Goal: Task Accomplishment & Management: Manage account settings

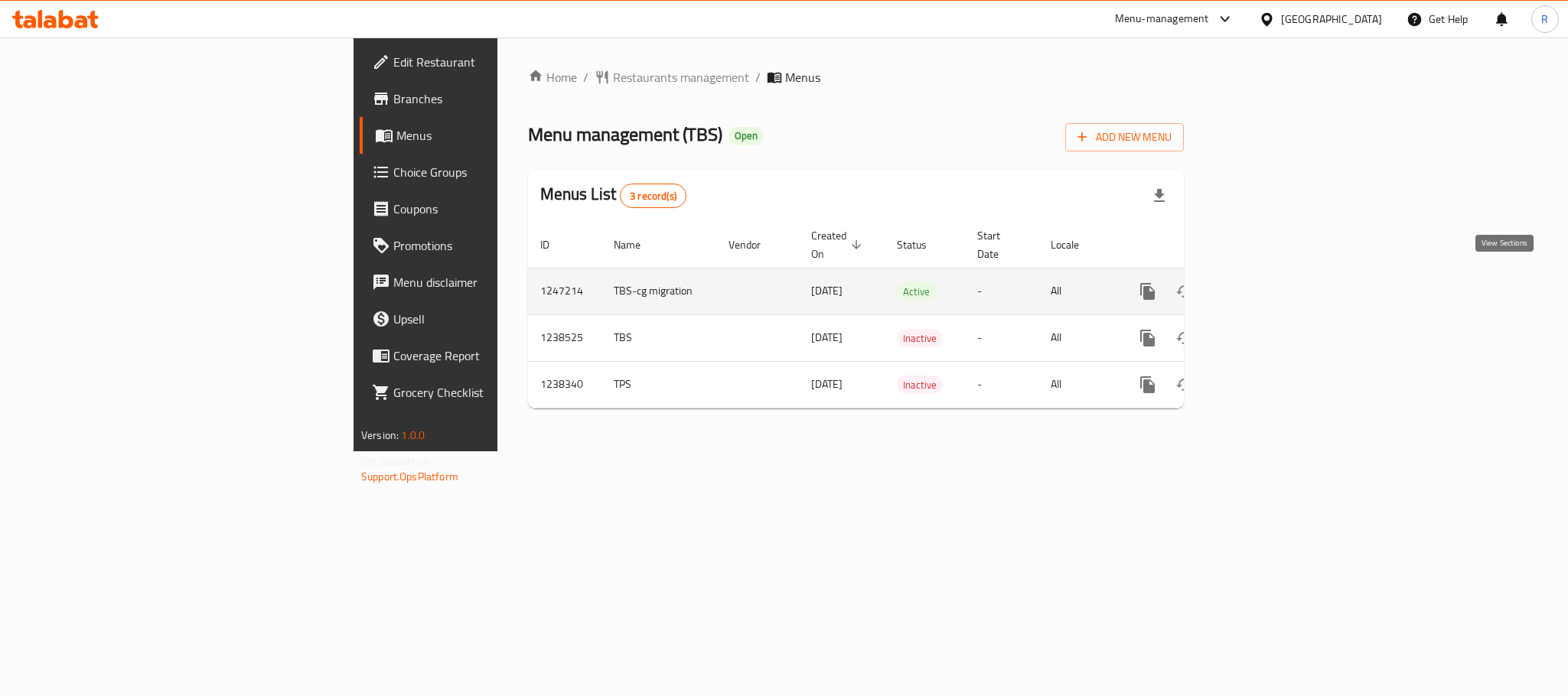
click at [1266, 285] on icon "enhanced table" at bounding box center [1259, 291] width 14 height 14
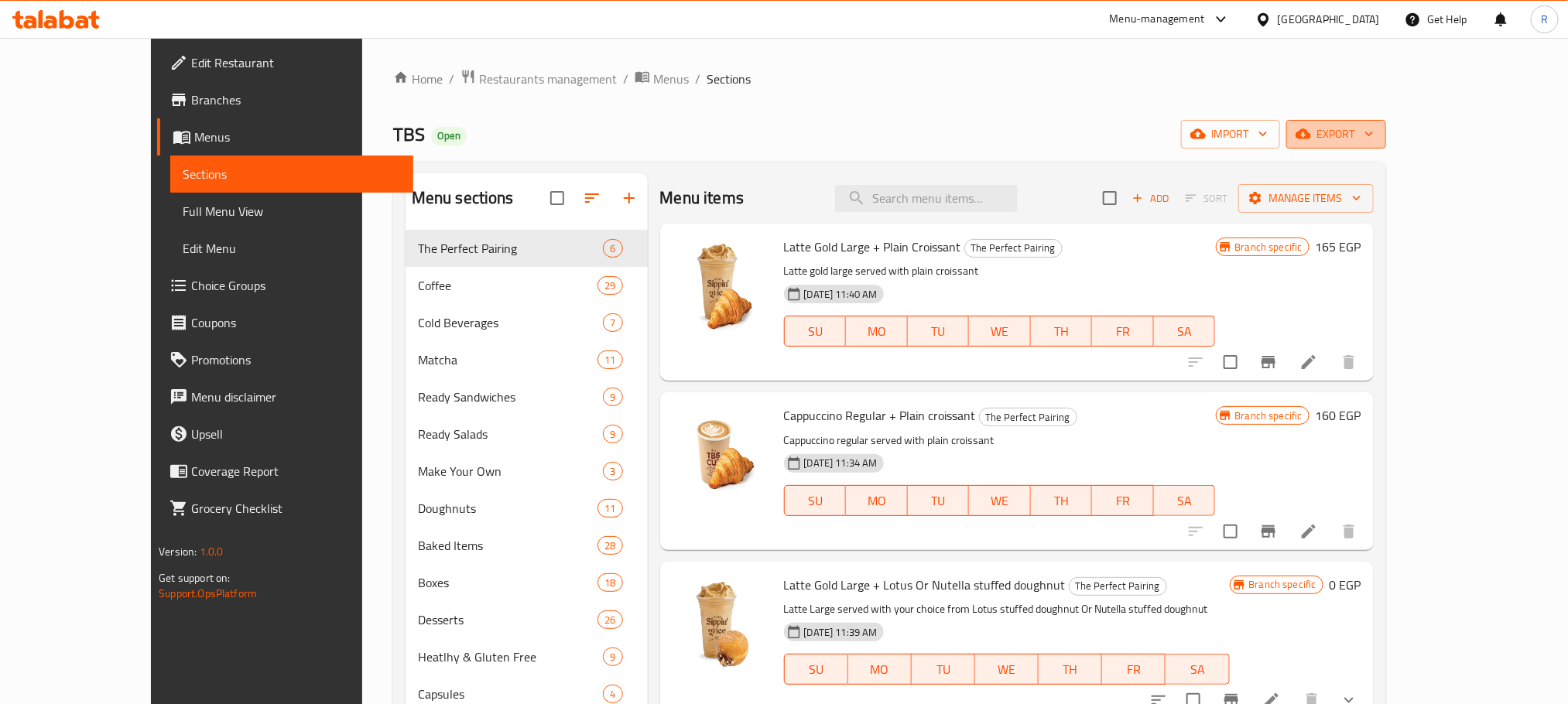
click at [1374, 142] on span "export" at bounding box center [1336, 133] width 75 height 19
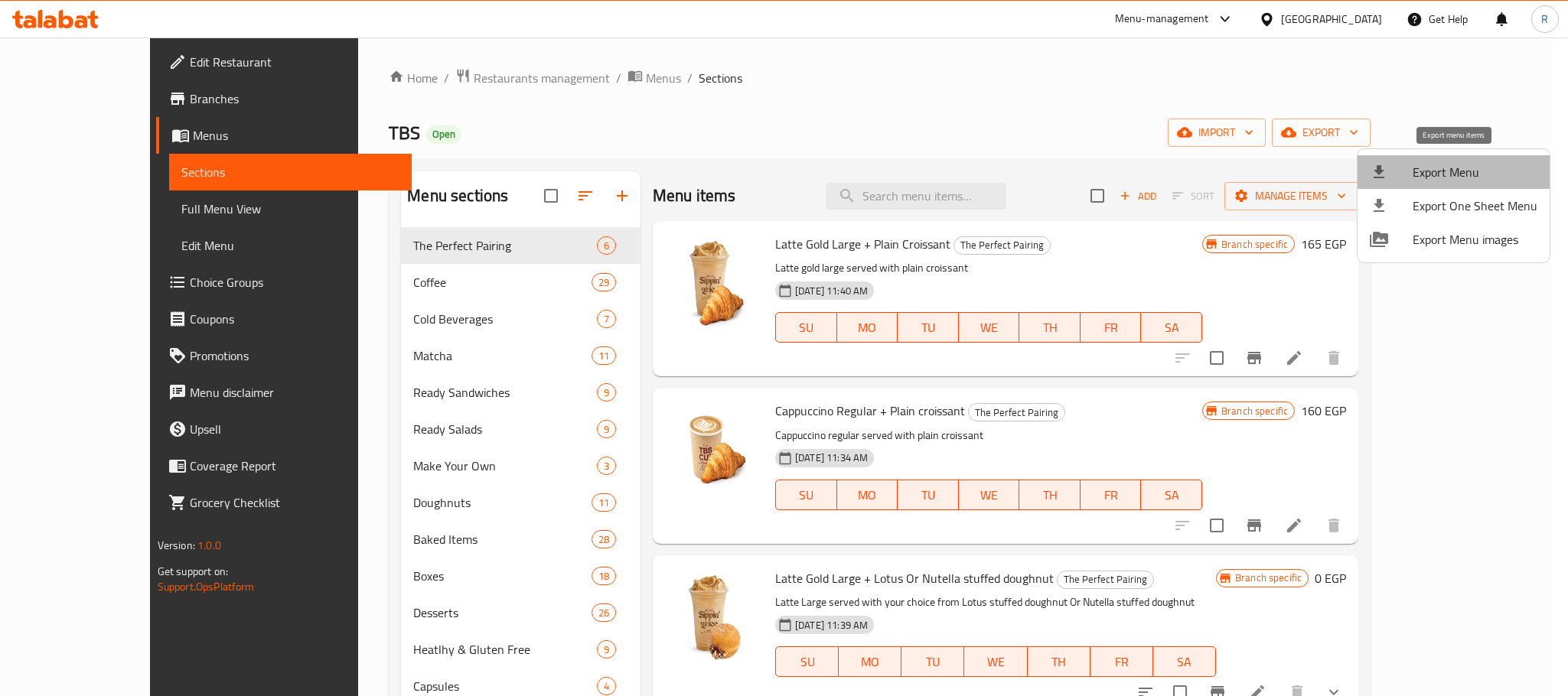
click at [1430, 167] on span "Export Menu" at bounding box center [1475, 172] width 125 height 19
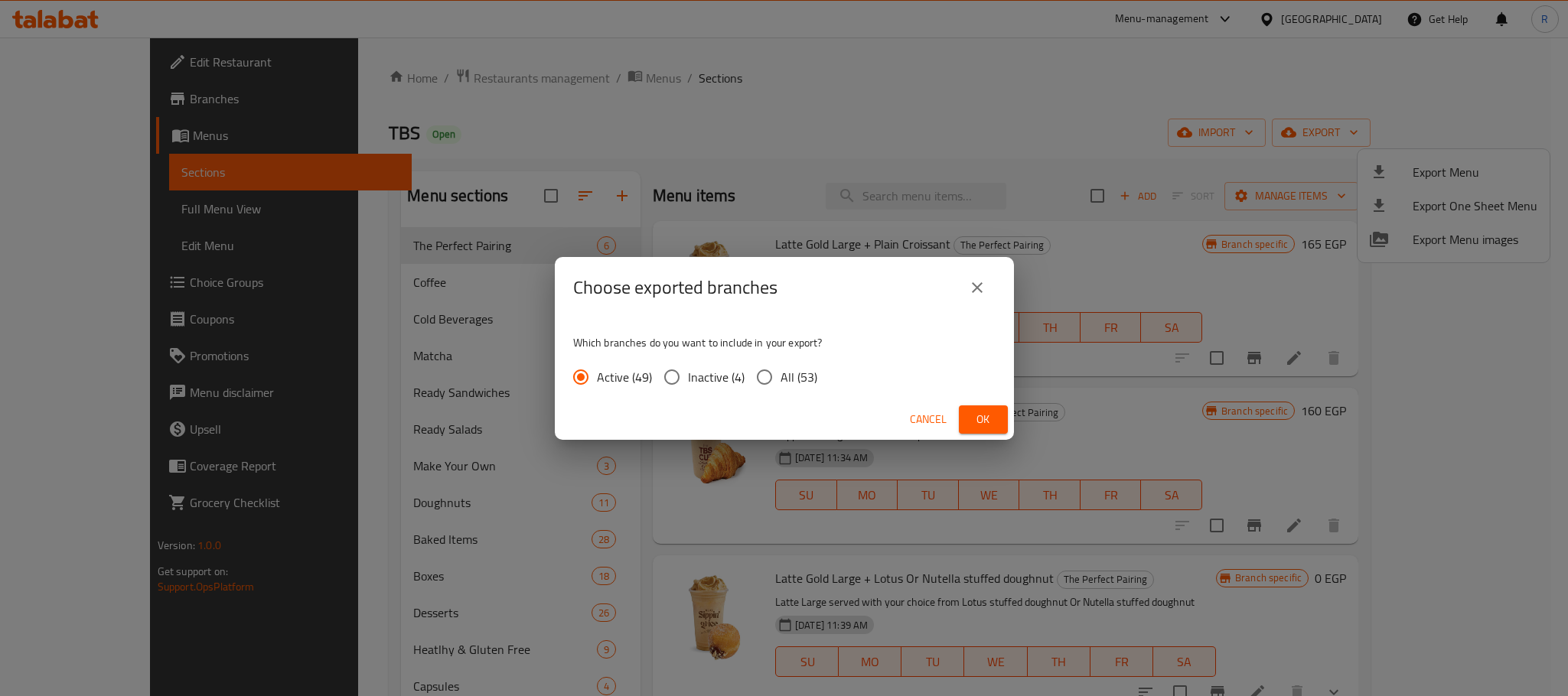
drag, startPoint x: 795, startPoint y: 388, endPoint x: 864, endPoint y: 386, distance: 69.0
click at [795, 386] on span "All (53)" at bounding box center [799, 377] width 36 height 19
click at [781, 386] on input "All (53)" at bounding box center [764, 377] width 33 height 32
radio input "true"
click at [1001, 415] on button "Ok" at bounding box center [984, 419] width 49 height 29
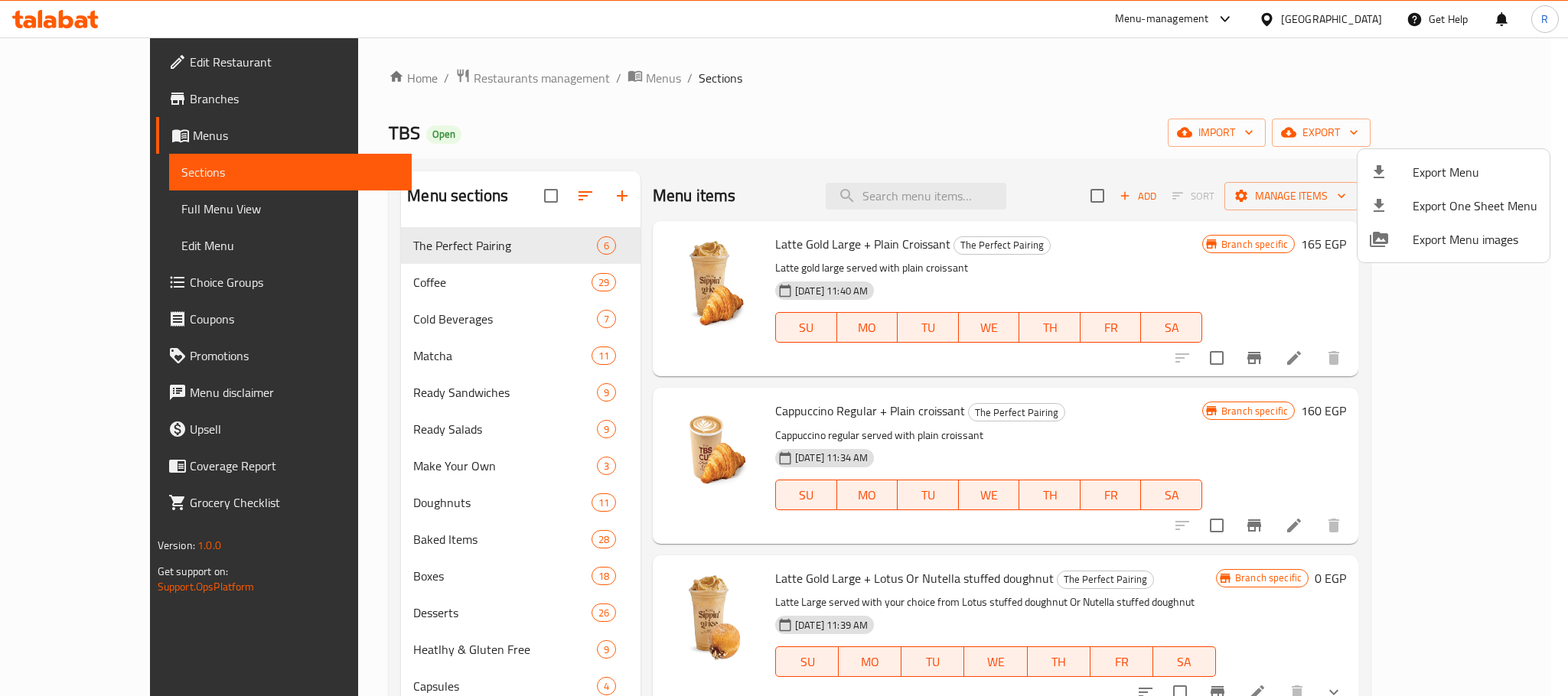
click at [945, 91] on div at bounding box center [784, 348] width 1568 height 696
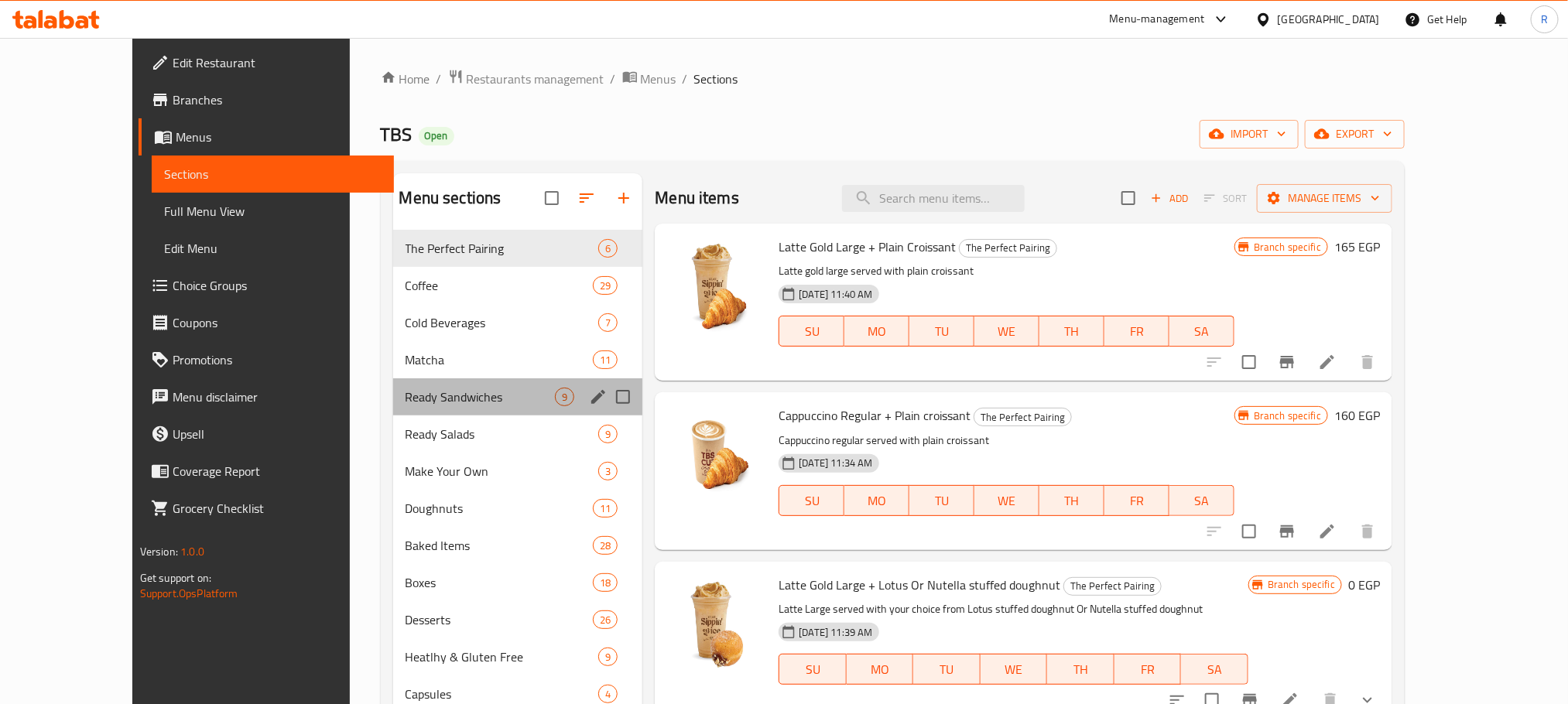
click at [415, 399] on span "Ready Sandwiches" at bounding box center [480, 396] width 150 height 19
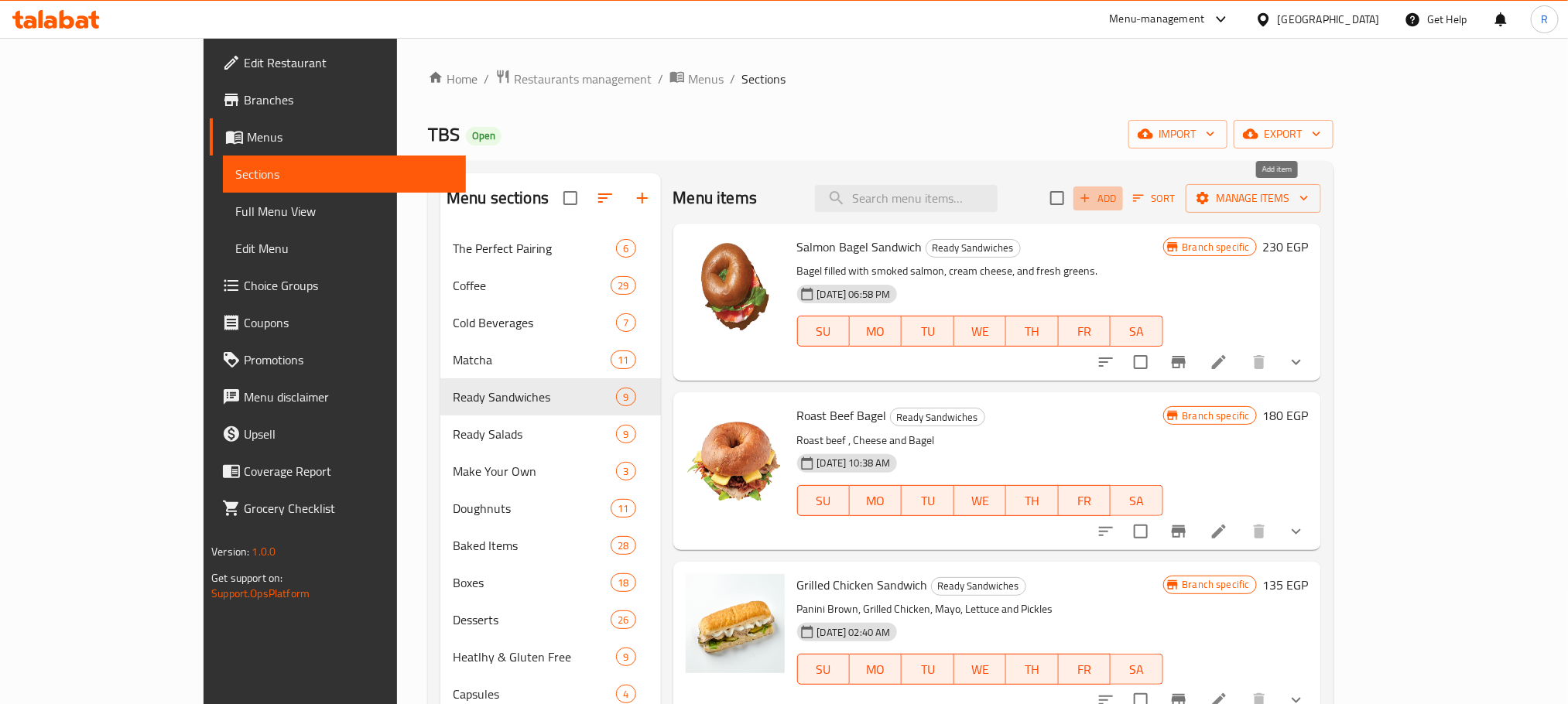
click at [1120, 204] on span "Add" at bounding box center [1099, 198] width 42 height 18
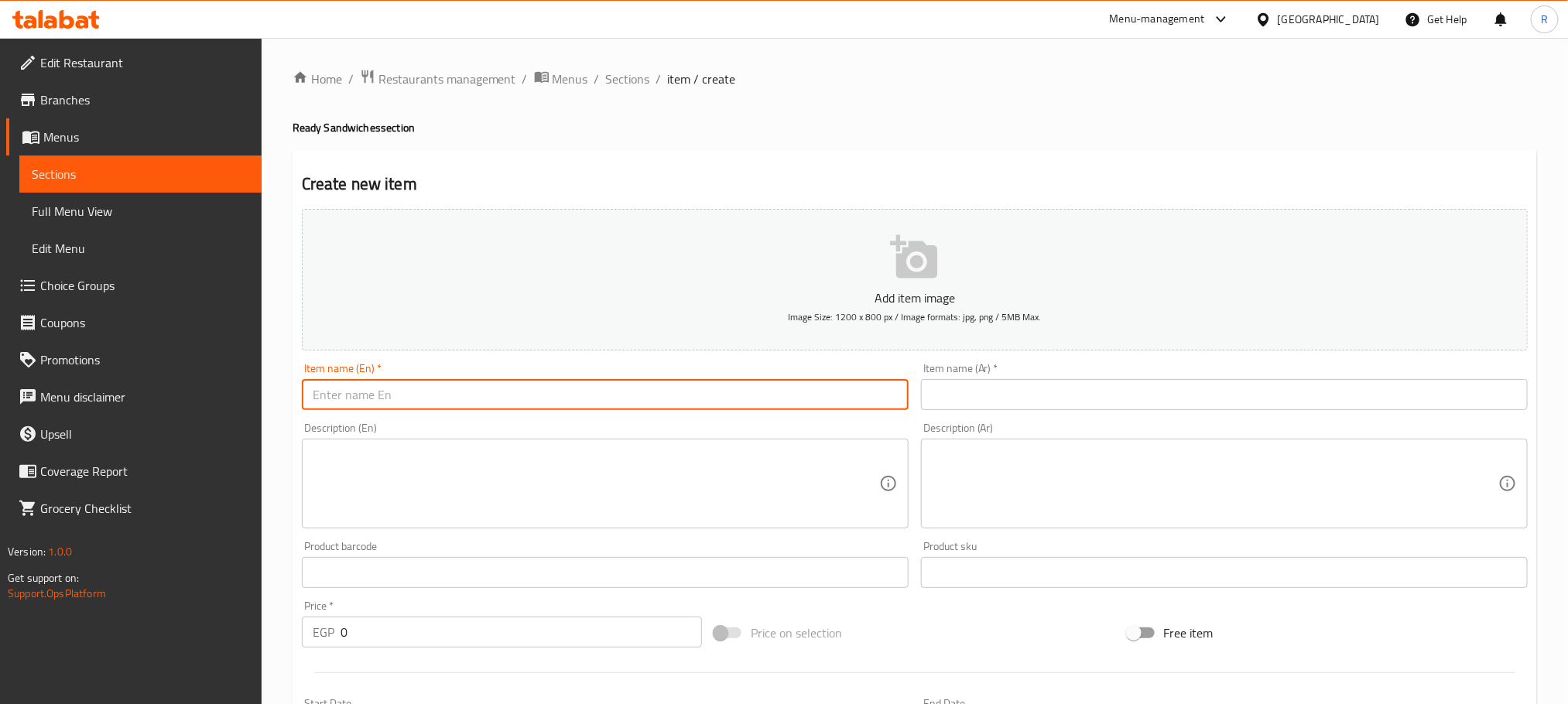
click at [595, 406] on input "text" at bounding box center [605, 394] width 607 height 31
paste input "Firestarter Chicken Sriracha"
click at [588, 410] on input "Firestarter Chicken Sriracha" at bounding box center [605, 394] width 607 height 31
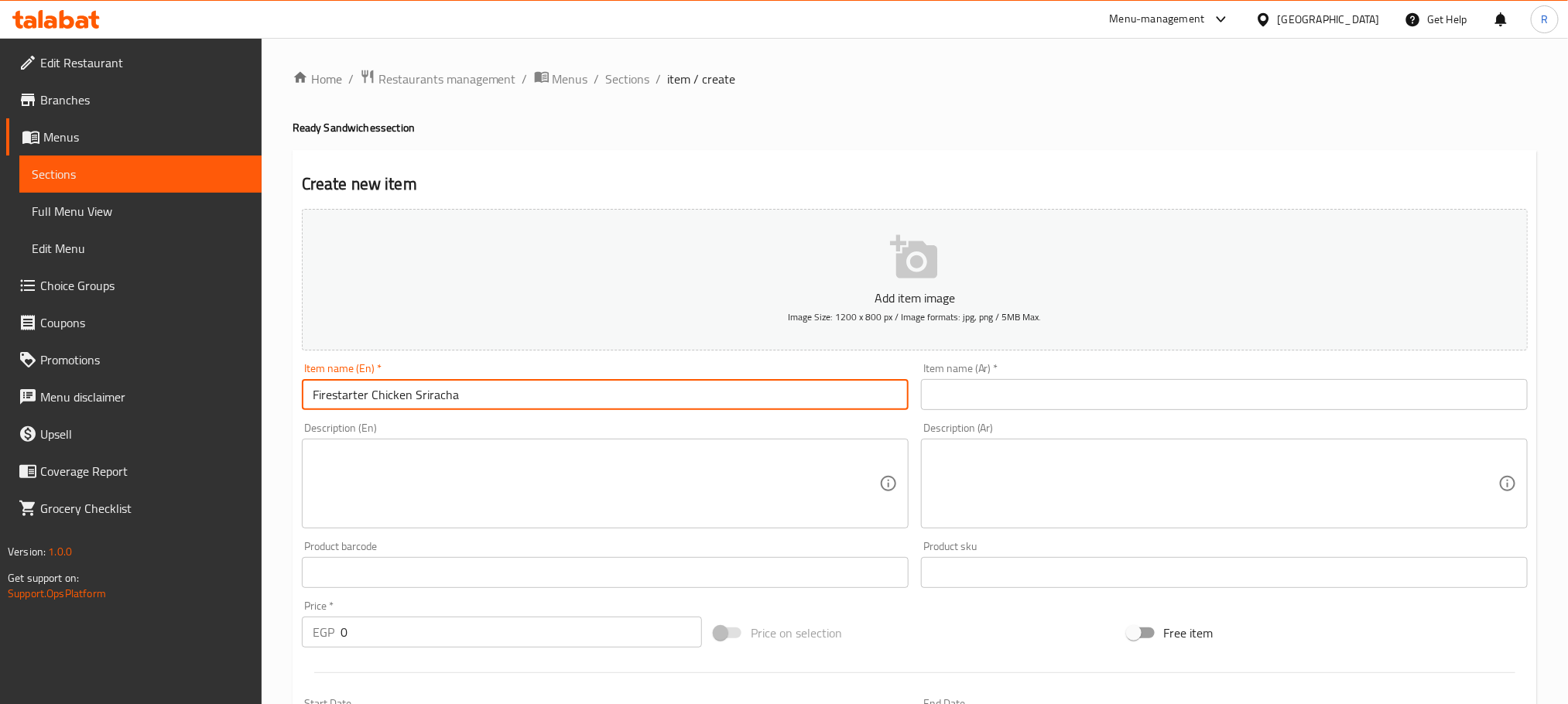
type input "Firestarter Chicken Sriracha"
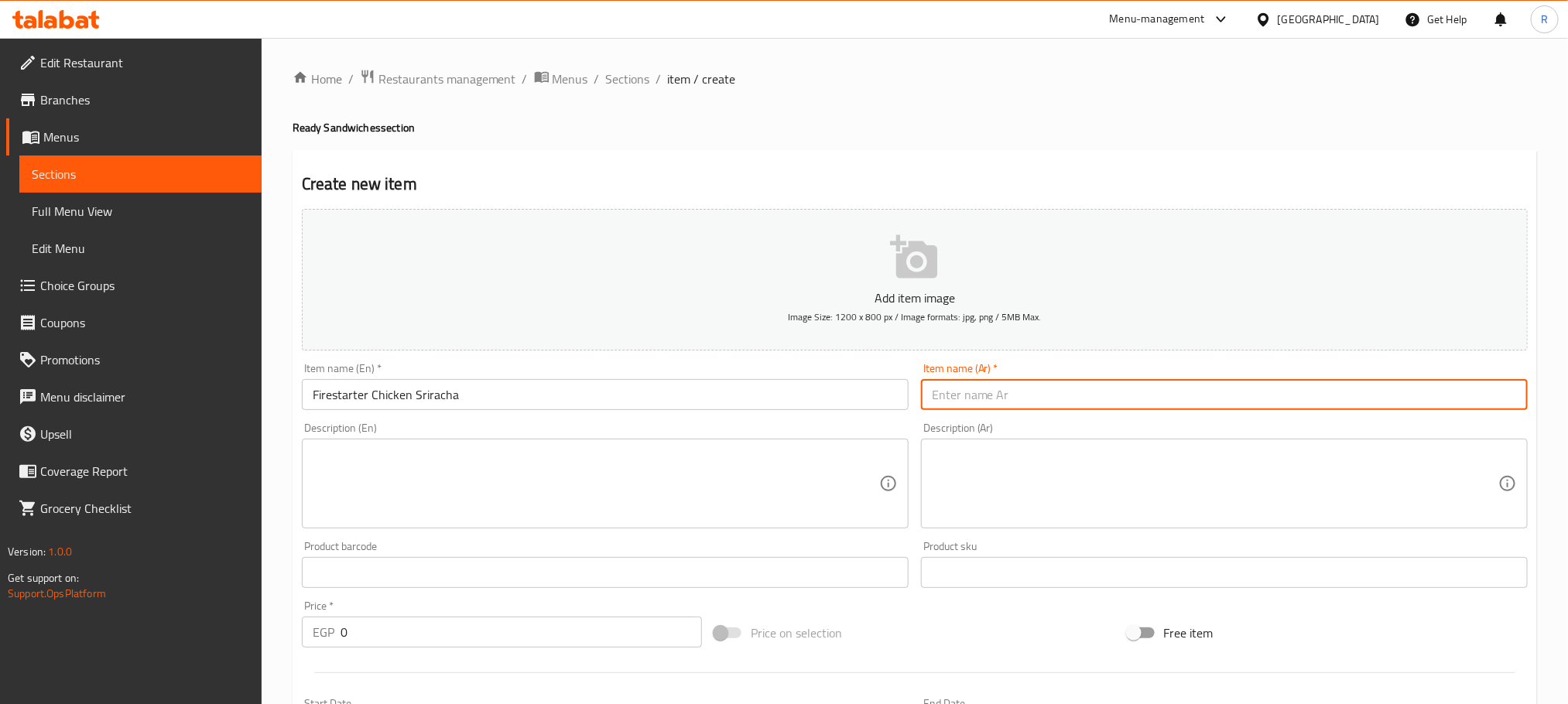
click at [1089, 400] on input "text" at bounding box center [1224, 394] width 607 height 31
paste input "دجاج سريراتشا مشعل النار"
click at [1418, 397] on input "دجاج سريراتشا مشعل النار" at bounding box center [1224, 394] width 607 height 31
drag, startPoint x: 1418, startPoint y: 397, endPoint x: 1371, endPoint y: 404, distance: 47.5
click at [1371, 404] on input "دجاج سريراتشا مشعل النار" at bounding box center [1224, 394] width 607 height 31
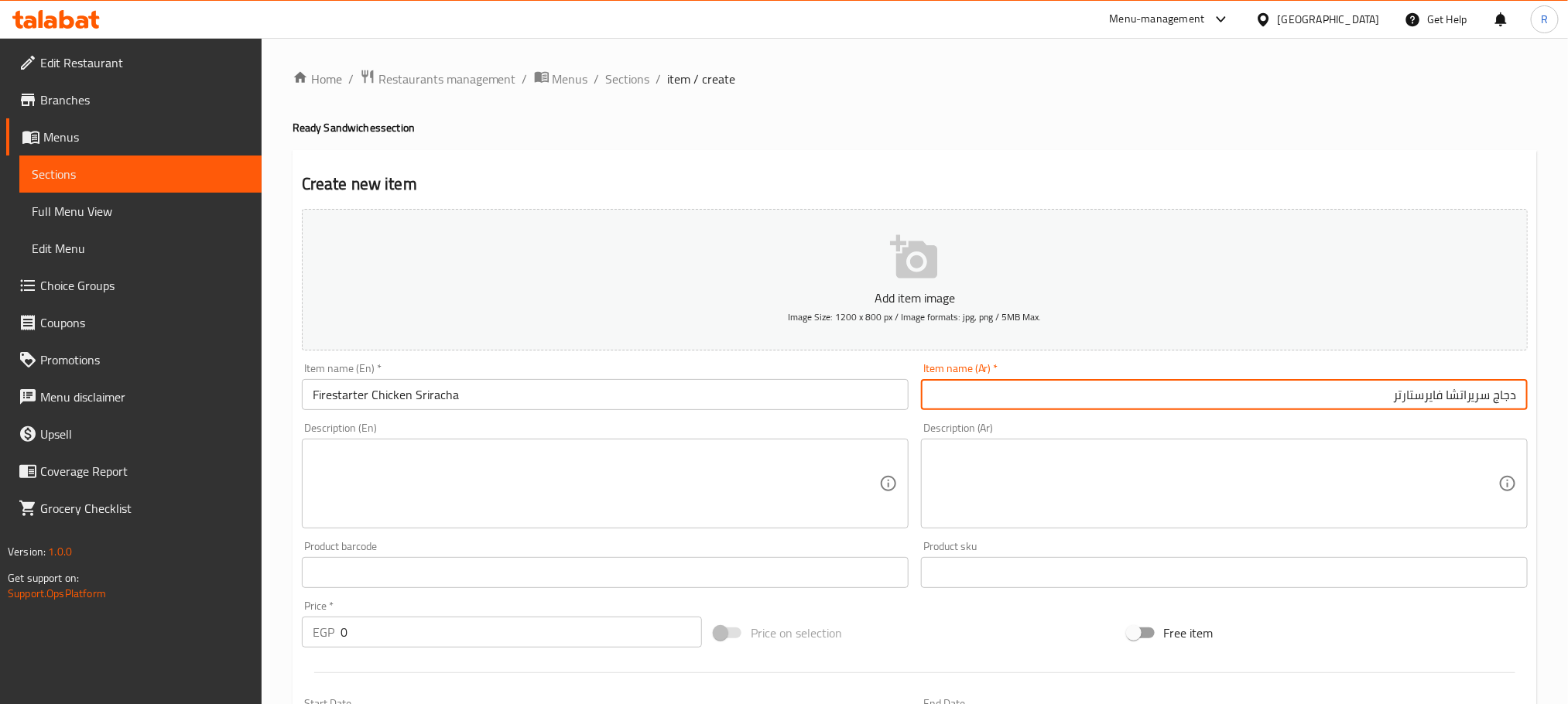
click at [1417, 400] on input "دجاج سريراتشا فايرستارتر" at bounding box center [1224, 394] width 607 height 31
type input "دجاج سريراتشا فاير ستارتر"
click at [590, 485] on textarea at bounding box center [596, 484] width 567 height 74
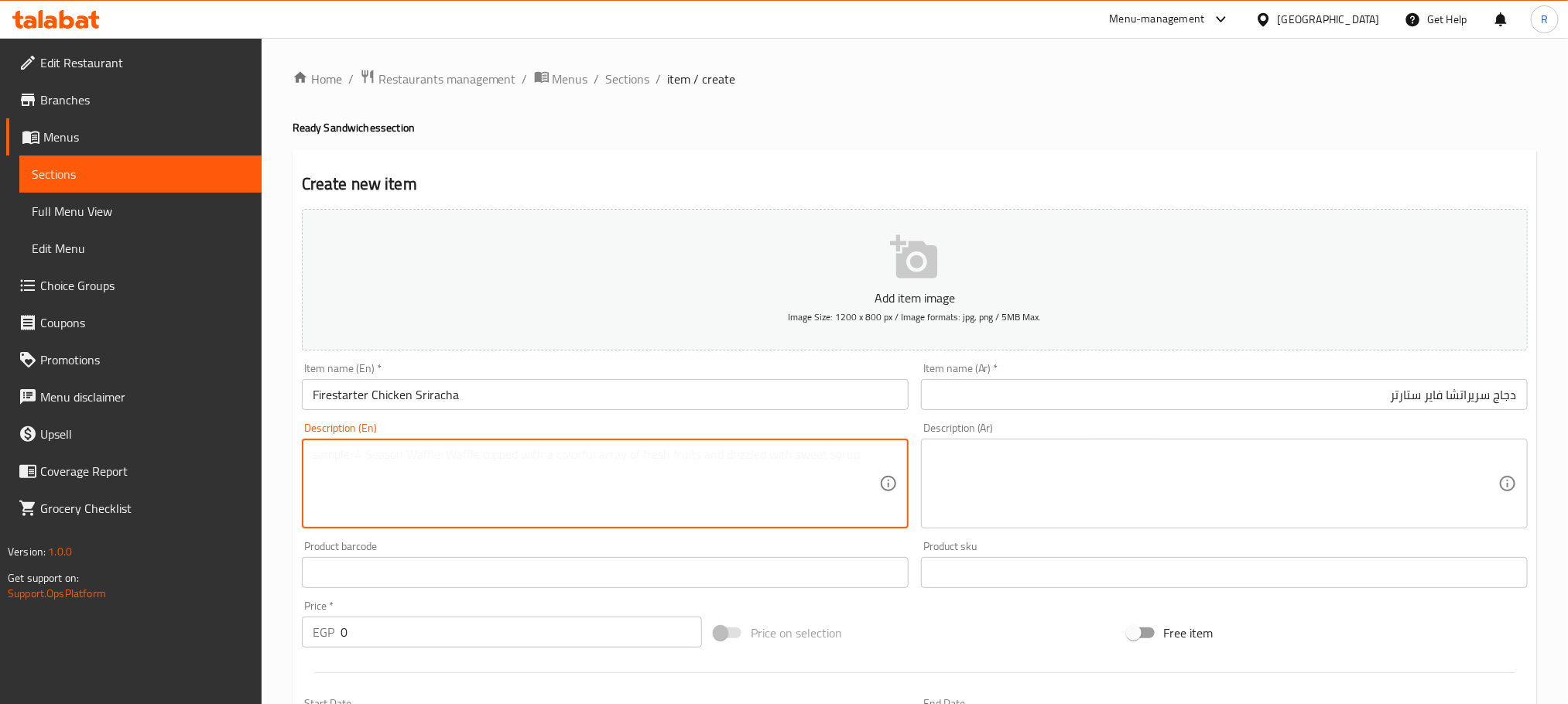
paste textarea ""Bread [PERSON_NAME] Chicken Sriracha sriracha sauce Mayonnaise Red Pepper Cori…"
click at [575, 460] on textarea ""Bread [PERSON_NAME] Chicken Sriracha sriracha sauce Mayonnaise Red Pepper Cori…" at bounding box center [596, 484] width 567 height 74
click at [486, 521] on textarea ""Bread [PERSON_NAME] Chicken Sriracha sriracha sauce Mayonnaise Red Pepper Cori…" at bounding box center [596, 484] width 567 height 74
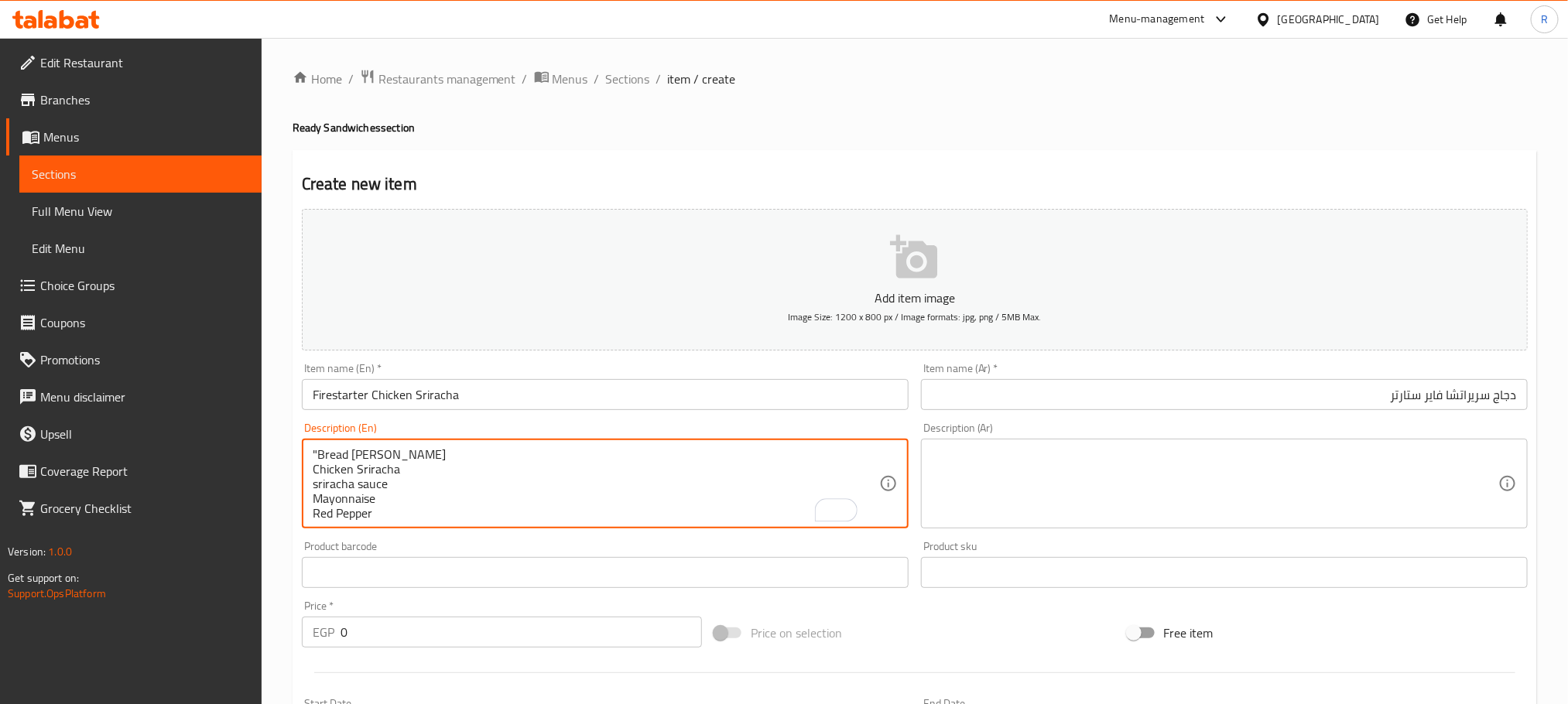
drag, startPoint x: 322, startPoint y: 460, endPoint x: 411, endPoint y: 460, distance: 89.0
click at [321, 460] on textarea ""Bread [PERSON_NAME] Chicken Sriracha sriracha sauce Mayonnaise Red Pepper Cori…" at bounding box center [596, 484] width 567 height 74
click at [450, 457] on textarea "Bread [PERSON_NAME] Chicken Sriracha sriracha sauce Mayonnaise Red Pepper Coria…" at bounding box center [596, 484] width 567 height 74
click at [568, 451] on div "Bread [PERSON_NAME], Chicken Sriracha sriracha sauce Mayonnaise Red Pepper Cori…" at bounding box center [605, 484] width 607 height 90
click at [555, 463] on textarea "Bread [PERSON_NAME], Chicken Sriracha sriracha sauce Mayonnaise Red Pepper Cori…" at bounding box center [596, 484] width 567 height 74
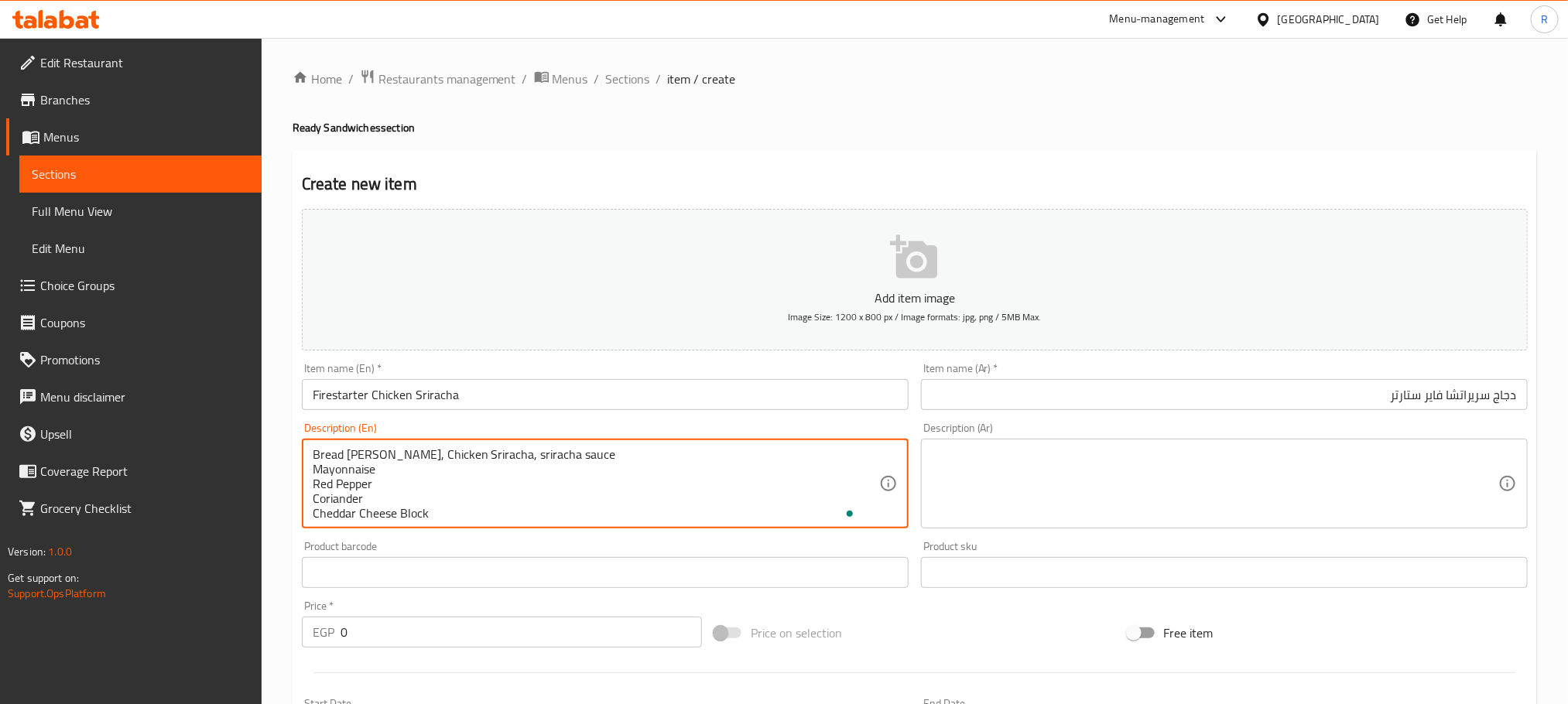
click at [654, 457] on textarea "Bread [PERSON_NAME], Chicken Sriracha, sriracha sauce Mayonnaise Red Pepper Cor…" at bounding box center [596, 484] width 567 height 74
click at [704, 462] on textarea "Bread [PERSON_NAME], Chicken Sriracha, sriracha sauce, Mayonnaise Red Pepper Co…" at bounding box center [596, 484] width 567 height 74
click at [794, 458] on textarea "Bread [PERSON_NAME], Chicken Sriracha, sriracha sauce, Mayonnaise, Red Pepper C…" at bounding box center [596, 484] width 567 height 74
click at [825, 464] on textarea "Bread [PERSON_NAME], Chicken Sriracha, sriracha sauce, Mayonnaise, Red Pepper, …" at bounding box center [596, 484] width 567 height 74
click at [734, 478] on textarea "Bread [PERSON_NAME], Chicken Sriracha, sriracha sauce, Mayonnaise, Red Pepper, …" at bounding box center [596, 484] width 567 height 74
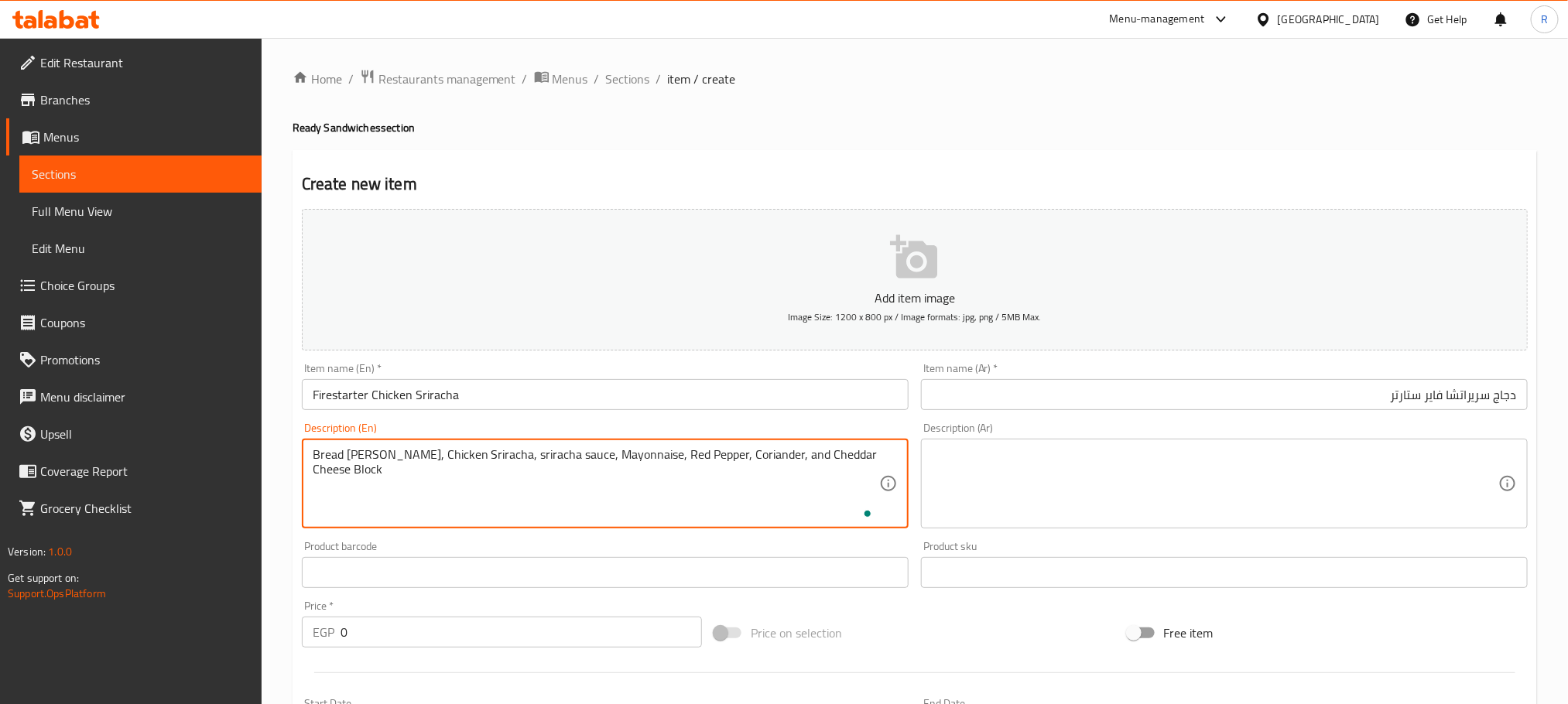
click at [734, 478] on textarea "Bread [PERSON_NAME], Chicken Sriracha, sriracha sauce, Mayonnaise, Red Pepper, …" at bounding box center [596, 484] width 567 height 74
type textarea "Bread [PERSON_NAME], chicken sriracha, sriracha sauce, mayonnaise, red pepper, …"
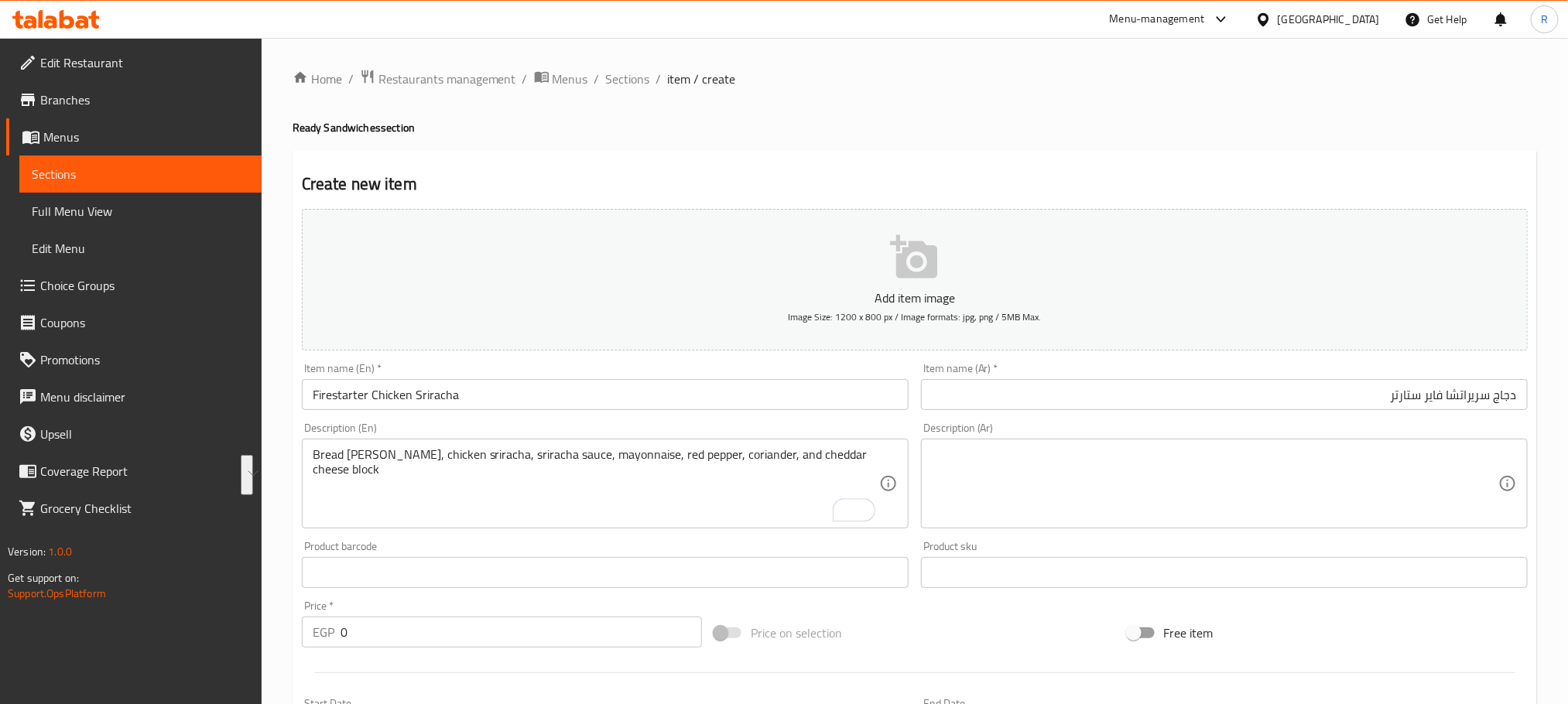
click at [1227, 469] on textarea at bounding box center [1215, 484] width 567 height 74
paste textarea "خبز بني بالخس، دجاج سريراتشا، صلصة سريراتشا، مايونيز، فلفل أحمر، كزبرة، وكتلة ج…"
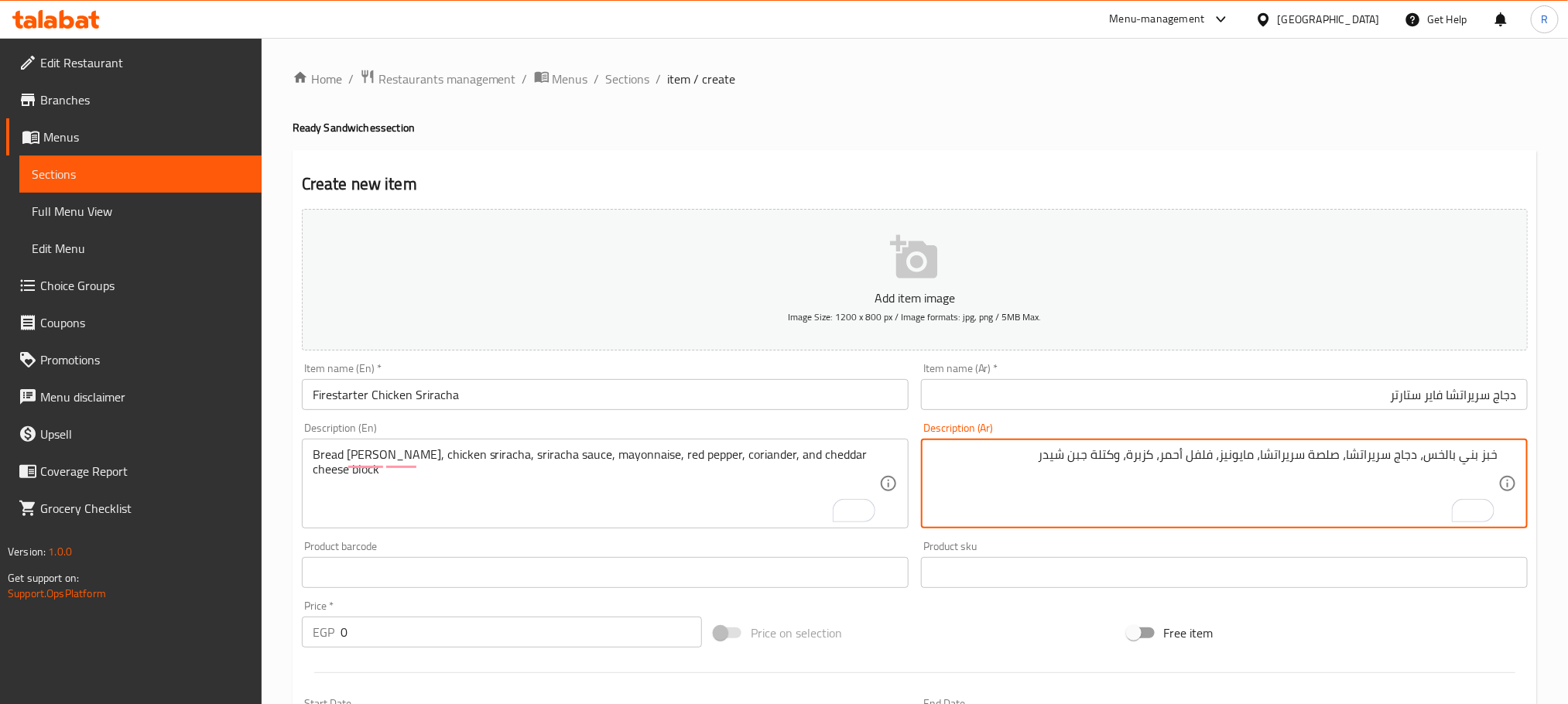
click at [1431, 458] on textarea "خبز بني بالخس، دجاج سريراتشا، صلصة سريراتشا، مايونيز، فلفل أحمر، كزبرة، وكتلة ج…" at bounding box center [1215, 484] width 567 height 74
click at [987, 460] on textarea "خبز بني فينا، دجاج سريراتشا، صلصة سريراتشا، مايونيز، فلفل أحمر، كزبرة، وكتلة جب…" at bounding box center [1215, 484] width 567 height 74
type textarea "خبز بني فينا، دجاج سريراتشا، صلصة سريراتشا، مايونيز، فلفل أحمر، كزبرة، وكتلة جب…"
click at [450, 647] on input "0" at bounding box center [521, 631] width 362 height 31
paste input "190"
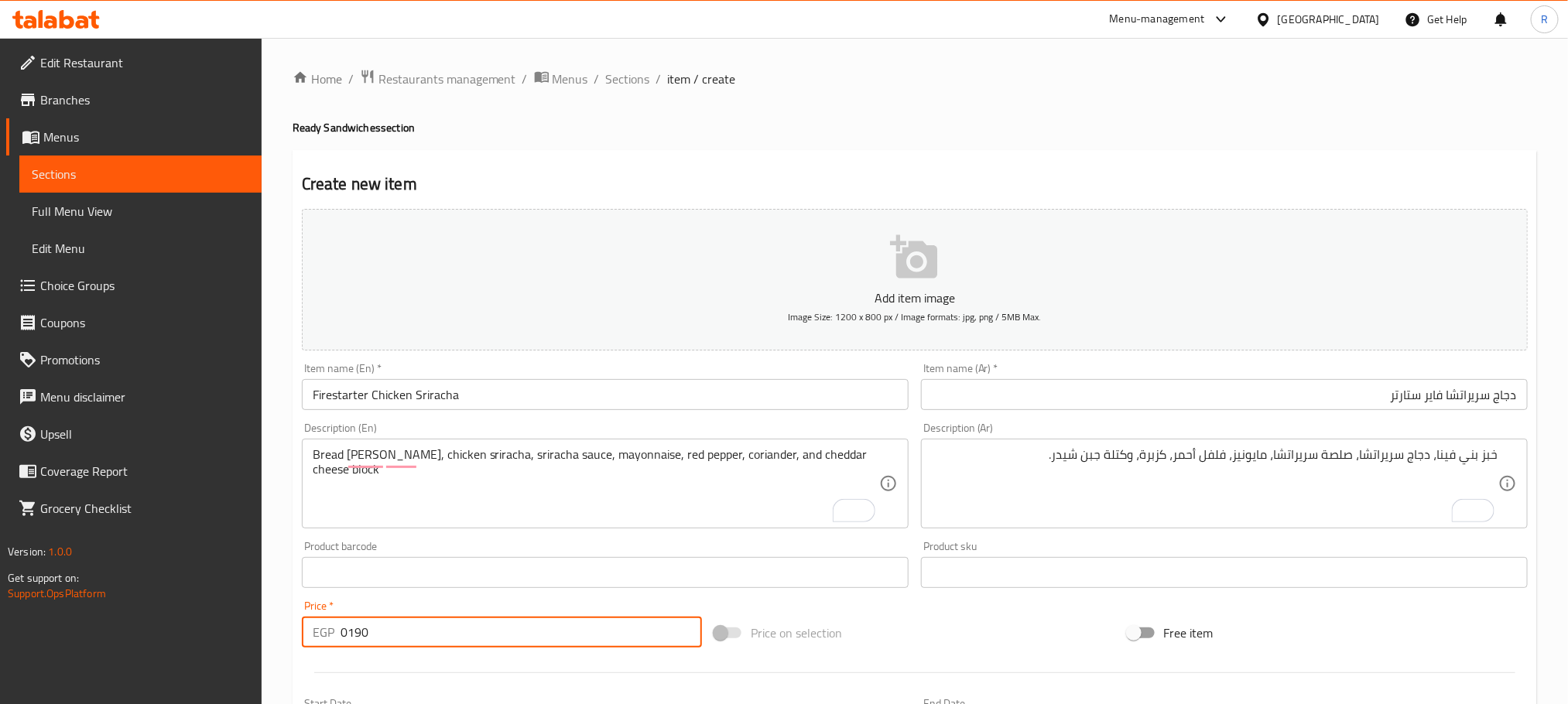
type input "0190"
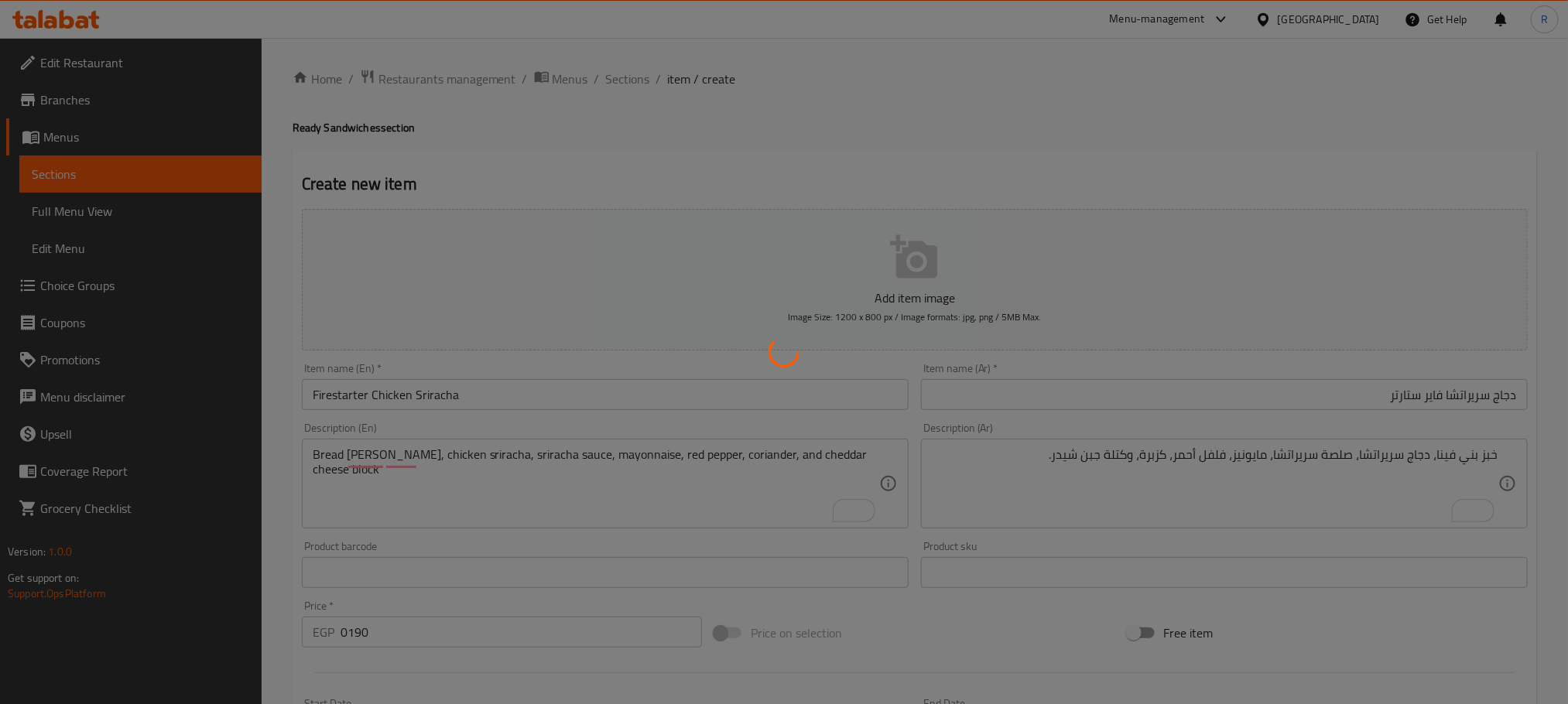
type input "0"
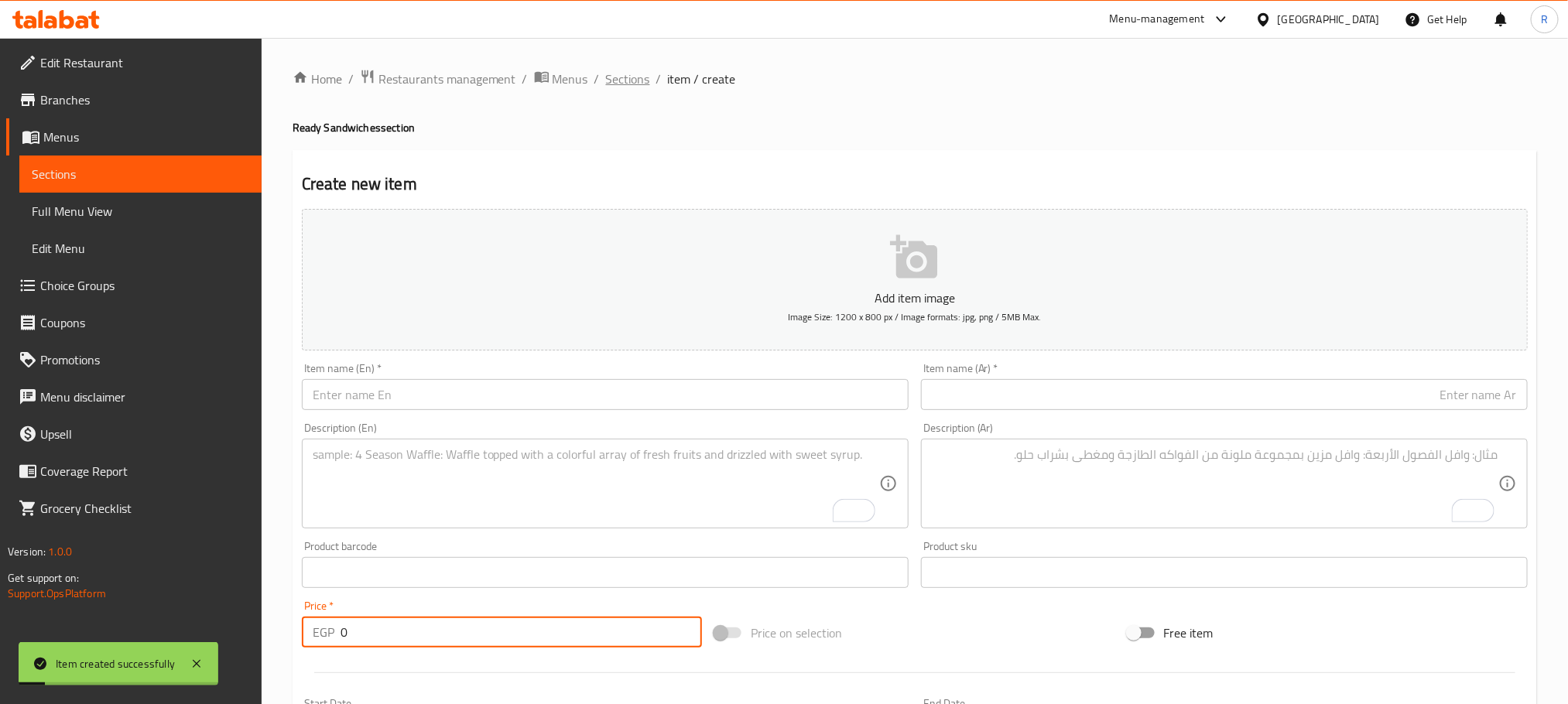
click at [634, 84] on span "Sections" at bounding box center [628, 79] width 44 height 19
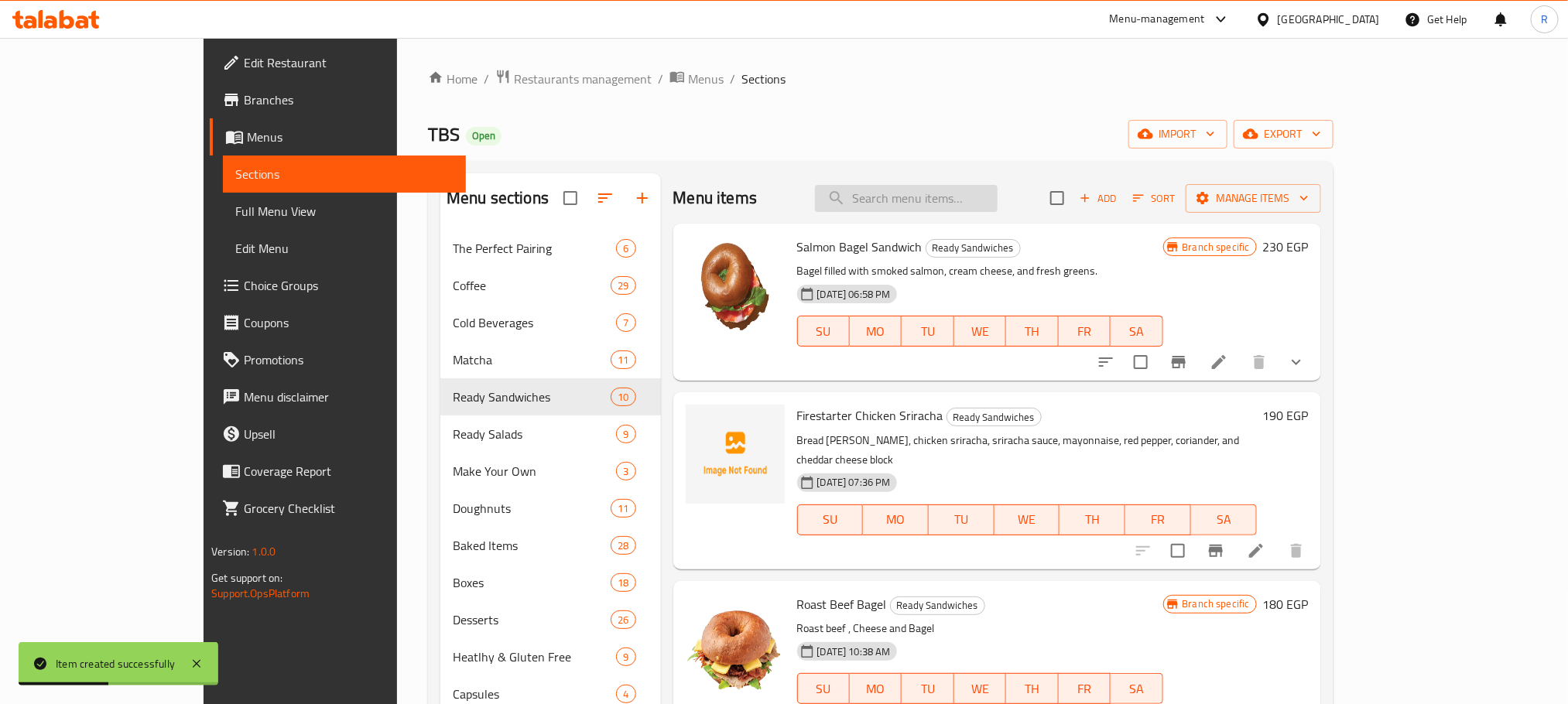
click at [966, 193] on input "search" at bounding box center [906, 198] width 182 height 27
paste input "Firestarter"
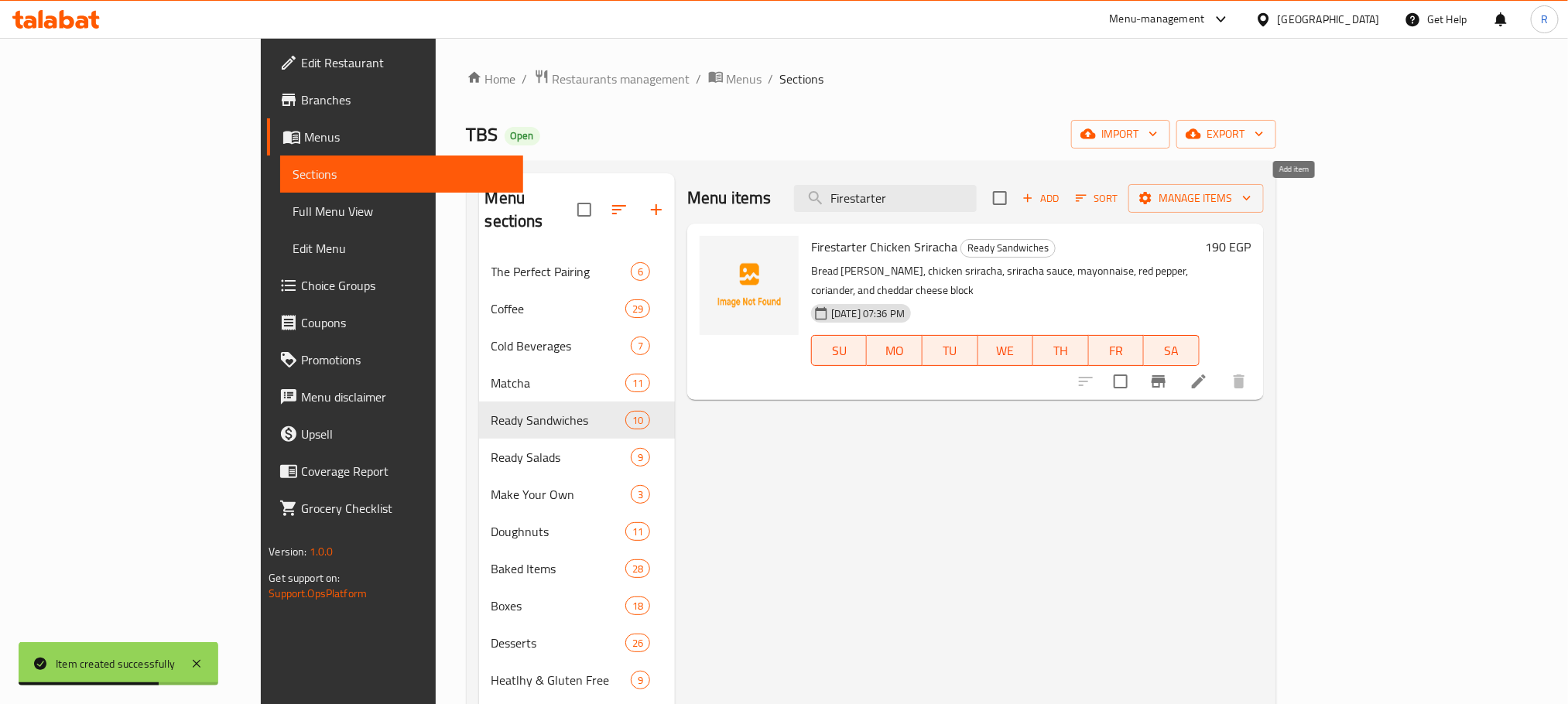
type input "Firestarter"
click at [1066, 202] on button "Add" at bounding box center [1041, 198] width 50 height 24
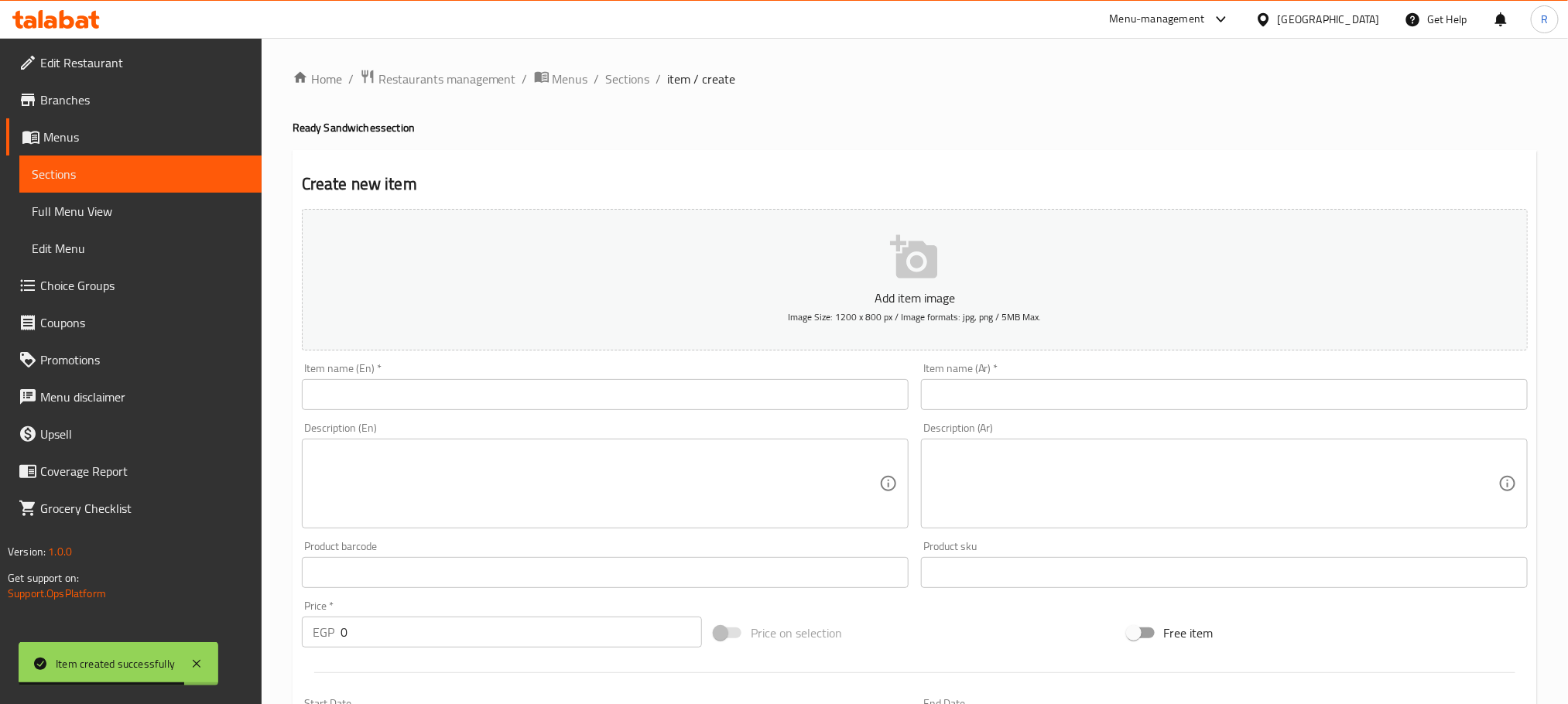
click at [490, 394] on input "text" at bounding box center [605, 394] width 607 height 31
paste input ""Cheese Please Mixed Cheese ""
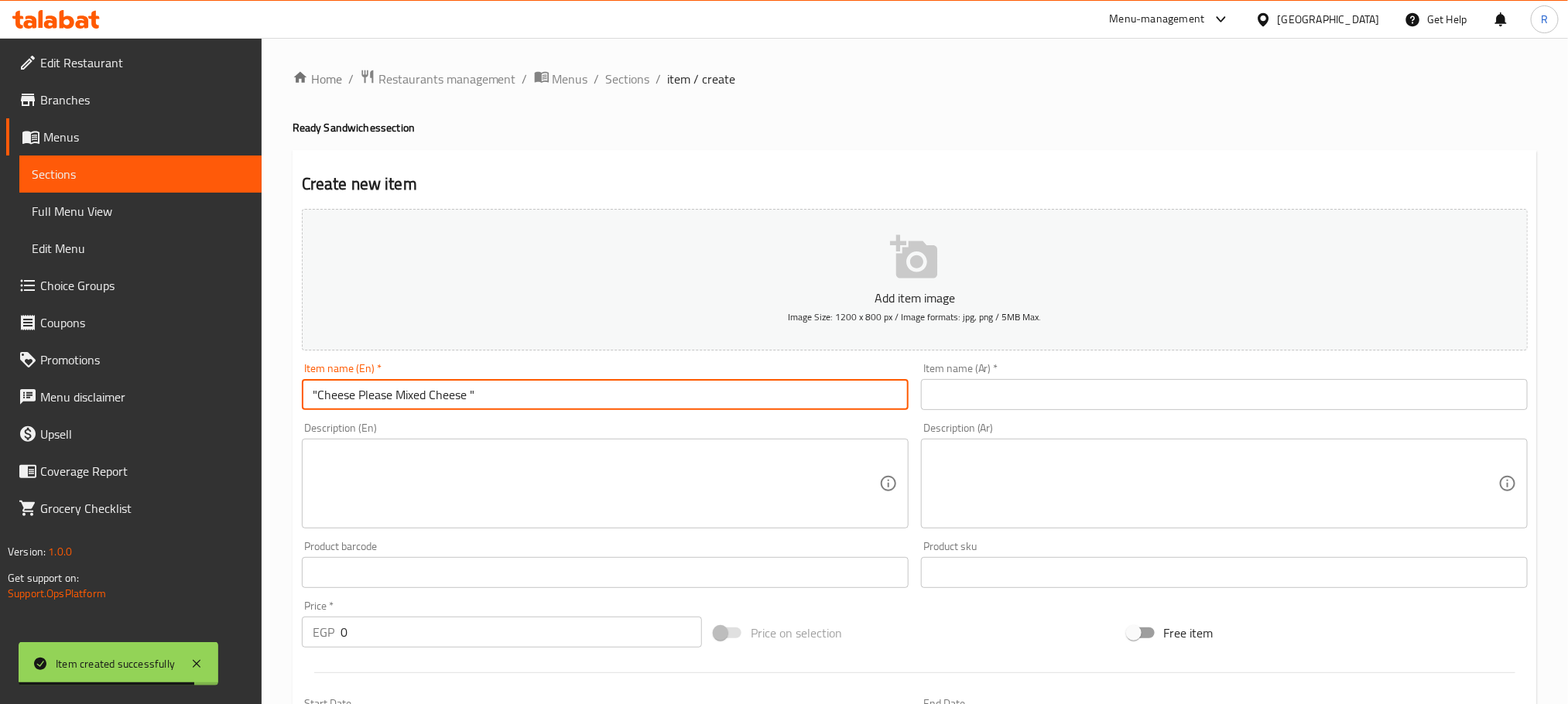
click at [490, 394] on input ""Cheese Please Mixed Cheese "" at bounding box center [605, 394] width 607 height 31
click at [537, 410] on input ""Cheese Please Mixed Cheese "" at bounding box center [605, 394] width 607 height 31
click at [317, 404] on input ""Cheese Please Mixed Cheese" at bounding box center [605, 394] width 607 height 31
click at [584, 402] on input "Cheese Please Mixed Cheese" at bounding box center [605, 394] width 607 height 31
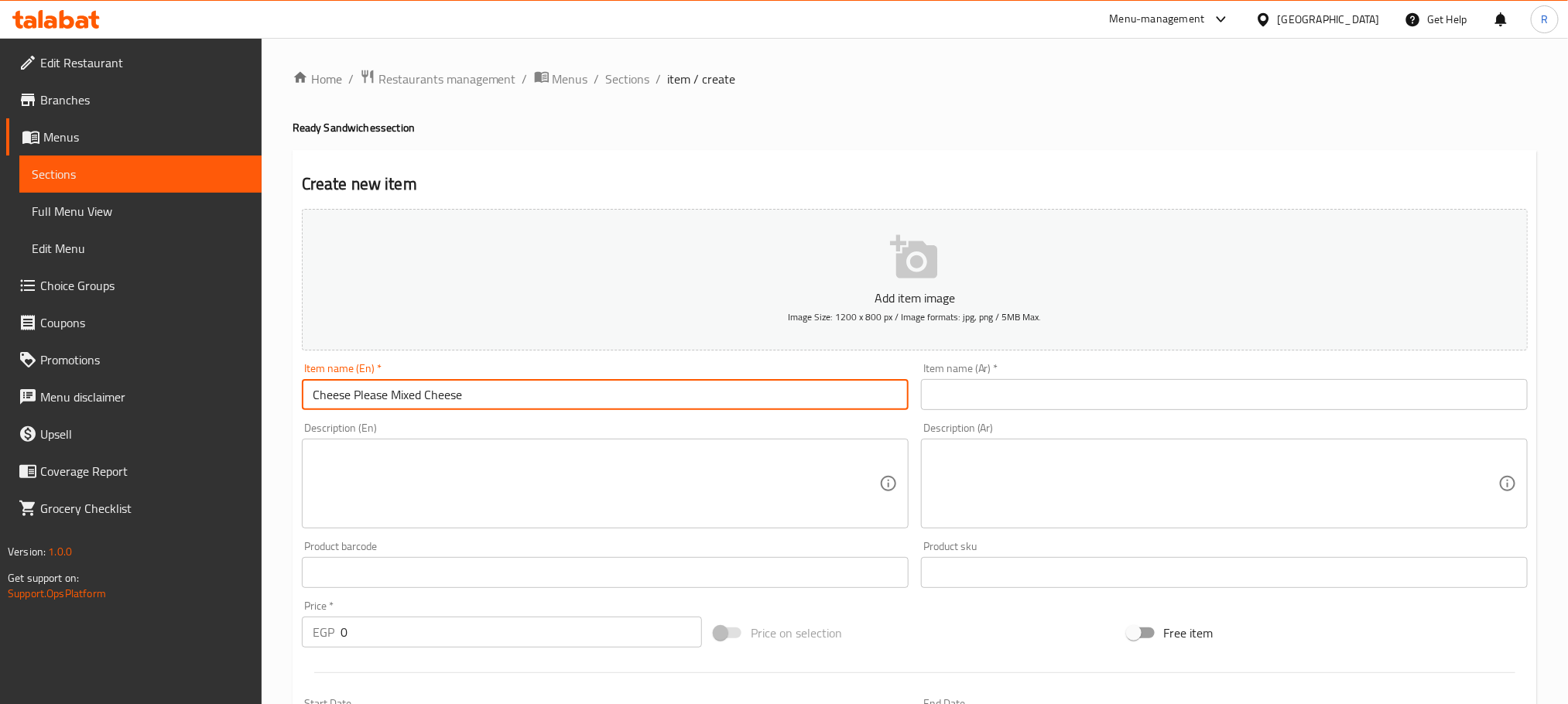
click at [584, 402] on input "Cheese Please Mixed Cheese" at bounding box center [605, 394] width 607 height 31
type input "Cheese Please Mixed Cheese"
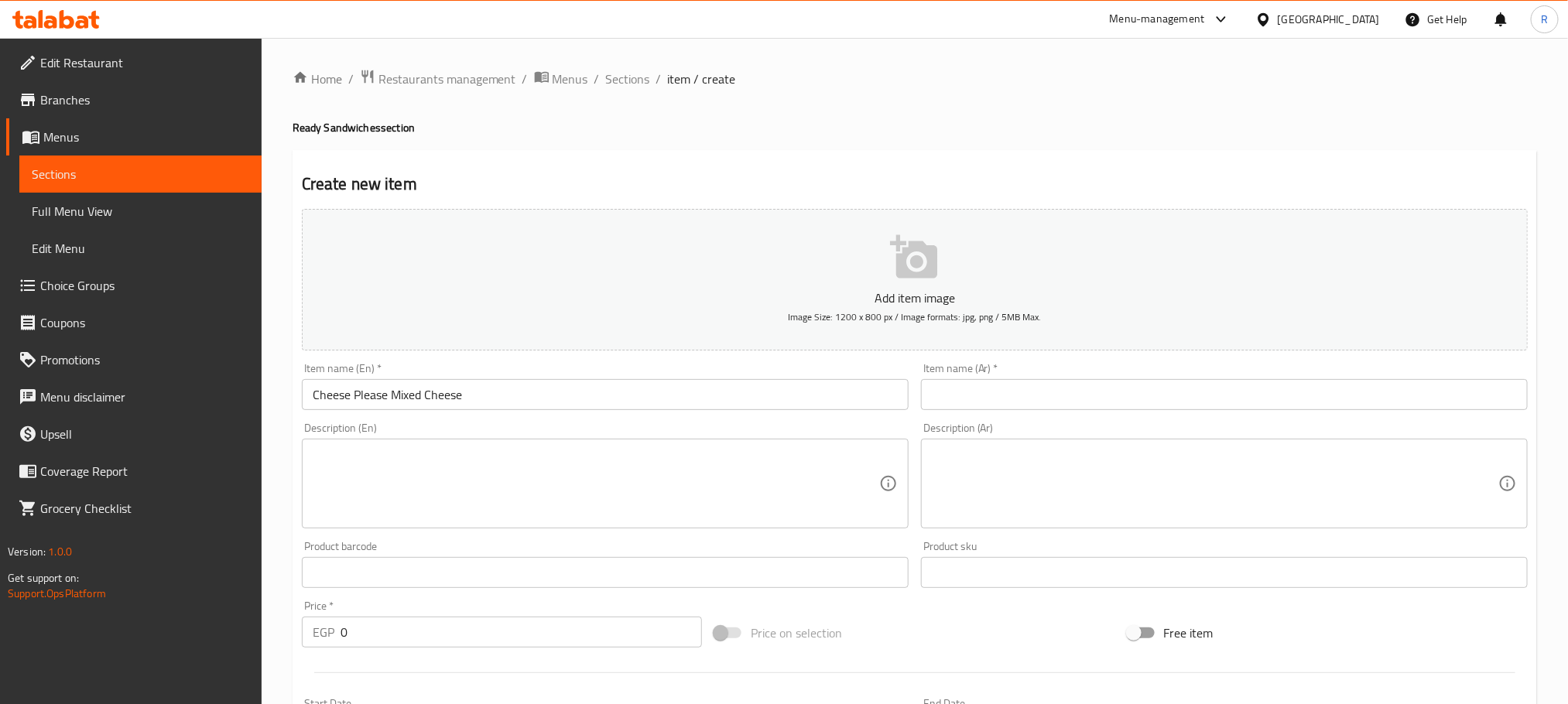
click at [1099, 393] on input "text" at bounding box center [1224, 394] width 607 height 31
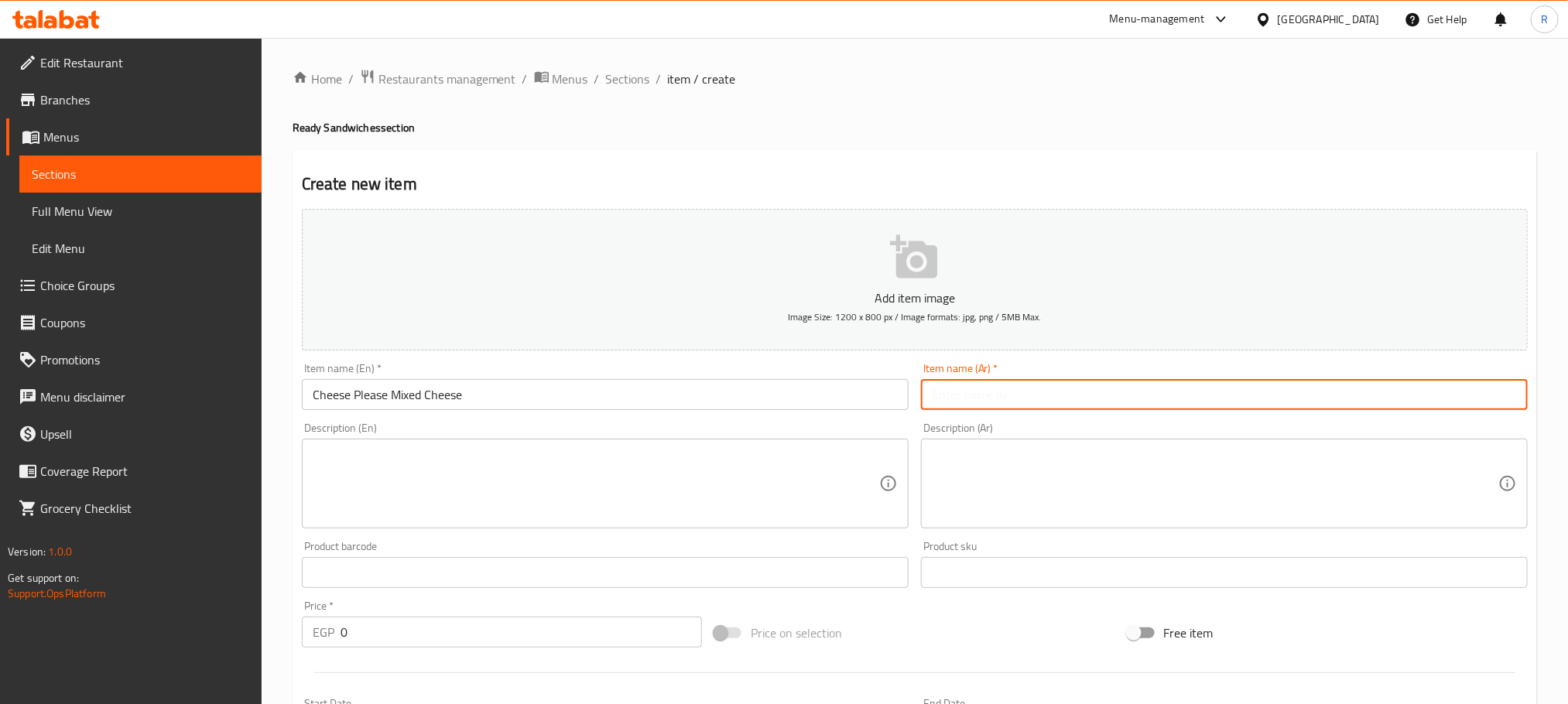
paste input "جبنة من فضلك جبنة مشكلة"
click at [1484, 406] on input "جبنة من فضلك جبنة مشكلة" at bounding box center [1224, 394] width 607 height 31
drag, startPoint x: 1484, startPoint y: 406, endPoint x: 1463, endPoint y: 406, distance: 21.0
click at [1463, 406] on input "جبنة من فضلك جبنة مشكلة" at bounding box center [1224, 394] width 607 height 31
click at [1507, 400] on input "جبنة بليز جبنة مشكلة" at bounding box center [1224, 394] width 607 height 31
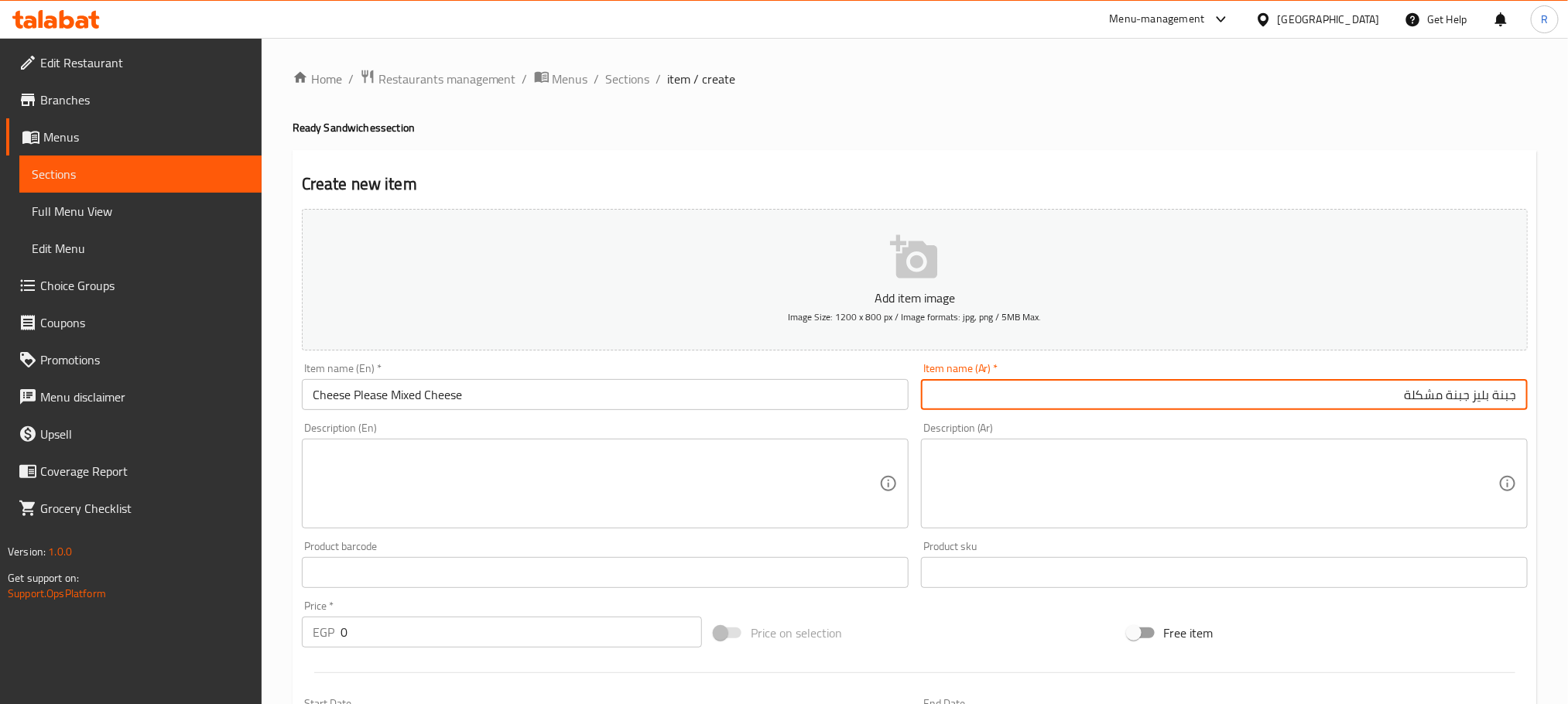
click at [1512, 400] on input "جبنة بليز جبنة مشكلة" at bounding box center [1224, 394] width 607 height 31
click at [1325, 397] on input "تشيز بليز جبنة مشكلة" at bounding box center [1224, 394] width 607 height 31
type input "تشيز بليز جبنة مشكلة"
click at [662, 474] on textarea at bounding box center [596, 484] width 567 height 74
paste textarea ""Bread Panini zaater Cheddar Cheese Red Cheddar Cheese Feta White Cheese Emment…"
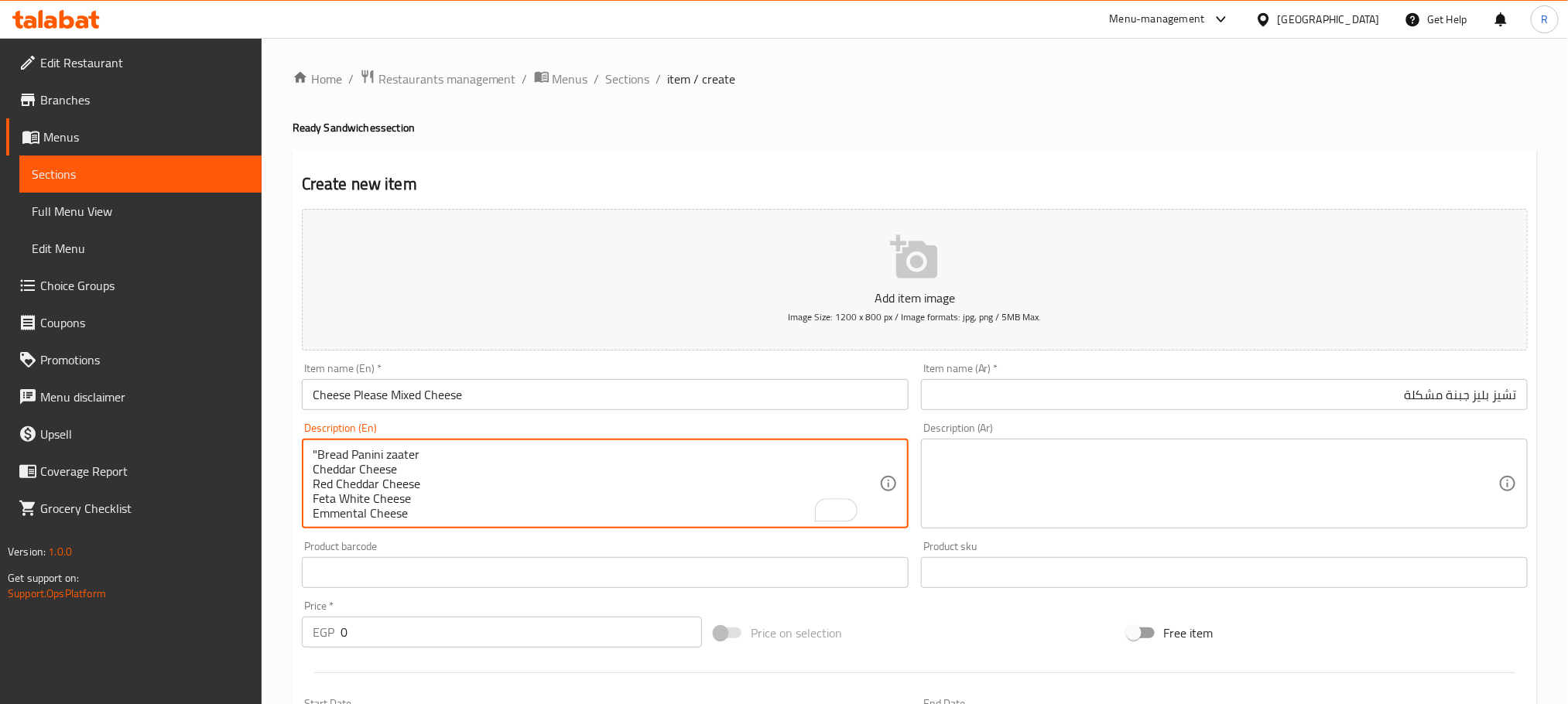
click at [321, 467] on textarea ""Bread Panini zaater Cheddar Cheese Red Cheddar Cheese Feta White Cheese Emment…" at bounding box center [596, 484] width 567 height 74
click at [456, 455] on textarea "Bread Panini zaater Cheddar Cheese Red Cheddar Cheese Feta White Cheese Emmenta…" at bounding box center [596, 484] width 567 height 74
click at [565, 453] on div "Bread Panini zaater, Cheddar Cheese Red Cheddar Cheese Feta White Cheese Emment…" at bounding box center [605, 484] width 607 height 90
click at [565, 460] on textarea "Bread Panini zaater, Cheddar Cheese Red Cheddar Cheese Feta White Cheese Emment…" at bounding box center [596, 484] width 567 height 74
click at [709, 458] on textarea "Bread Panini zaater, Cheddar Cheese, Red Cheddar Cheese Feta White Cheese Emmen…" at bounding box center [596, 484] width 567 height 74
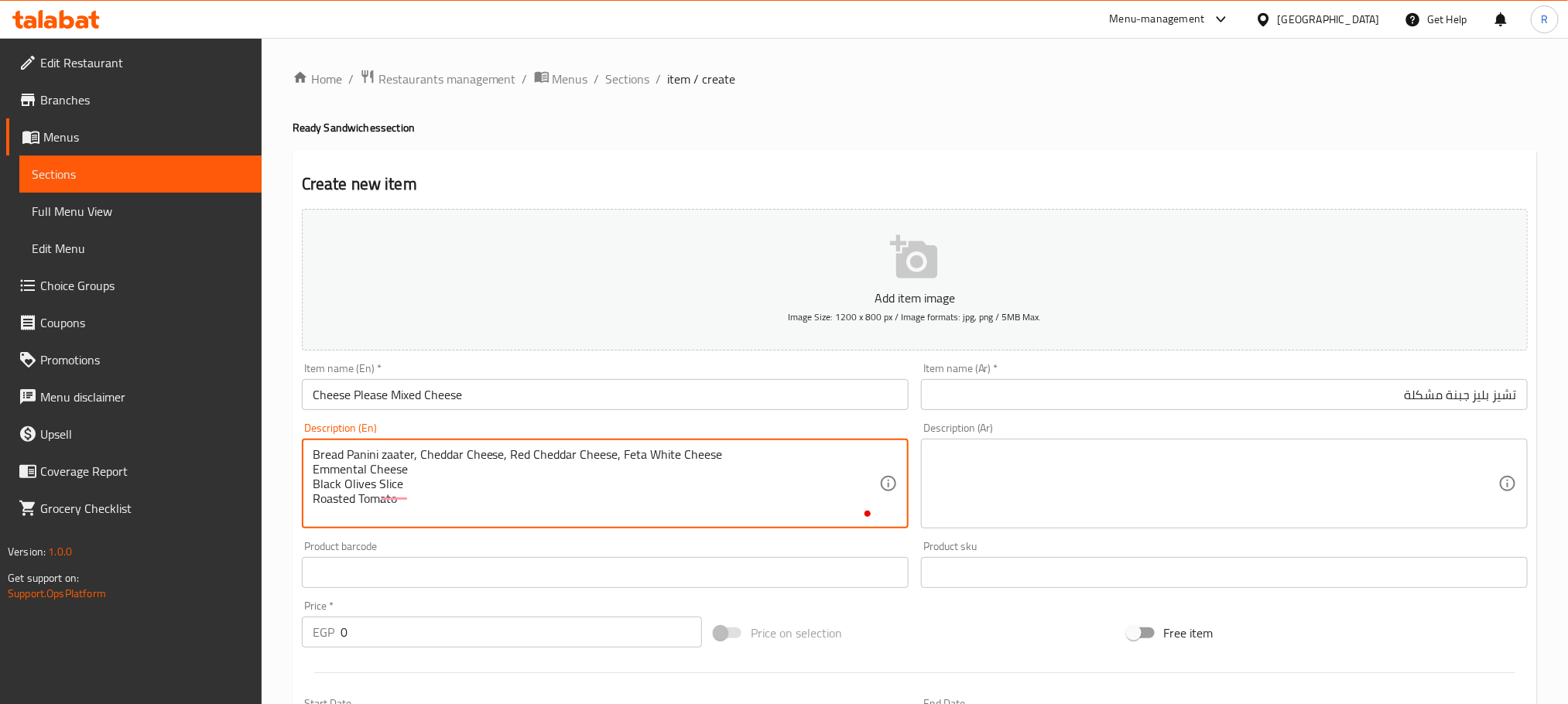
click at [799, 460] on textarea "Bread Panini zaater, Cheddar Cheese, Red Cheddar Cheese, Feta White Cheese Emme…" at bounding box center [596, 484] width 567 height 74
click at [869, 460] on textarea "Bread Panini zaater, Cheddar Cheese, Red Cheddar Cheese, Feta White Cheese, Emm…" at bounding box center [596, 484] width 567 height 74
click at [589, 485] on textarea "Bread Panini zaater, Cheddar Cheese, Red Cheddar Cheese, Feta White Cheese, Emm…" at bounding box center [596, 484] width 567 height 74
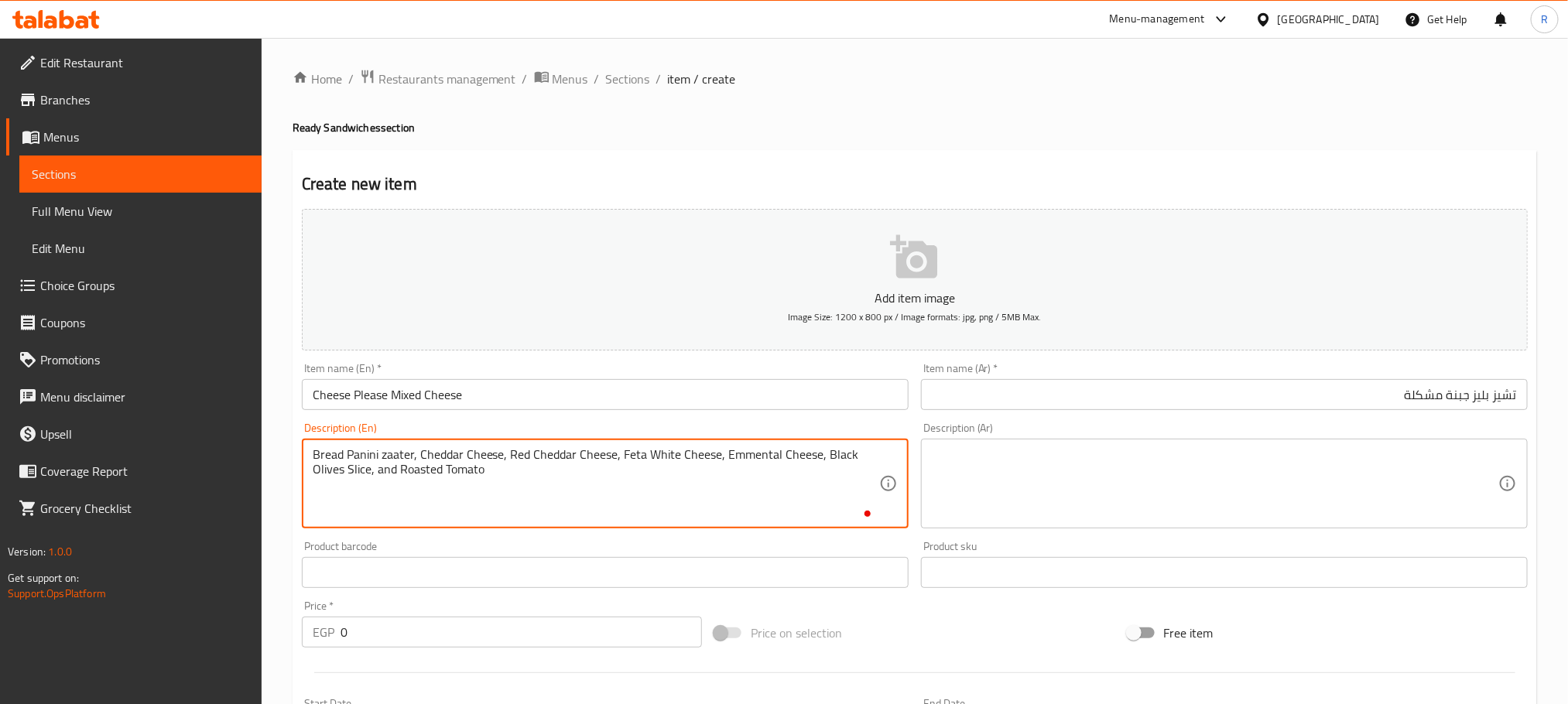
click at [589, 485] on textarea "Bread Panini zaater, Cheddar Cheese, Red Cheddar Cheese, Feta White Cheese, Emm…" at bounding box center [596, 484] width 567 height 74
type textarea "Bread panini zaater, cheddar cheese, red cheddar cheese, feta white cheese, emm…"
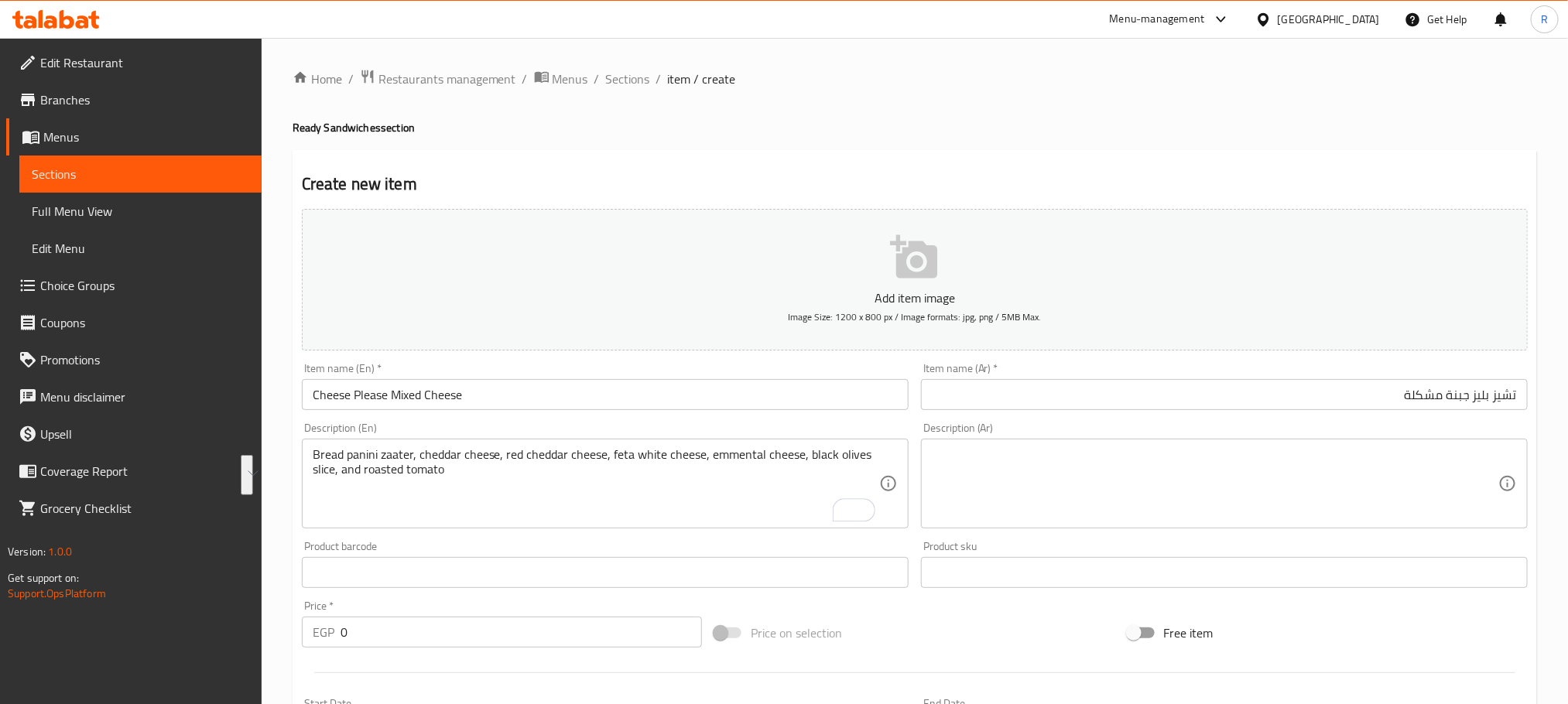
click at [1256, 457] on textarea at bounding box center [1215, 484] width 567 height 74
paste textarea "خبز بانيني بالزعتر، جبنة شيدر، جبنة شيدر حمراء، جبنة فيتا بيضاء، جبنة إيمنتال، …"
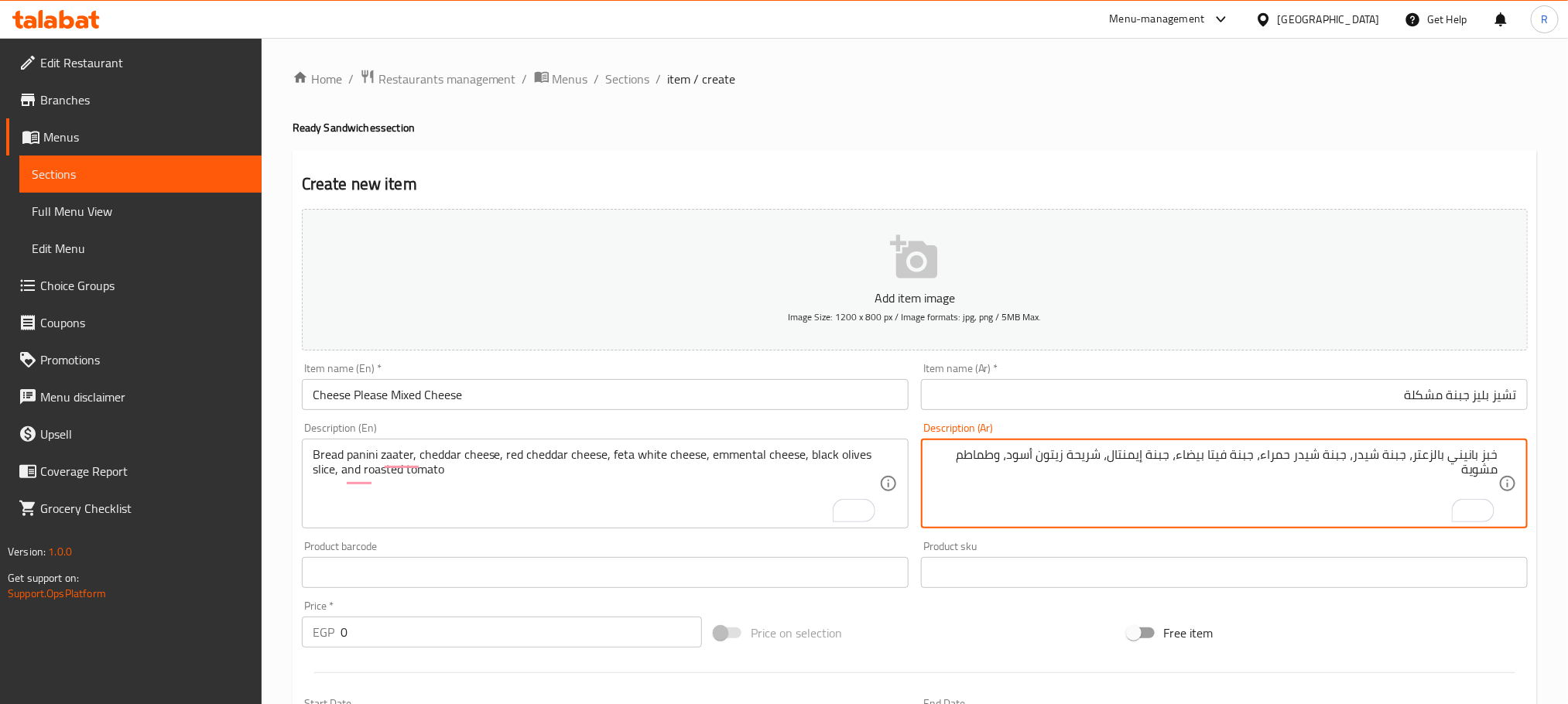
click at [1060, 467] on textarea "خبز بانيني بالزعتر، جبنة شيدر، جبنة شيدر حمراء، جبنة فيتا بيضاء، جبنة إيمنتال، …" at bounding box center [1215, 484] width 567 height 74
click at [1027, 463] on textarea "خبز بانيني بالزعتر، جبنة شيدر، جبنة شيدر حمراء، جبنة فيتا بيضاء، جبنة إيمنتال، …" at bounding box center [1215, 484] width 567 height 74
click at [1132, 486] on textarea "خبز بانيني بالزعتر، جبنة شيدر، جبنة شيدر حمراء، جبنة فيتا بيضاء، جبنة إيمنتال، …" at bounding box center [1215, 484] width 567 height 74
type textarea "خبز بانيني بالزعتر، جبنة شيدر، جبنة شيدر حمراء، جبنة فيتا بيضاء، جبنة إيمنتال، …"
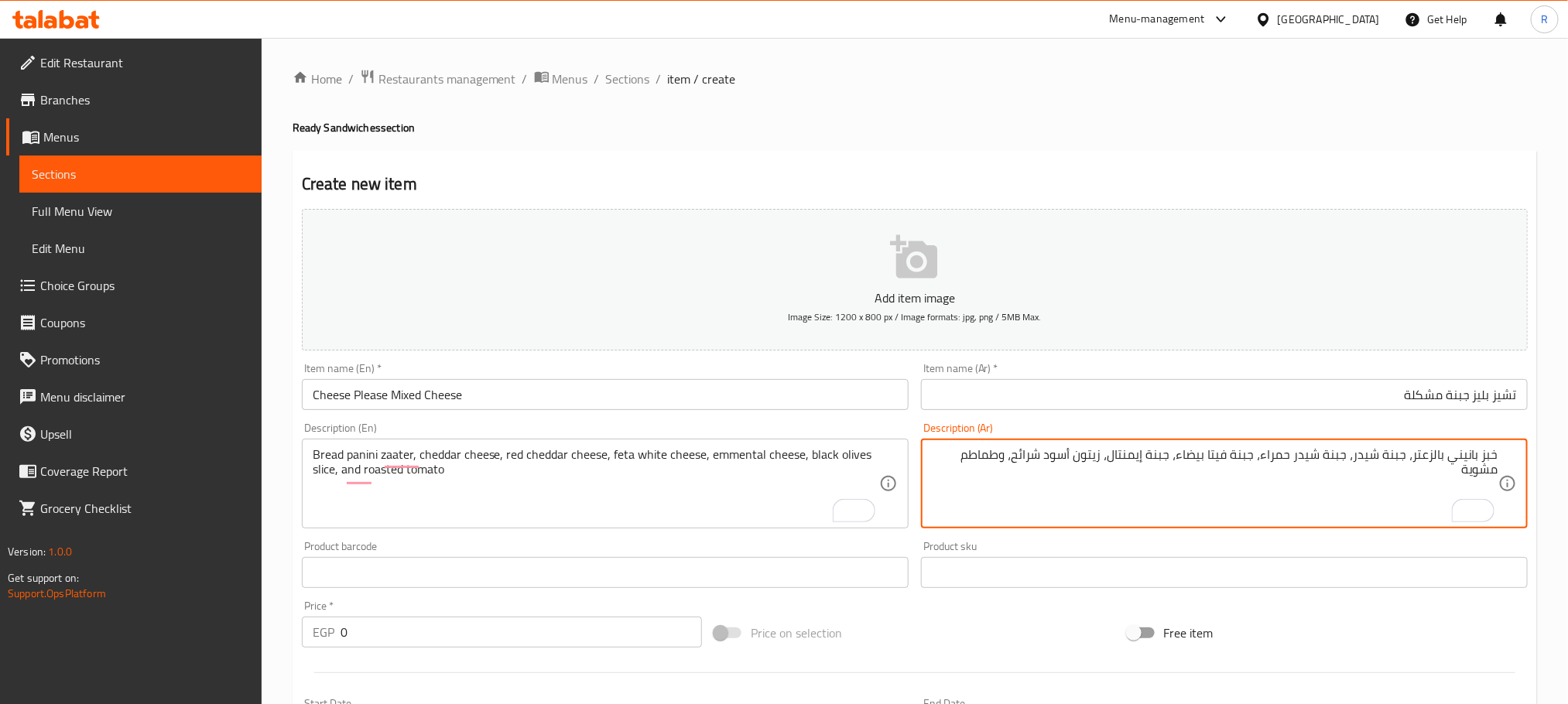
click at [471, 647] on input "0" at bounding box center [521, 631] width 362 height 31
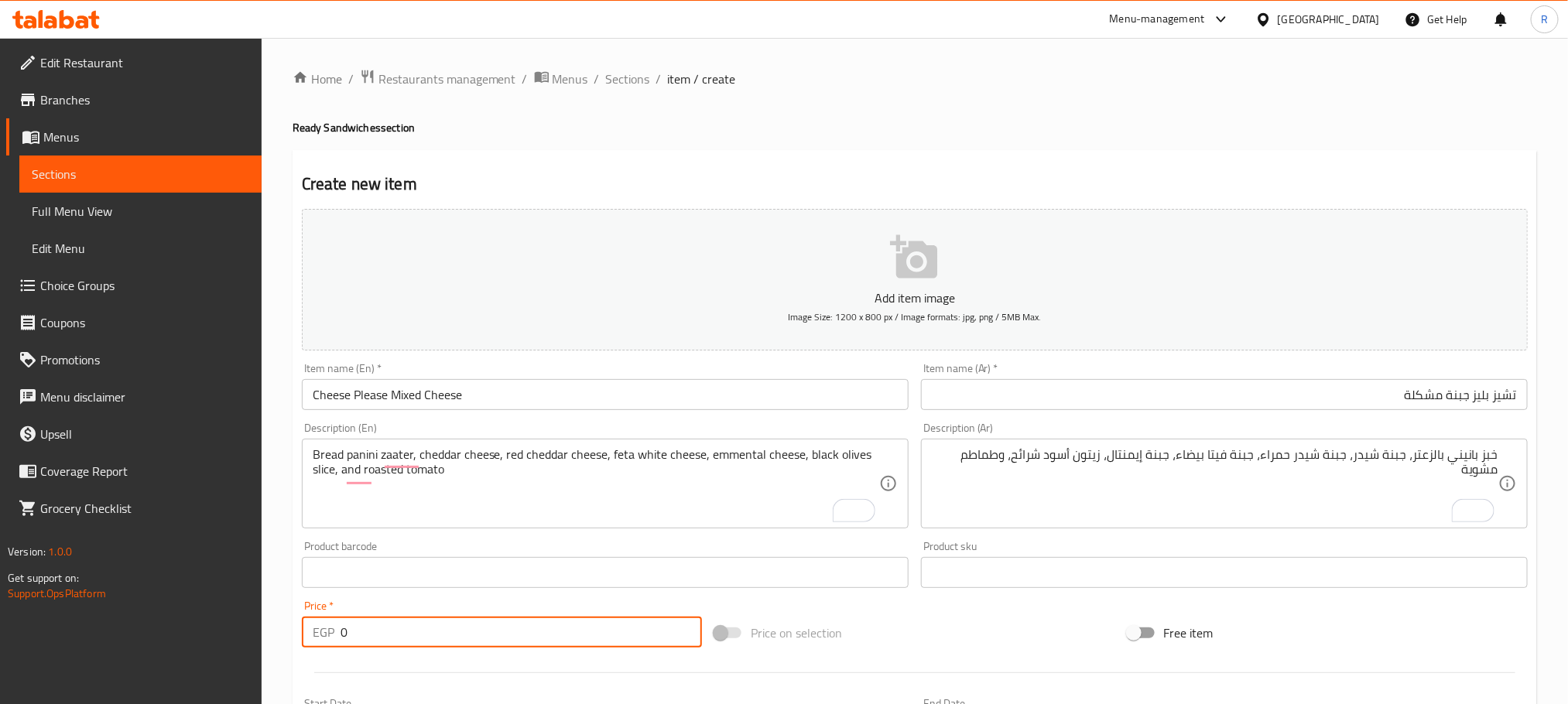
paste input "190"
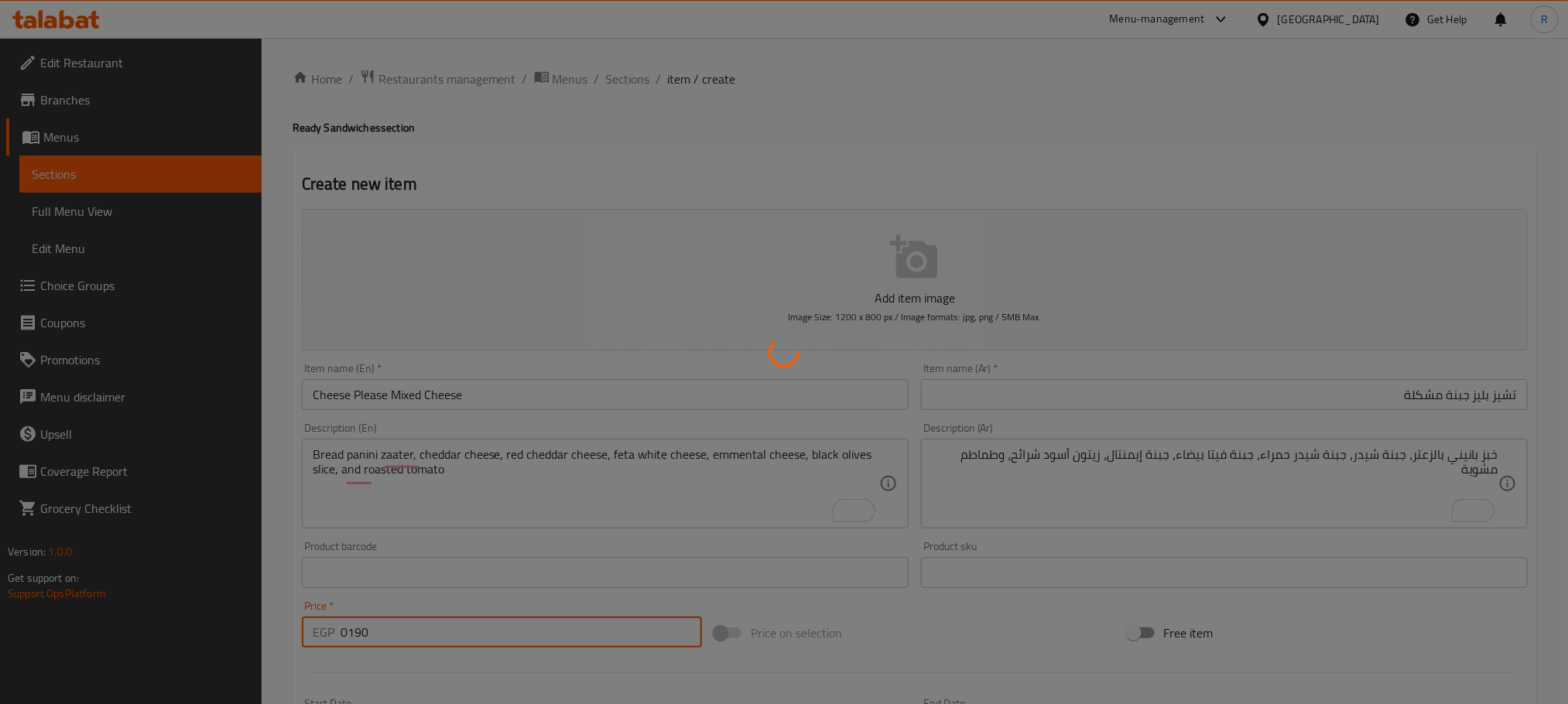
type input "0"
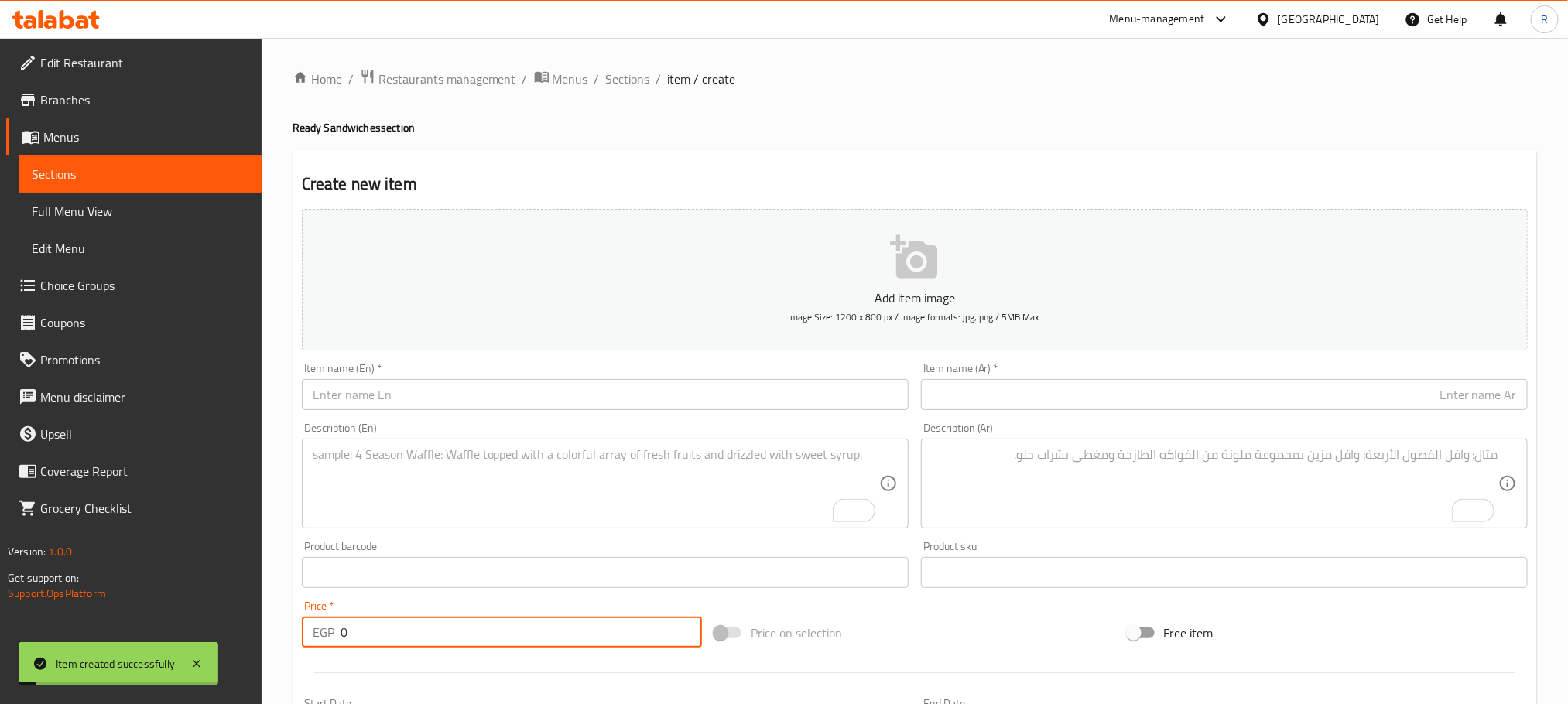
click at [512, 397] on input "text" at bounding box center [605, 394] width 607 height 31
paste input "Roast-ed Roasted Beef"
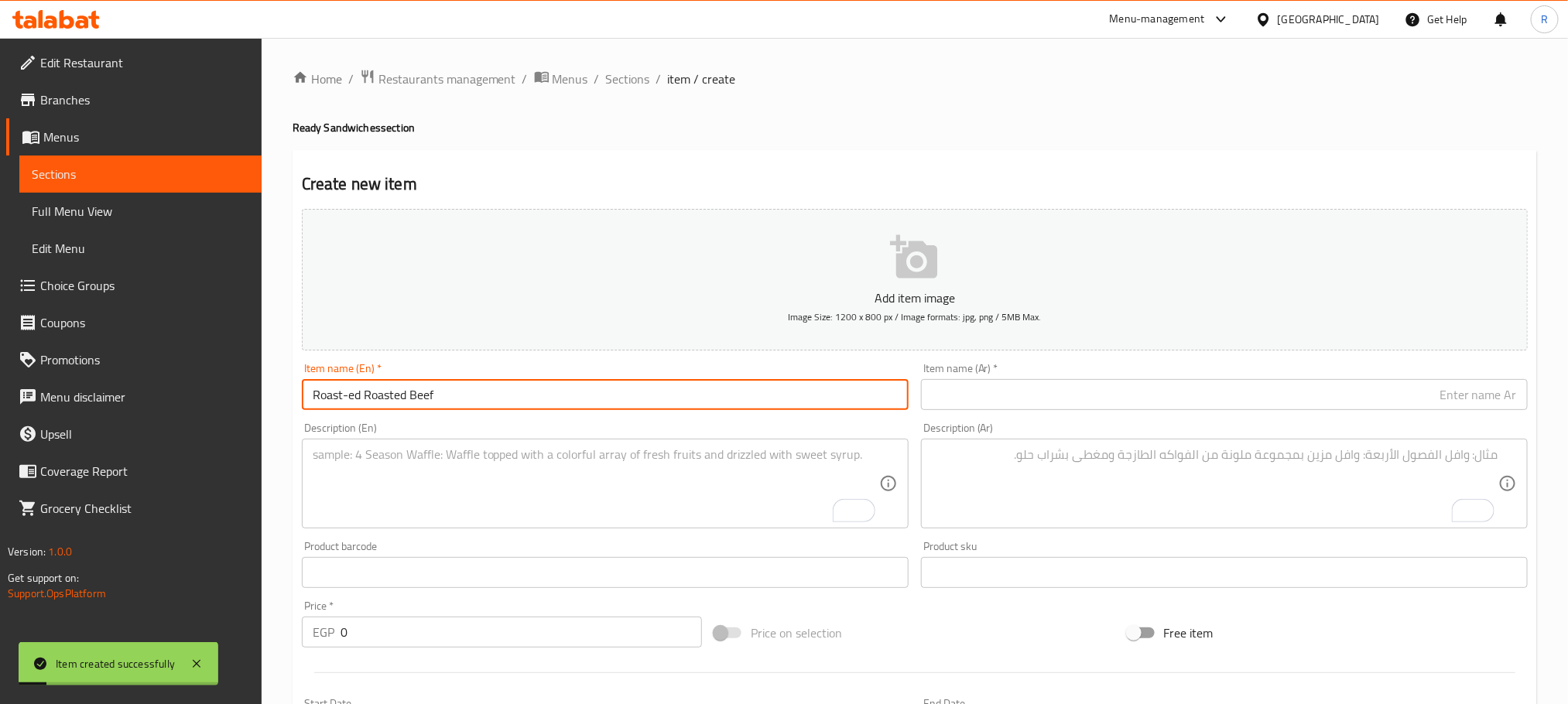
click at [511, 397] on input "Roast-ed Roasted Beef" at bounding box center [605, 394] width 607 height 31
type input "Roast-ed Roasted Beef"
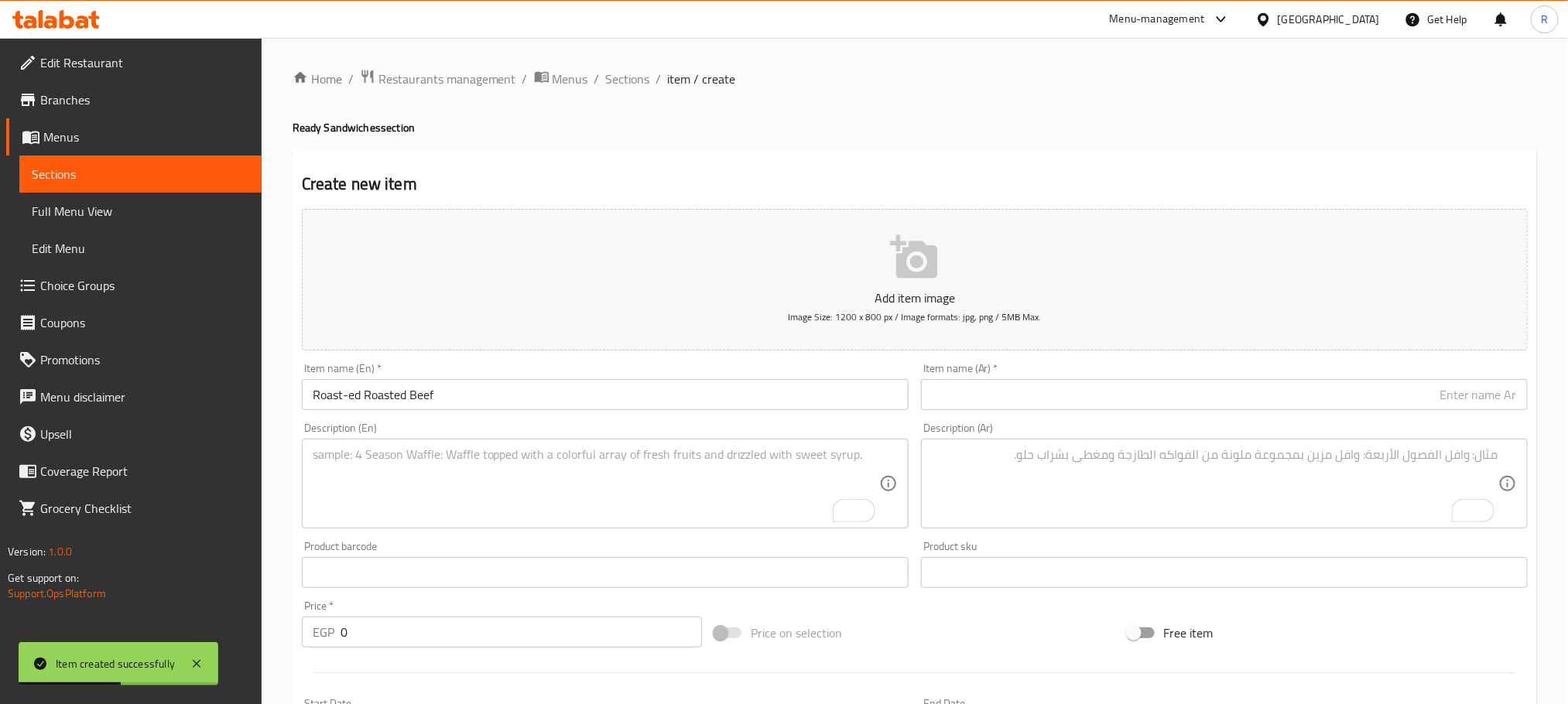
click at [1148, 399] on input "text" at bounding box center [1224, 394] width 607 height 31
paste input "لحم [PERSON_NAME]"
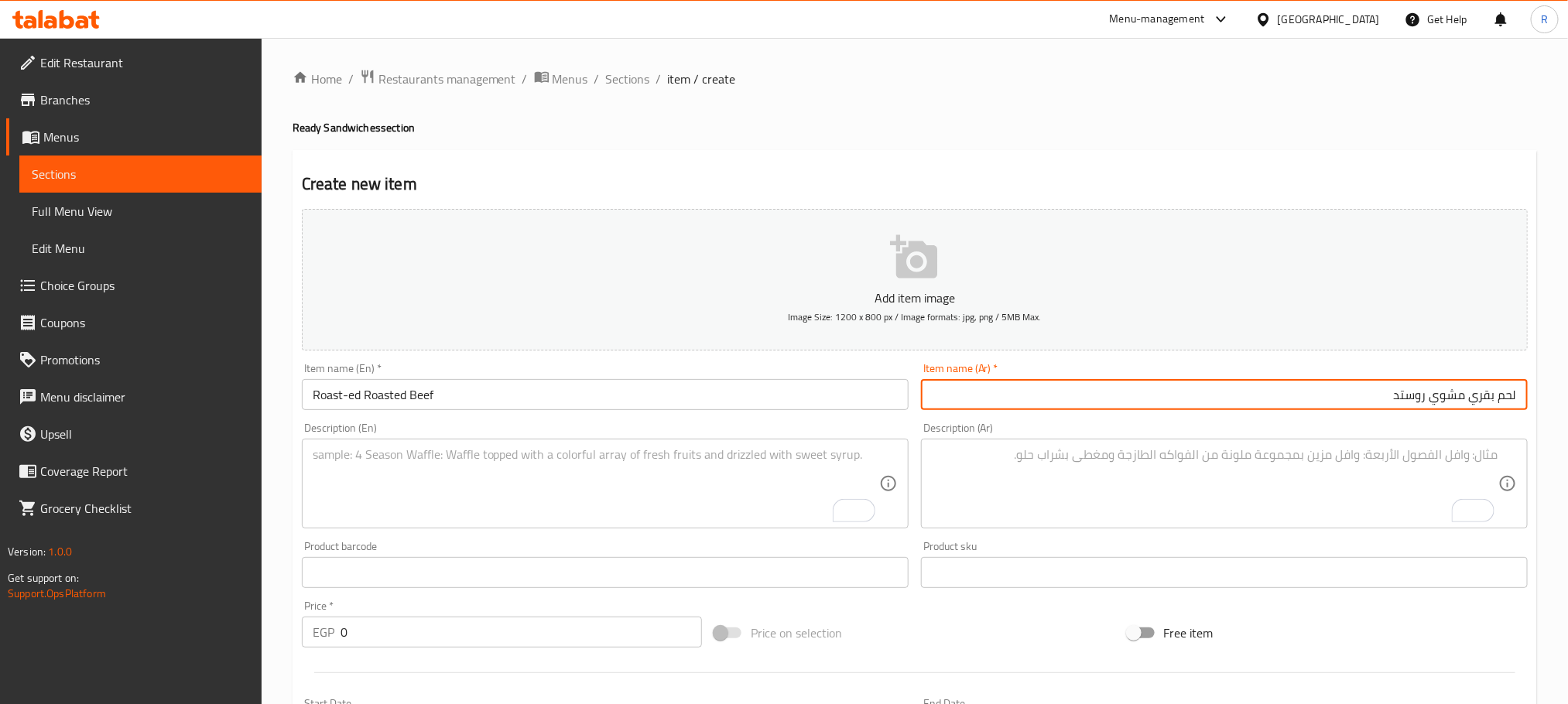
type input "لحم بقري مشوي روستد"
click at [668, 491] on textarea "To enrich screen reader interactions, please activate Accessibility in Grammarl…" at bounding box center [596, 484] width 567 height 74
paste textarea ""Bread Brown Panini Roast Beef Cooked Roast Beef Sauce Roasted Tomato Pickled c…"
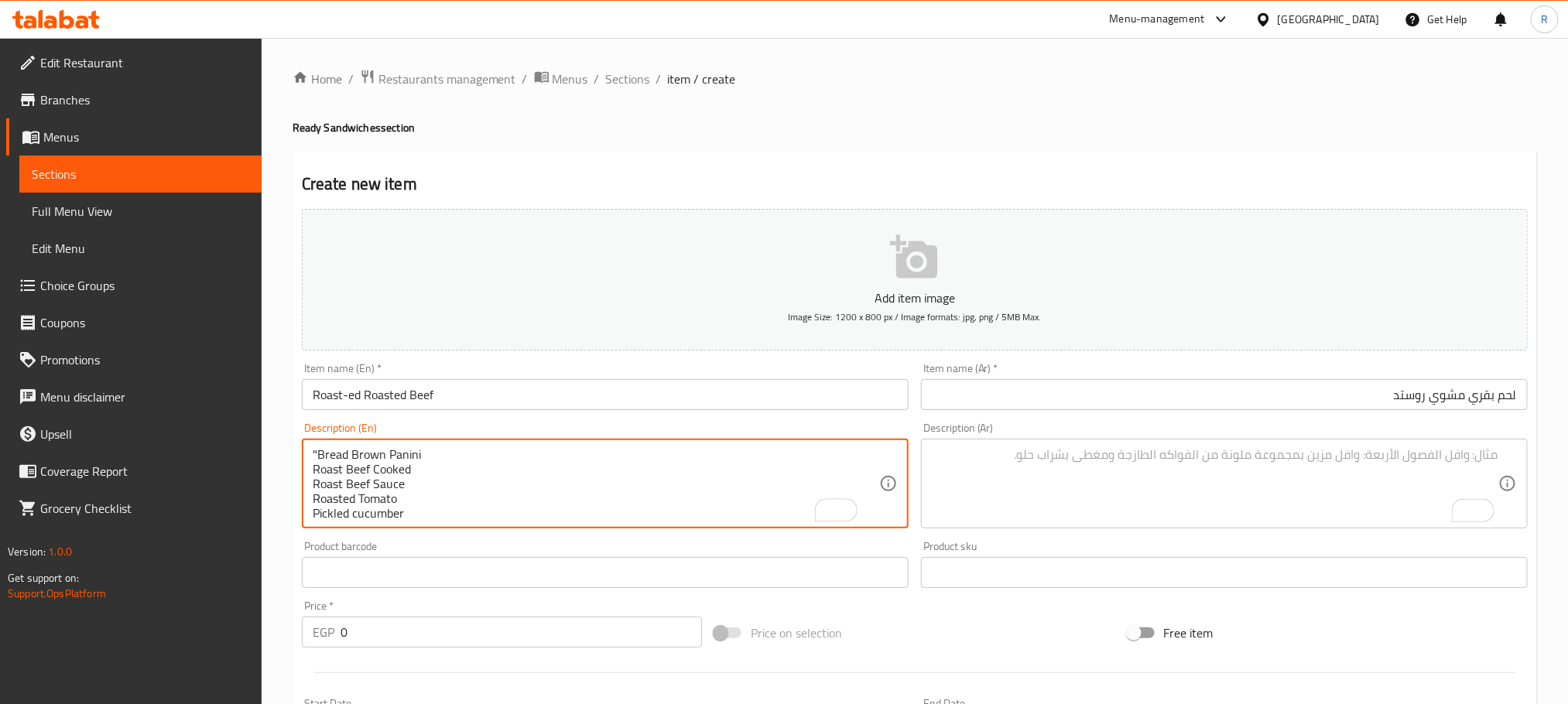
click at [315, 465] on textarea ""Bread Brown Panini Roast Beef Cooked Roast Beef Sauce Roasted Tomato Pickled c…" at bounding box center [596, 484] width 567 height 74
click at [467, 457] on textarea "Bread Brown Panini Roast Beef Cooked Roast Beef Sauce Roasted Tomato Pickled cu…" at bounding box center [596, 484] width 567 height 74
click at [567, 457] on textarea "Bread Brown Panini, Roast Beef Cooked Roast Beef Sauce Roasted Tomato Pickled c…" at bounding box center [596, 484] width 567 height 74
click at [718, 467] on textarea "Bread Brown Panini, Roast Beef Cooked, Roast Beef Sauce Roasted Tomato Pickled …" at bounding box center [596, 484] width 567 height 74
click at [804, 465] on textarea "Bread Brown Panini, Roast Beef Cooked, Roast Beef Sauce, Roasted Tomato Pickled…" at bounding box center [596, 484] width 567 height 74
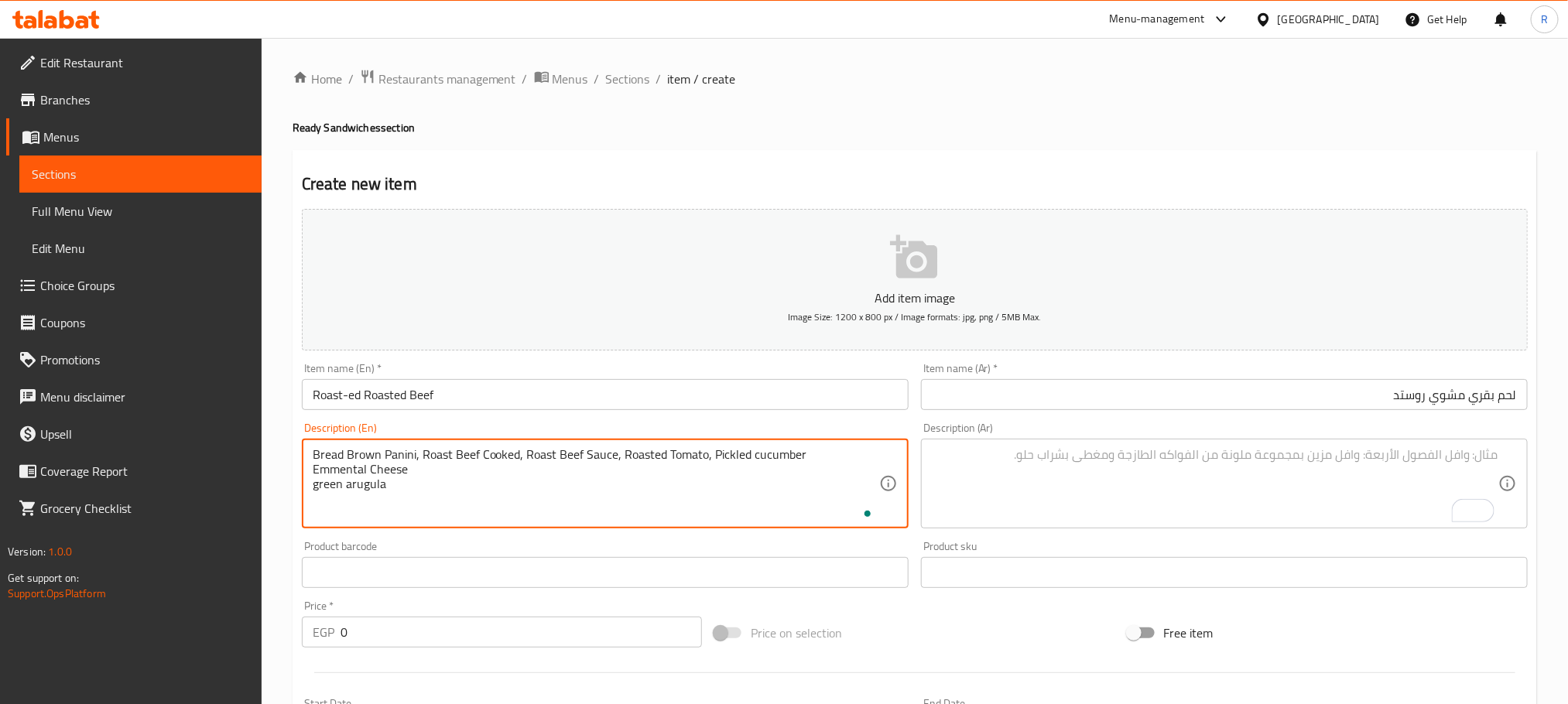
click at [867, 460] on textarea "Bread Brown Panini, Roast Beef Cooked, Roast Beef Sauce, Roasted Tomato, Pickle…" at bounding box center [596, 484] width 567 height 74
click at [549, 484] on textarea "Bread Brown Panini, Roast Beef Cooked, Roast Beef Sauce, Roasted Tomato, Pickle…" at bounding box center [596, 484] width 567 height 74
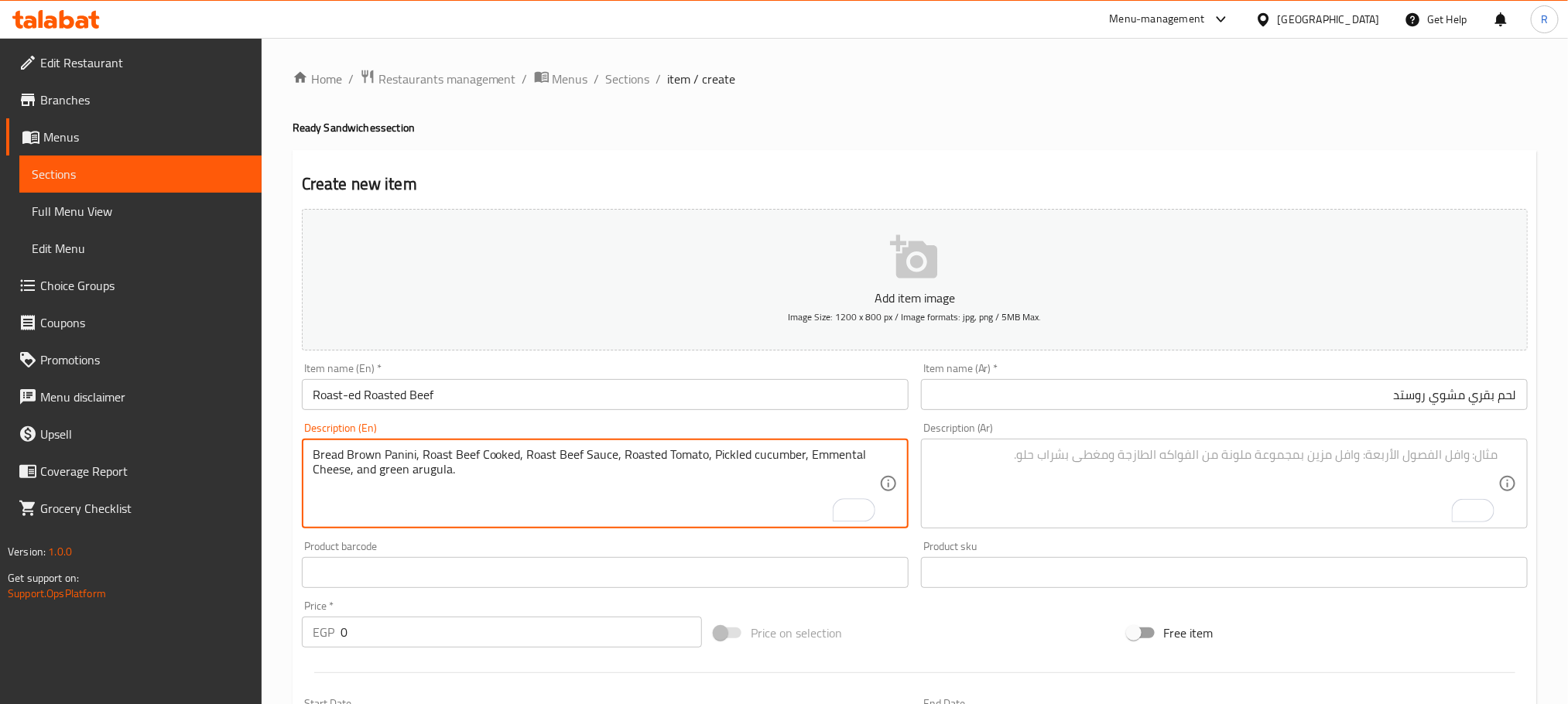
click at [549, 484] on textarea "Bread Brown Panini, Roast Beef Cooked, Roast Beef Sauce, Roasted Tomato, Pickle…" at bounding box center [596, 484] width 567 height 74
type textarea "Bread brown panini, roast beef cooked, roast beef sauce, roasted tomato, pickle…"
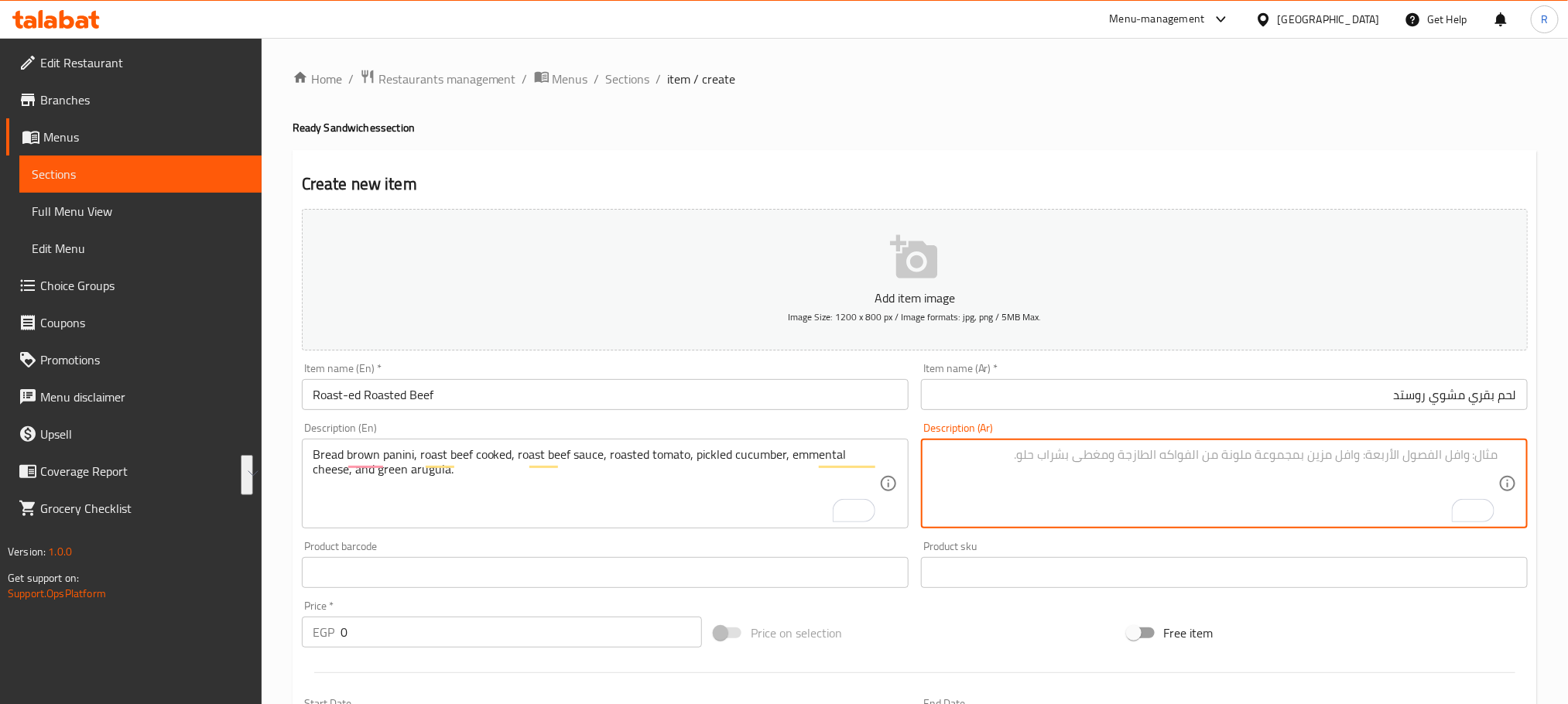
click at [1278, 477] on textarea "To enrich screen reader interactions, please activate Accessibility in Grammarl…" at bounding box center [1215, 484] width 567 height 74
paste textarea "خبز بانيني بني، لحم بقري مشوي مطبوخ، صلصة لحم بقري مشوي، طماطم مشوية، خيار مخلل…"
click at [1182, 490] on textarea "خبز بانيني بني، لحم بقري مشوي مطبوخ، صلصة لحم بقري مشوي، طماطم مشوية، خيار مخلل…" at bounding box center [1215, 484] width 567 height 74
type textarea "خبز بانيني بني، لحم بقري مشوي مطبوخ، صلصة لحم بقري مشوي، طماطم مشوية، خيار مخلل…"
click at [471, 647] on input "0" at bounding box center [521, 631] width 362 height 31
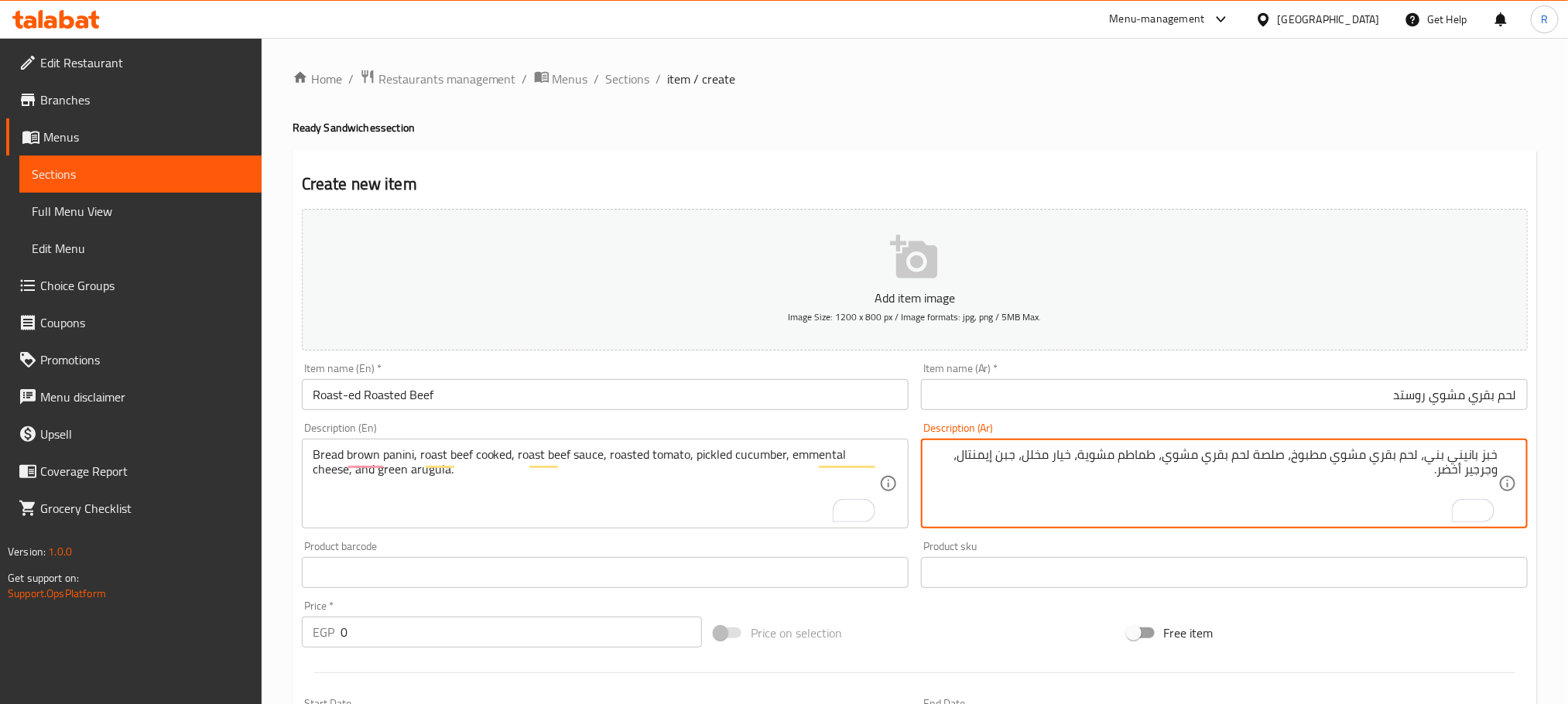
paste input "235"
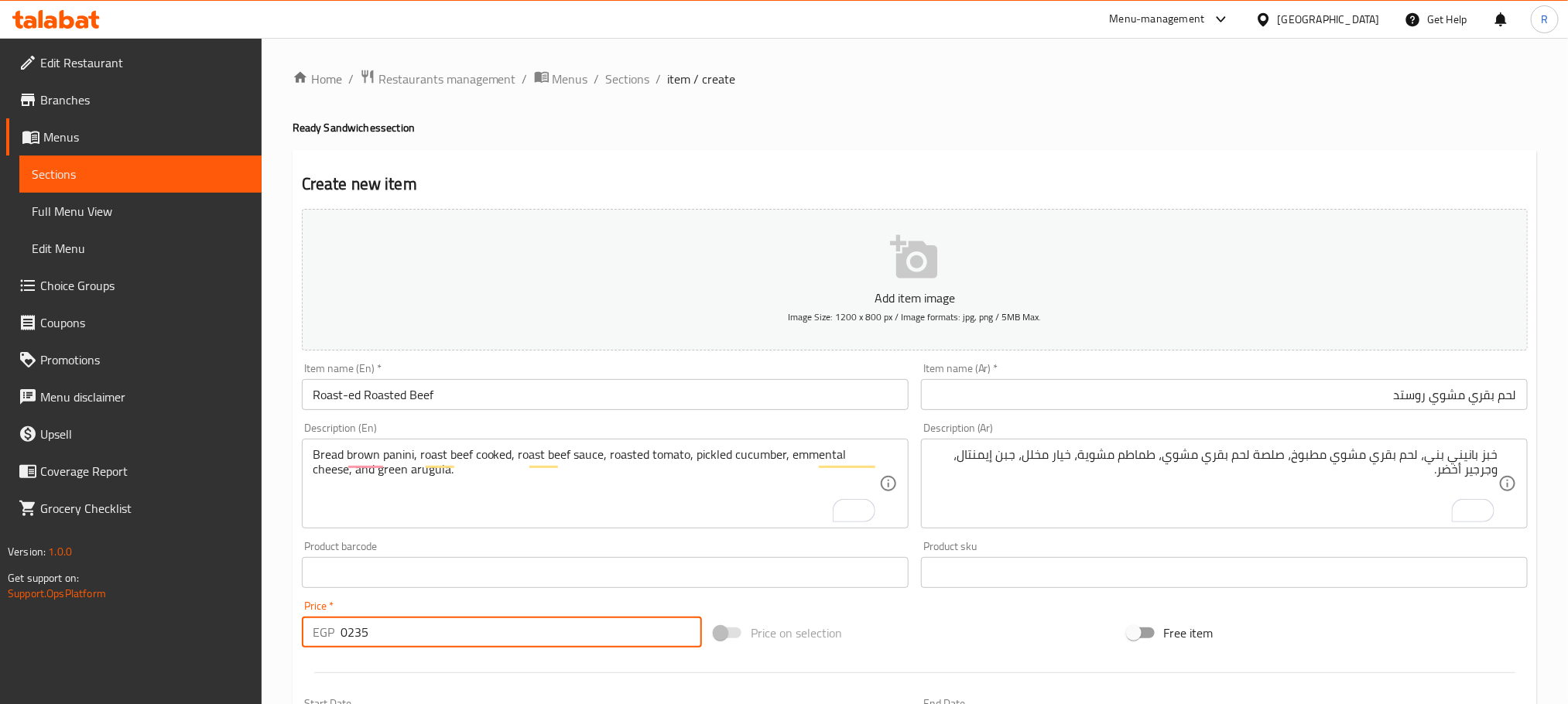
type input "0235"
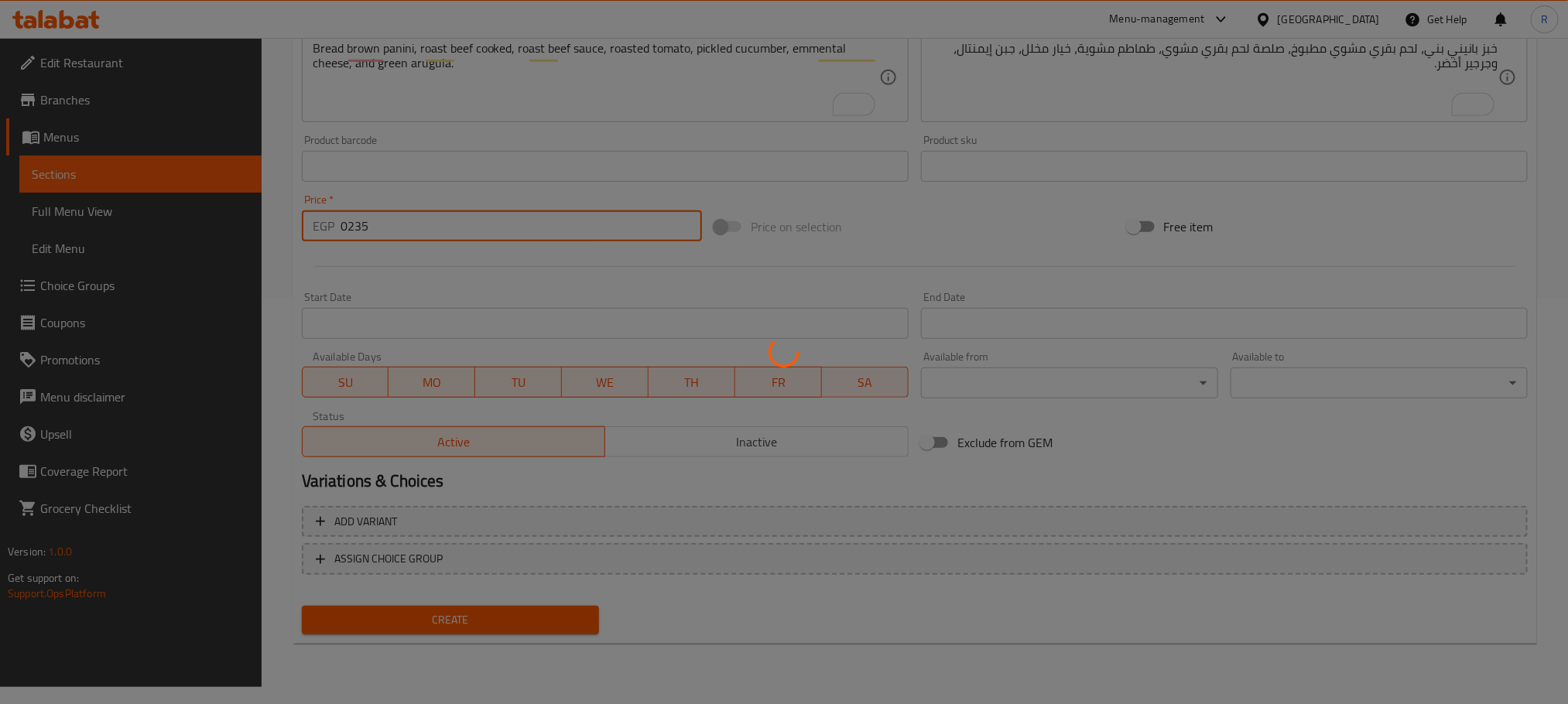
type input "0"
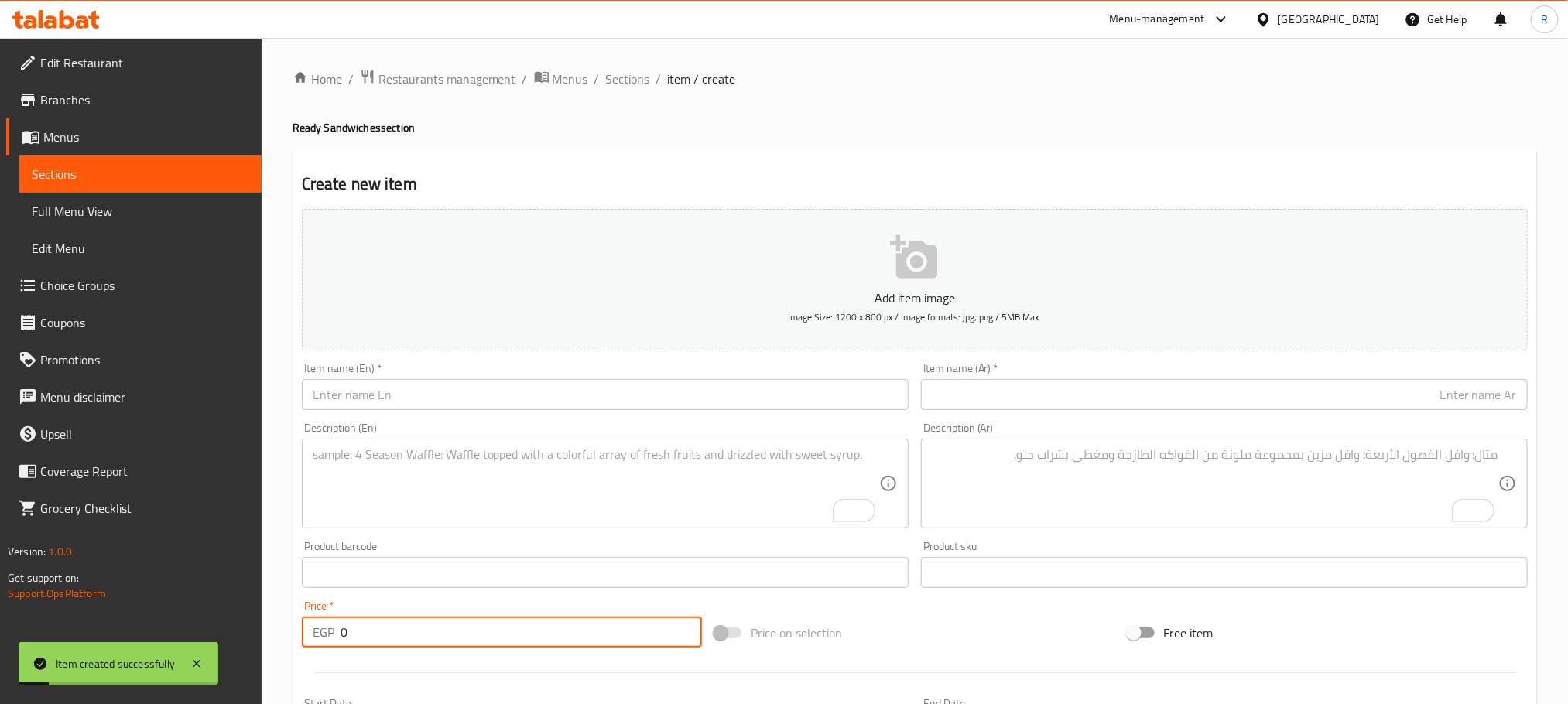
click at [631, 70] on span "Sections" at bounding box center [628, 79] width 44 height 19
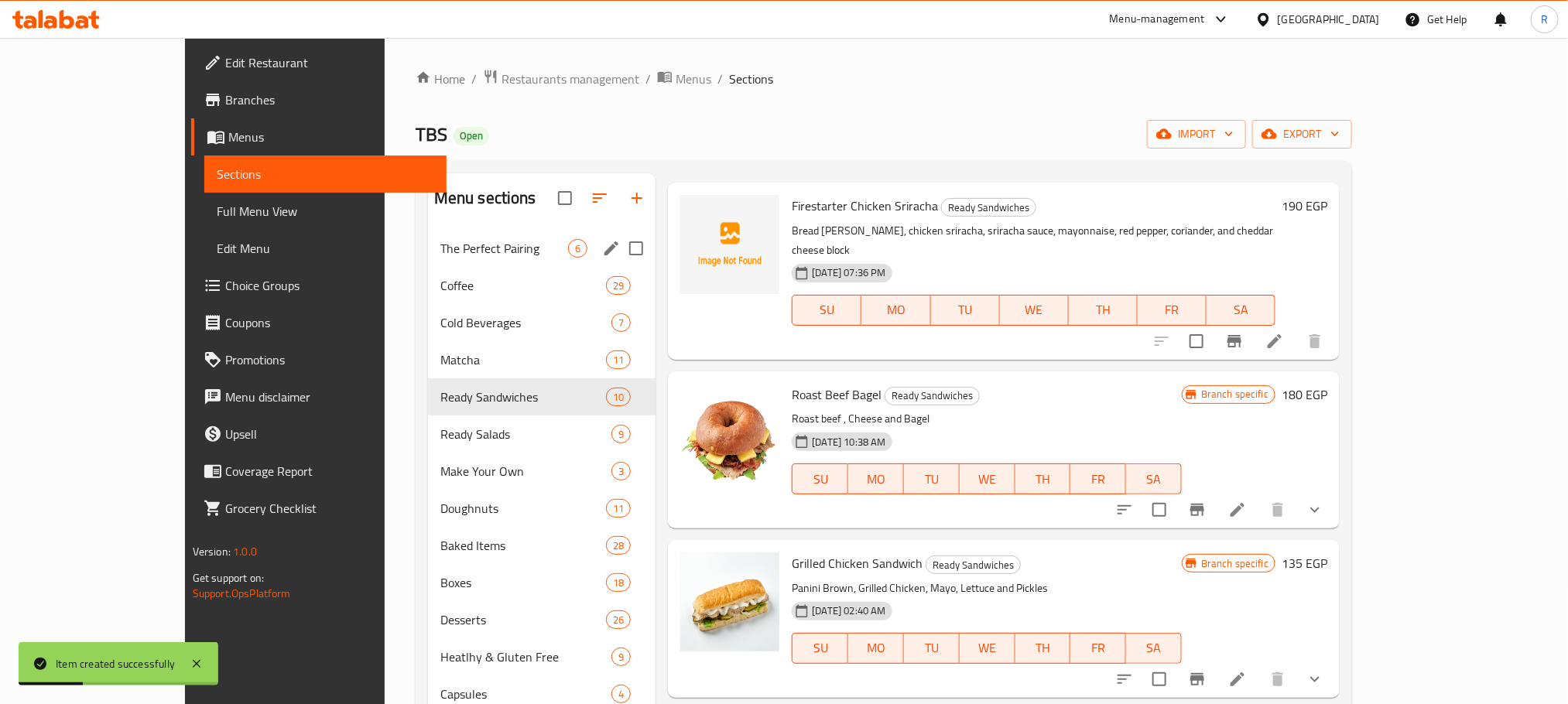
scroll to position [232, 0]
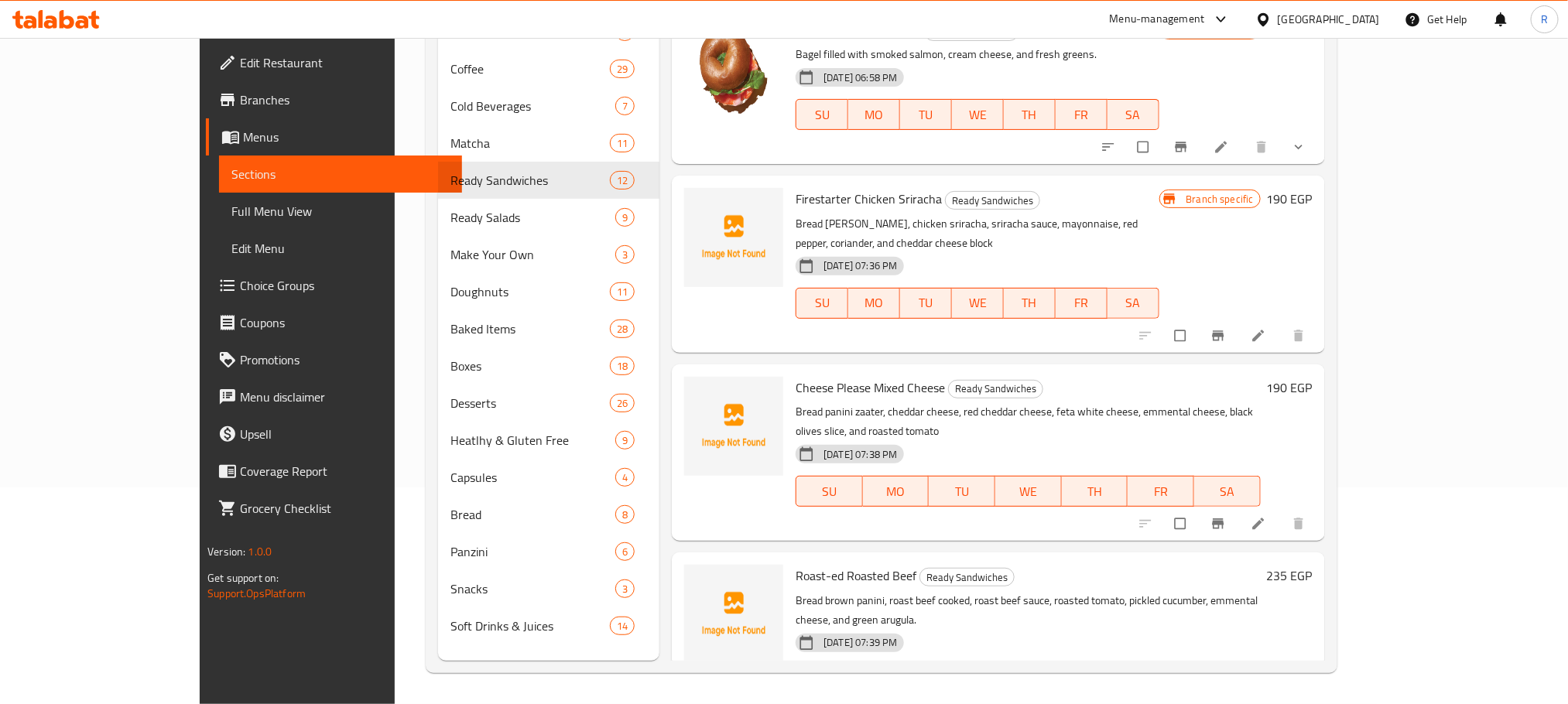
scroll to position [114, 0]
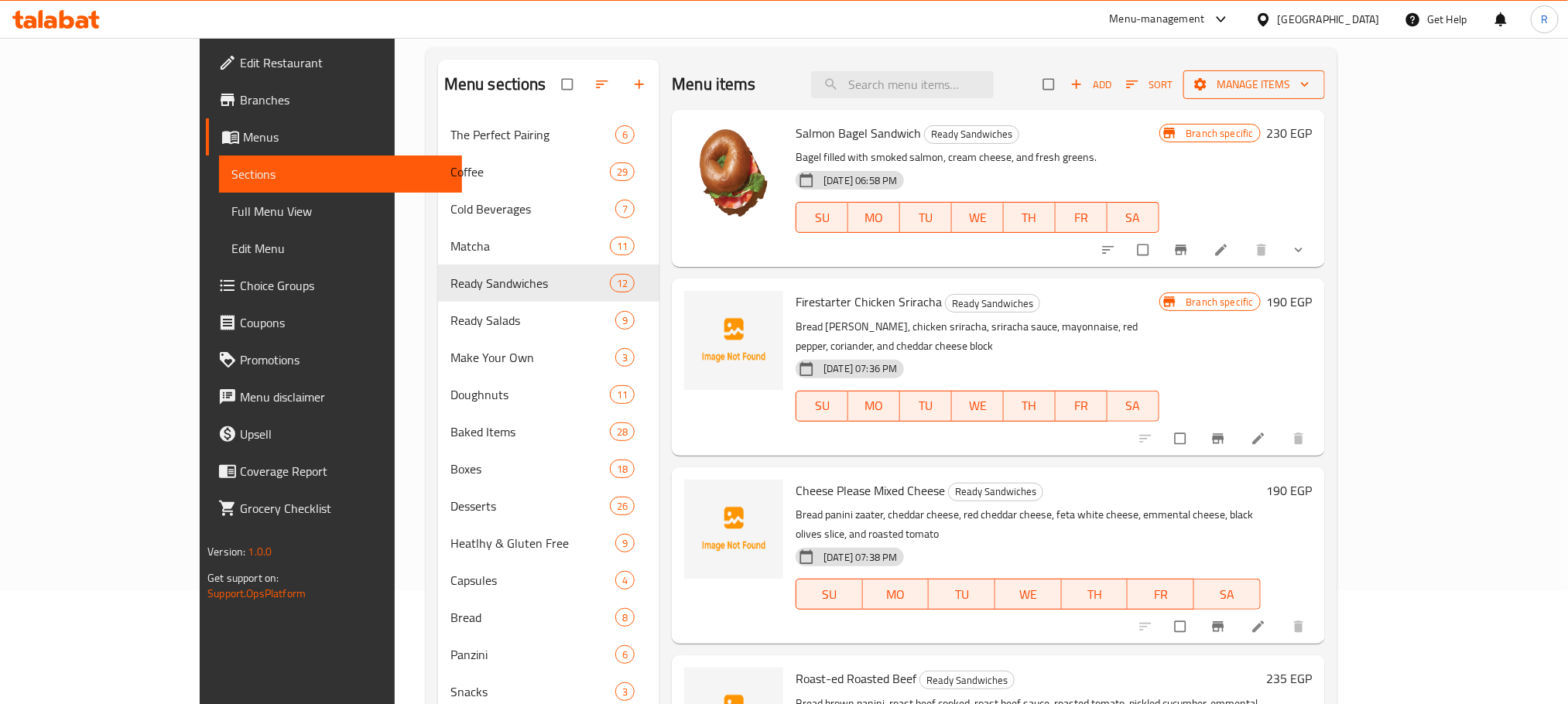
click at [1313, 95] on span "Manage items" at bounding box center [1254, 84] width 117 height 19
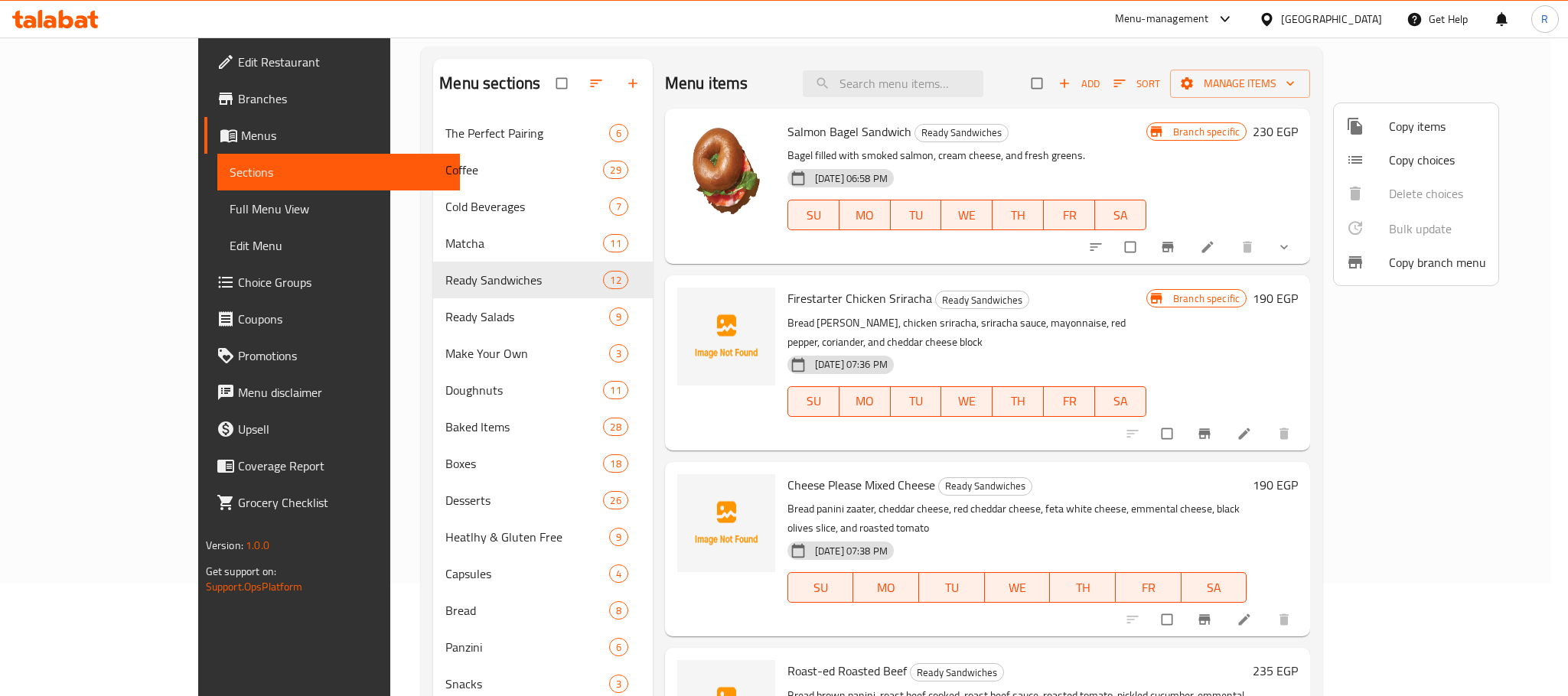
click at [1181, 86] on div at bounding box center [784, 348] width 1568 height 696
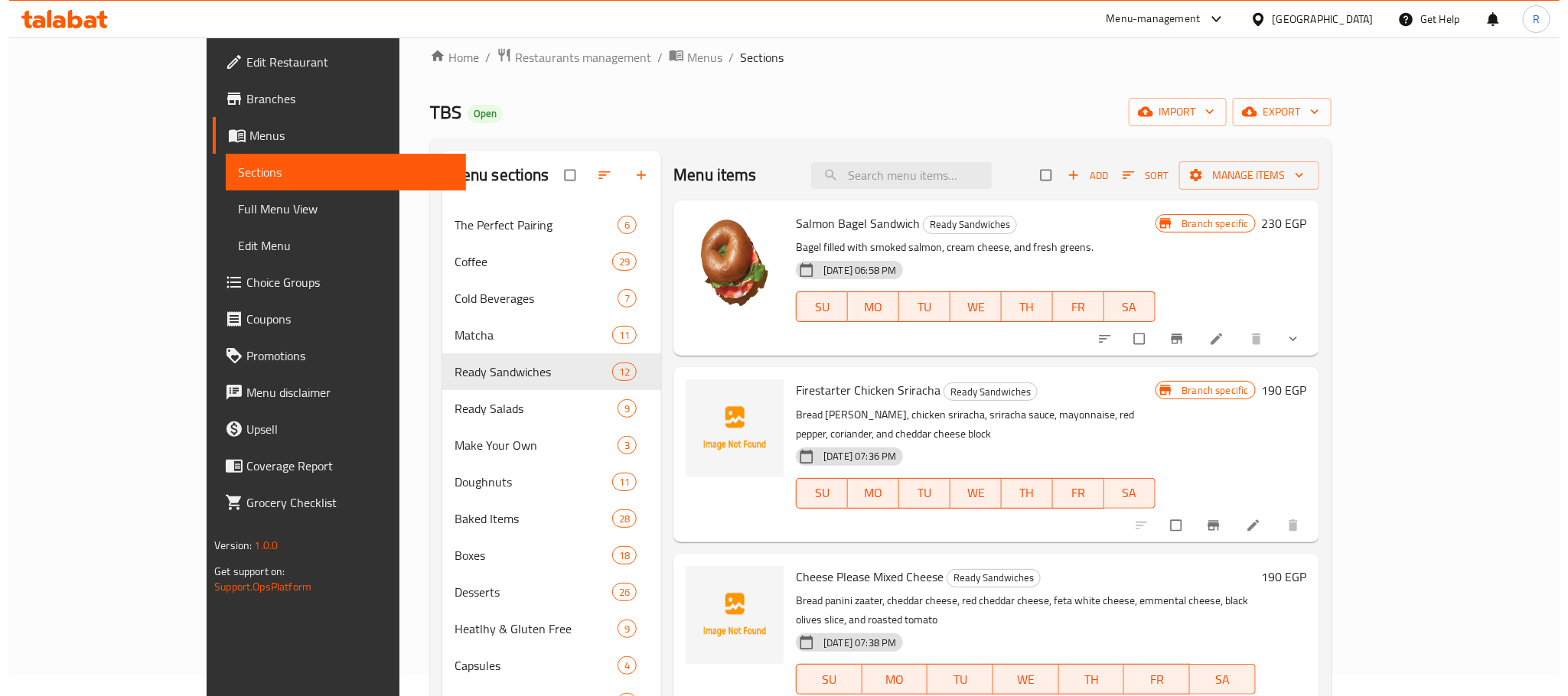
scroll to position [0, 0]
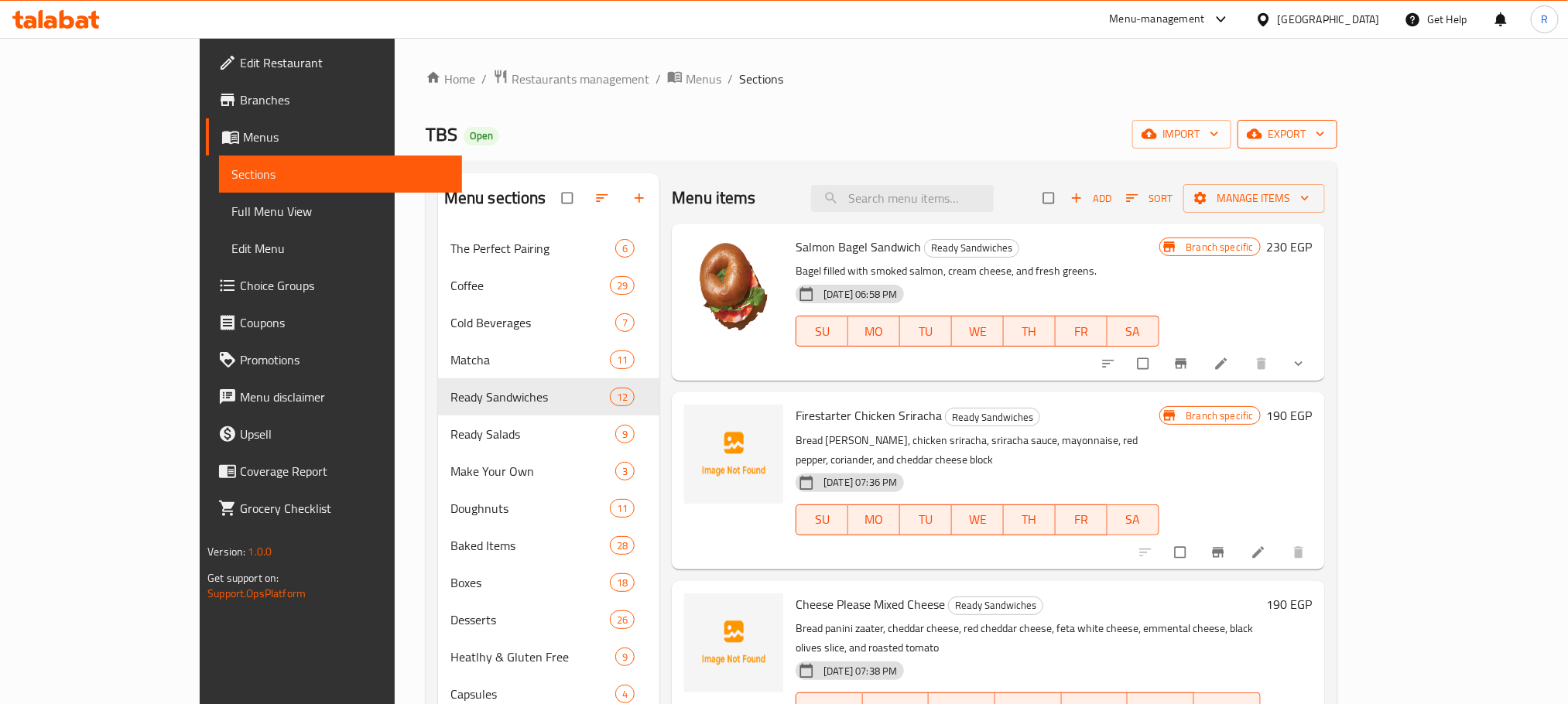
click at [1325, 125] on span "export" at bounding box center [1287, 133] width 75 height 19
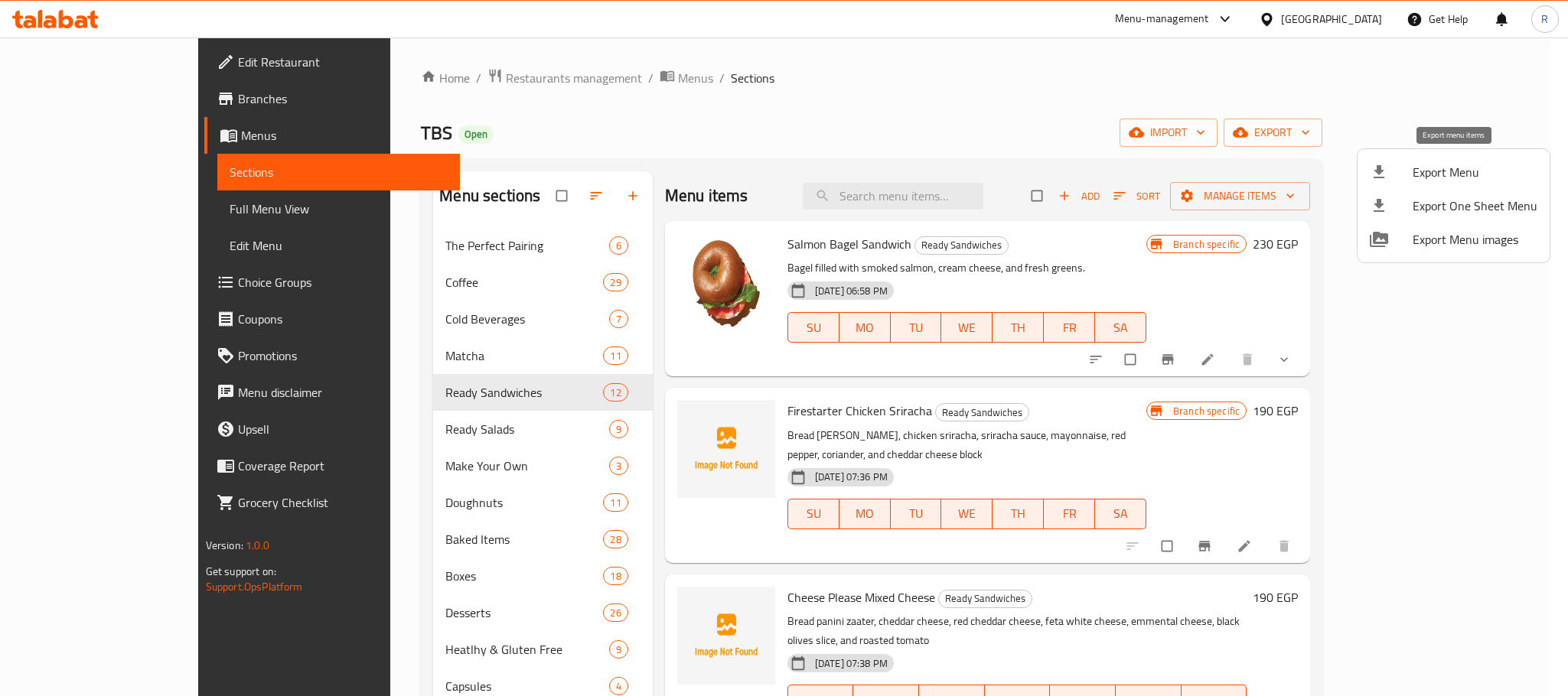
click at [1434, 170] on span "Export Menu" at bounding box center [1475, 172] width 125 height 19
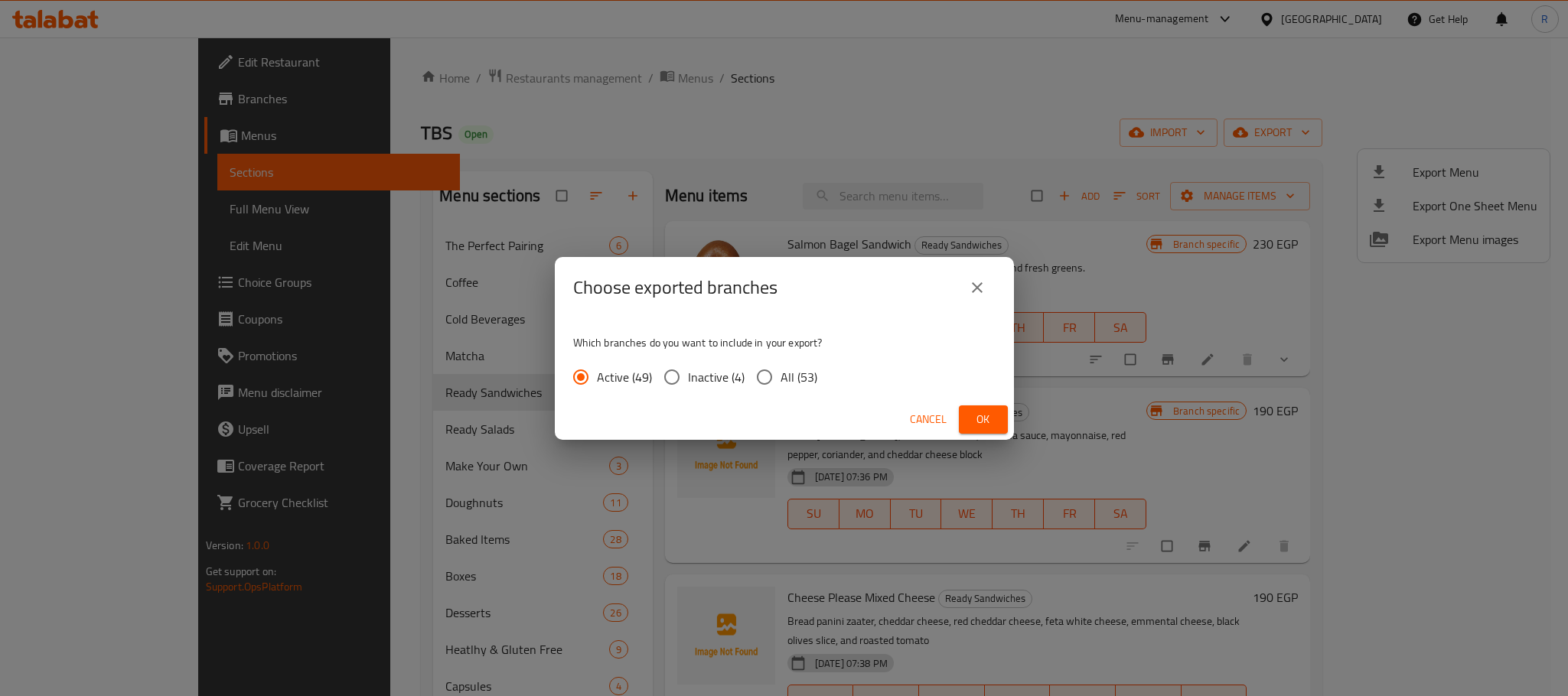
click at [816, 372] on span "All (53)" at bounding box center [799, 377] width 36 height 19
click at [781, 372] on input "All (53)" at bounding box center [764, 377] width 33 height 32
radio input "true"
click at [998, 425] on button "Ok" at bounding box center [984, 419] width 49 height 29
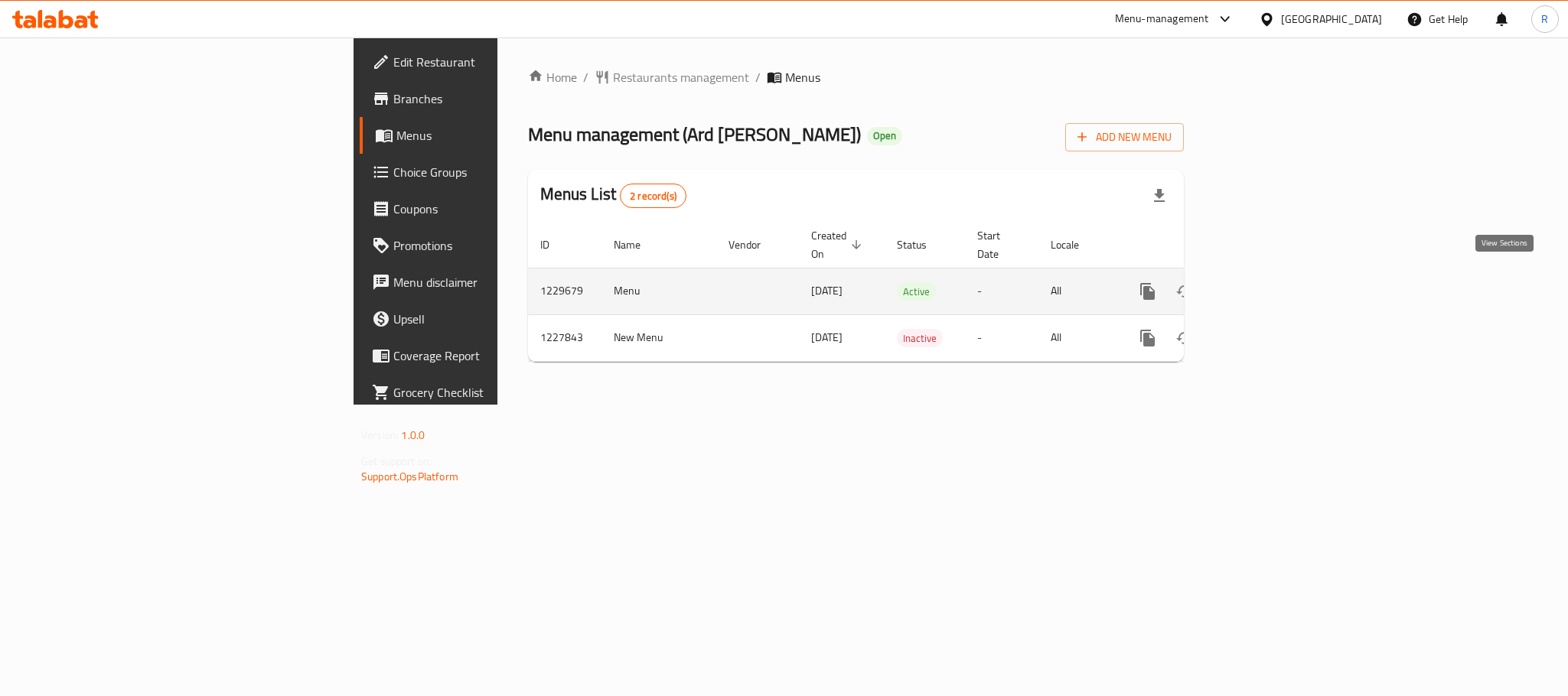
click at [1268, 283] on icon "enhanced table" at bounding box center [1258, 291] width 19 height 19
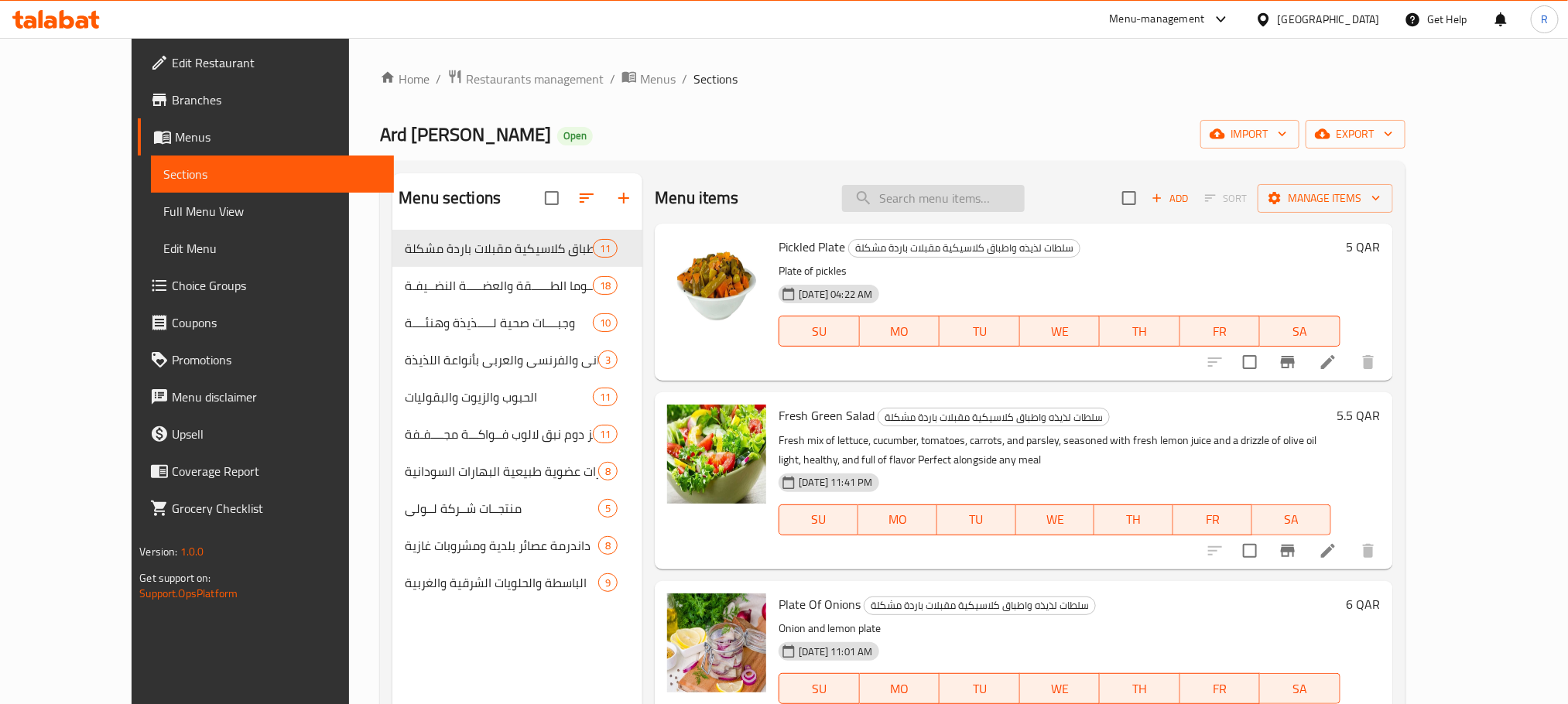
click at [973, 203] on input "search" at bounding box center [933, 198] width 182 height 27
paste input "فهيتا دجاج"
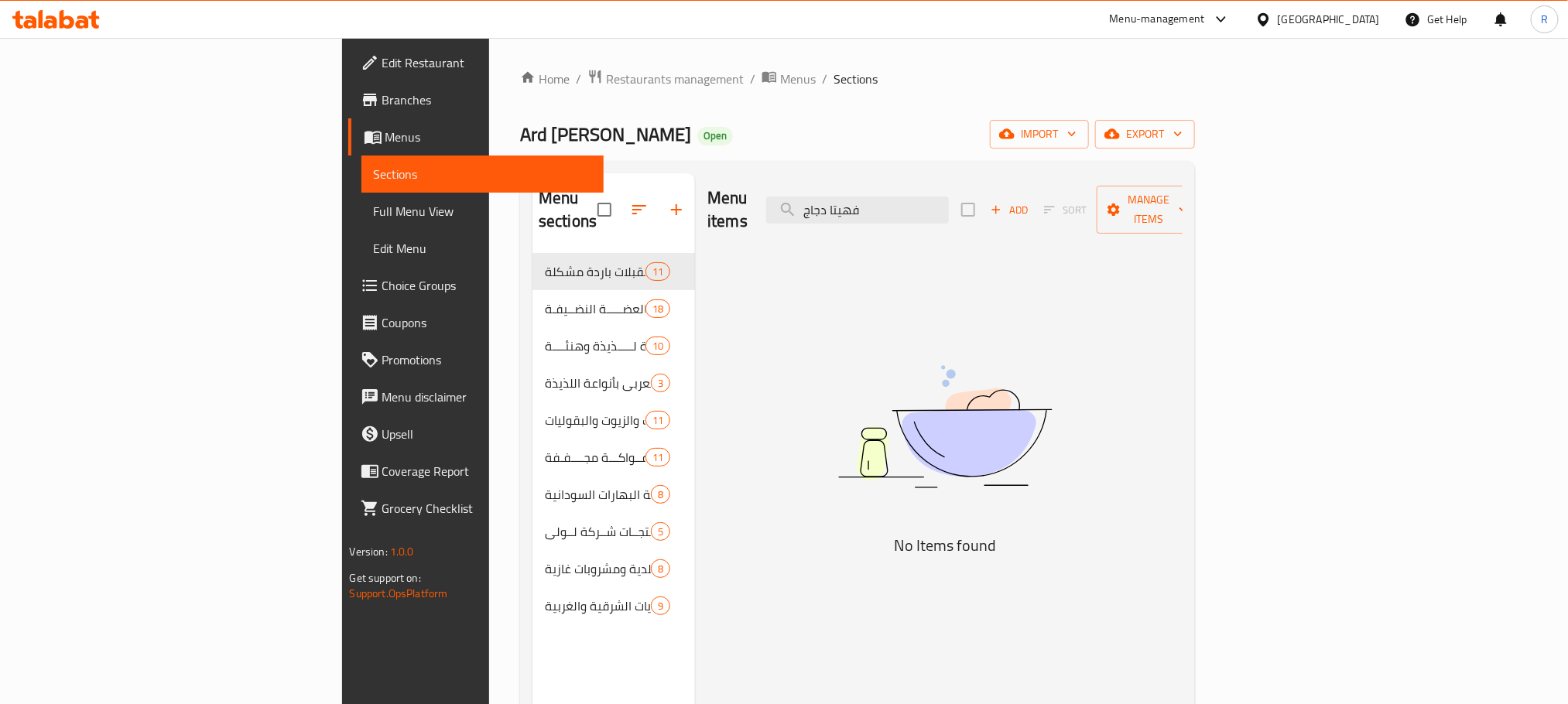
click at [999, 118] on div "Home / Restaurants management / Menus / Sections Ard Elkheer Bakery Open import…" at bounding box center [858, 479] width 675 height 821
click at [1182, 142] on span "export" at bounding box center [1145, 133] width 75 height 19
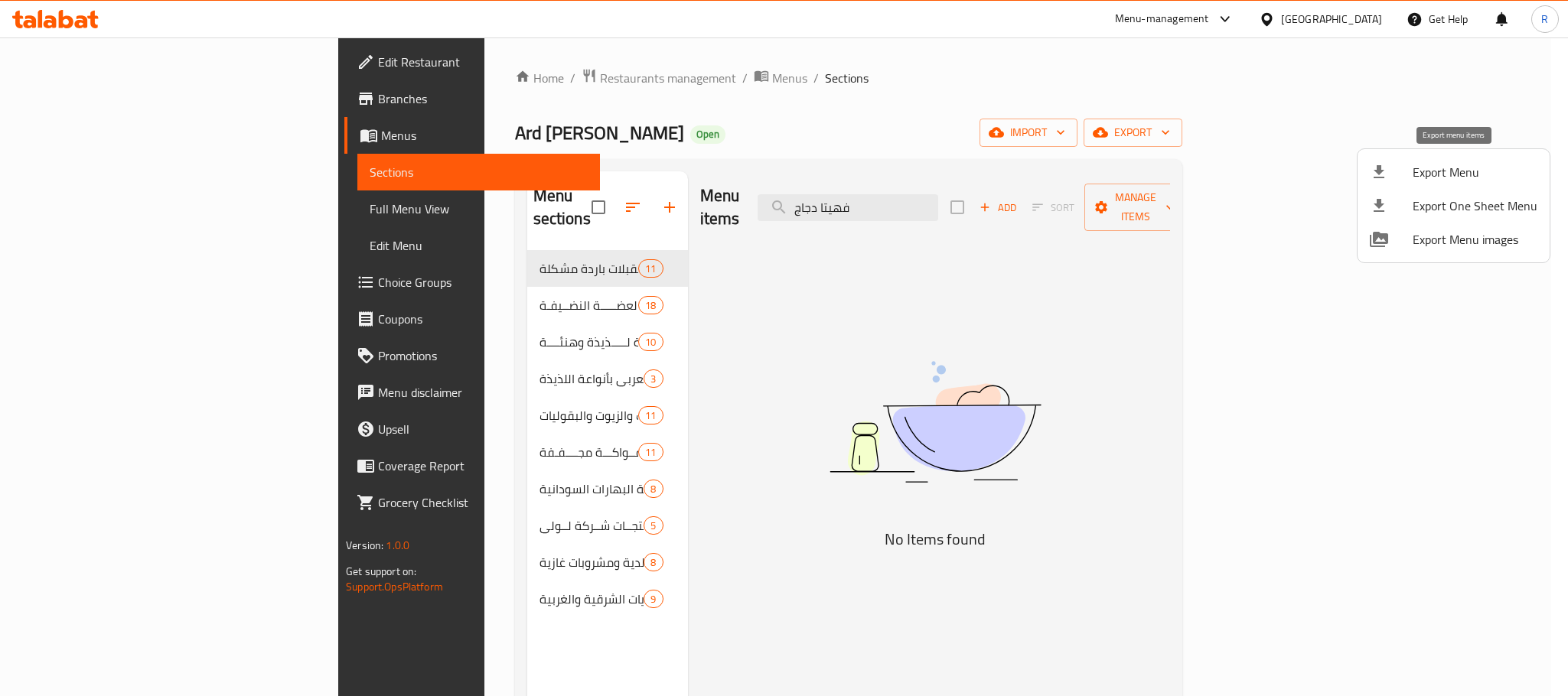
click at [1415, 175] on span "Export Menu" at bounding box center [1475, 172] width 125 height 19
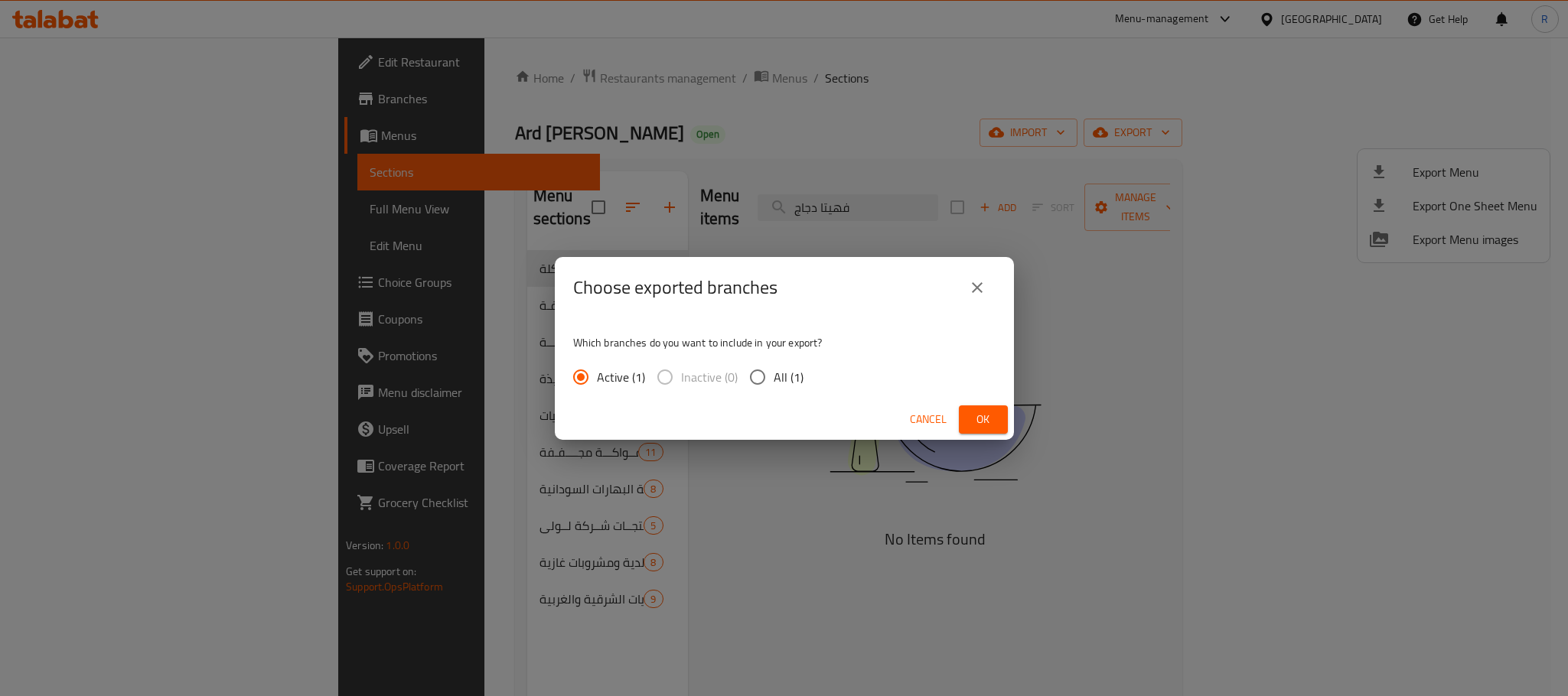
click at [816, 375] on div "Active (1) Inactive (0) All (1)" at bounding box center [694, 377] width 242 height 32
click at [816, 377] on div "Active (1) Inactive (0) All (1)" at bounding box center [694, 377] width 242 height 32
click at [984, 413] on span "Ok" at bounding box center [983, 419] width 25 height 19
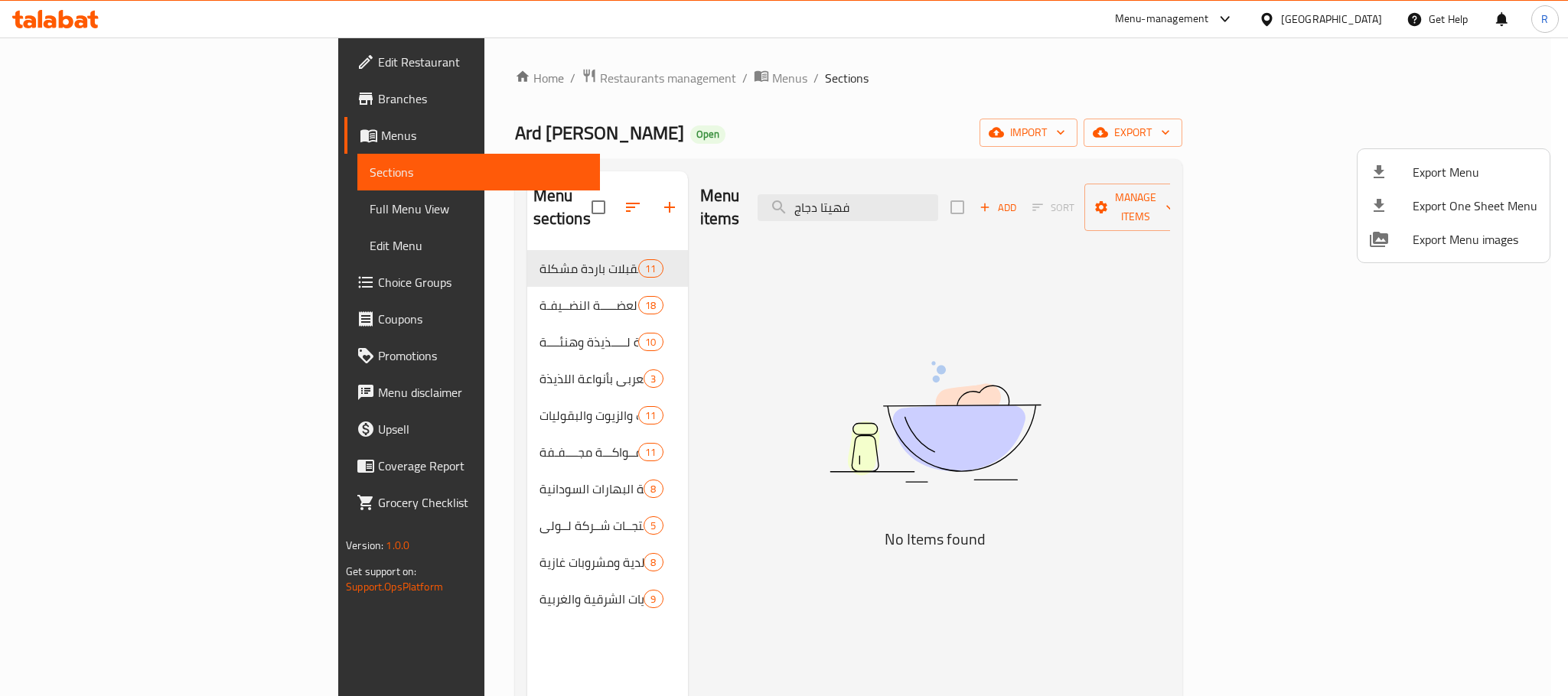
click at [984, 196] on div at bounding box center [784, 348] width 1568 height 696
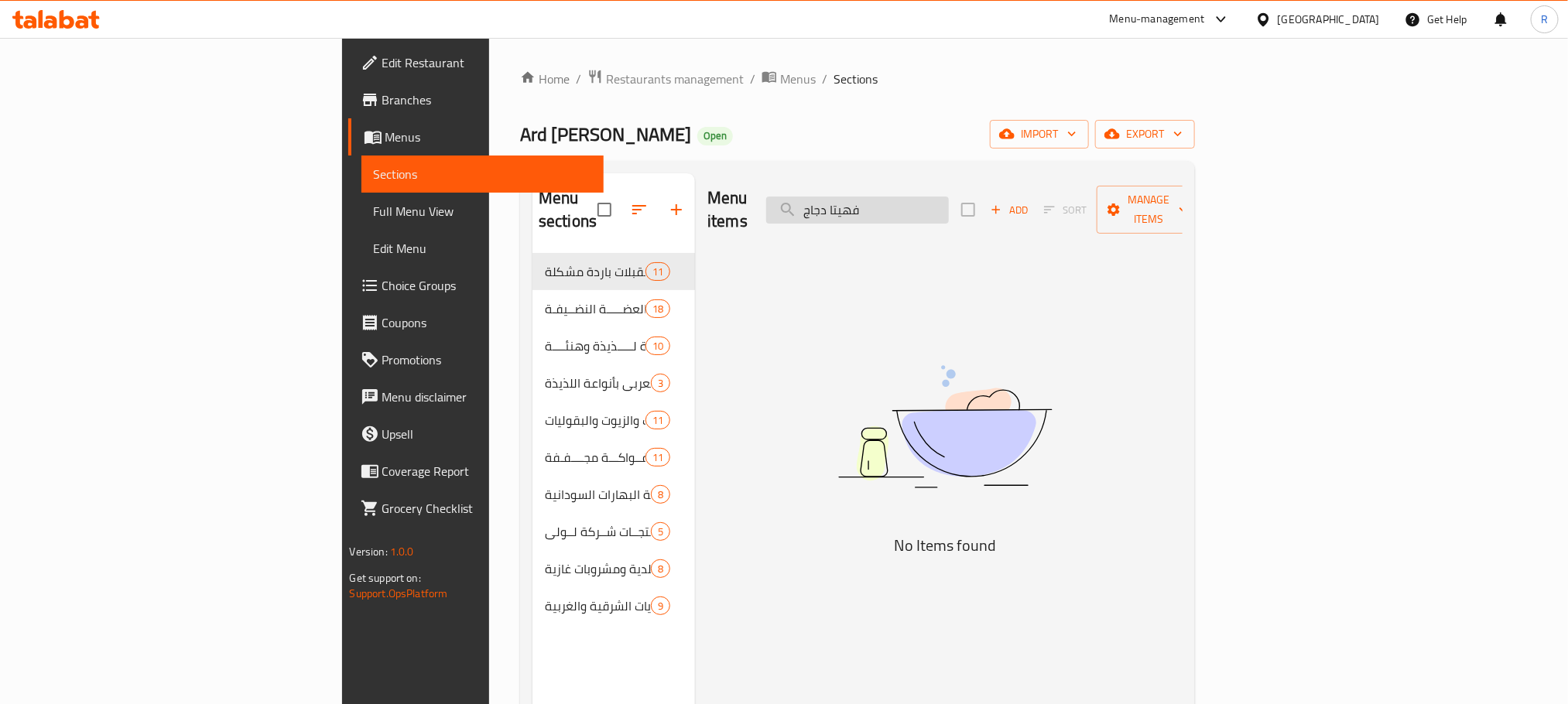
click at [949, 197] on input "فهيتا دجاج" at bounding box center [857, 209] width 182 height 27
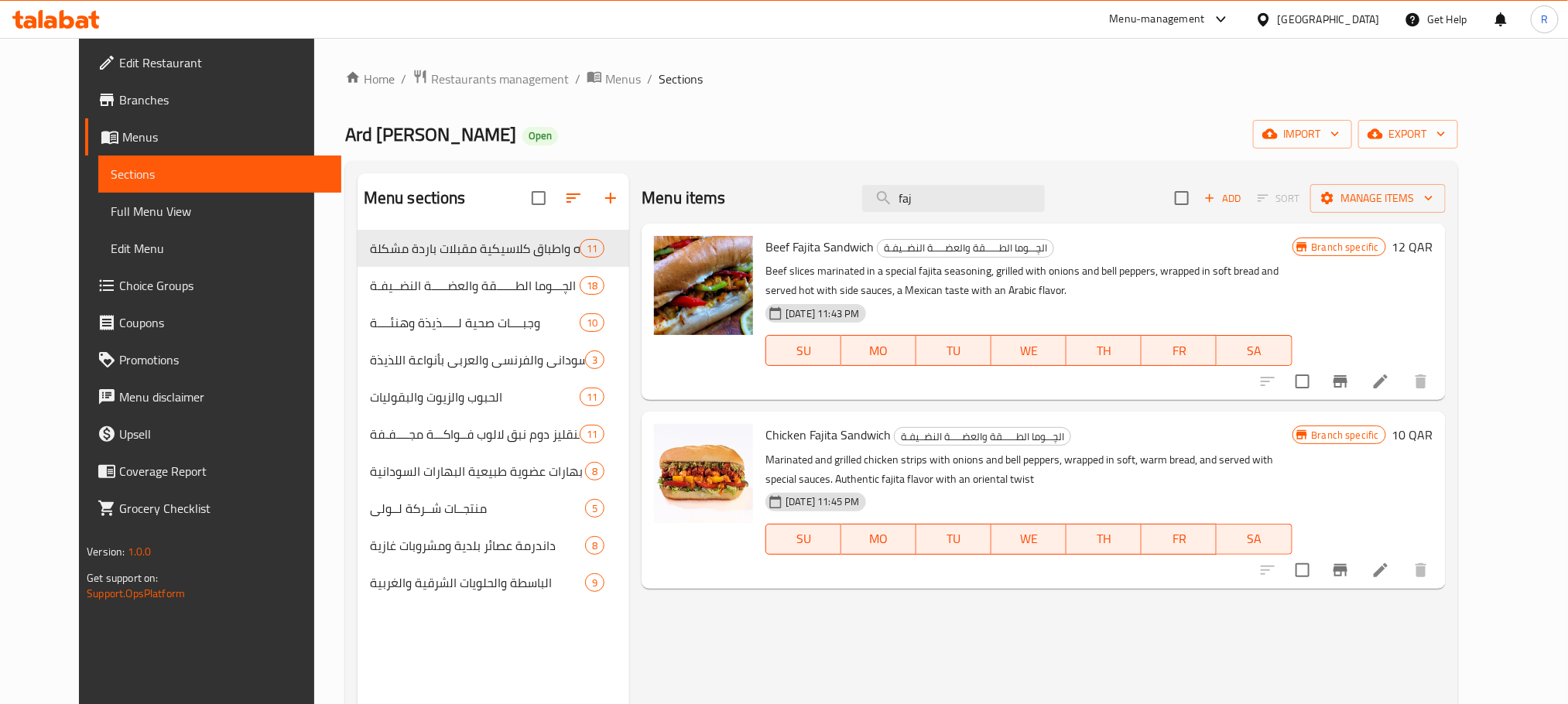
type input "faj"
